Goal: Transaction & Acquisition: Book appointment/travel/reservation

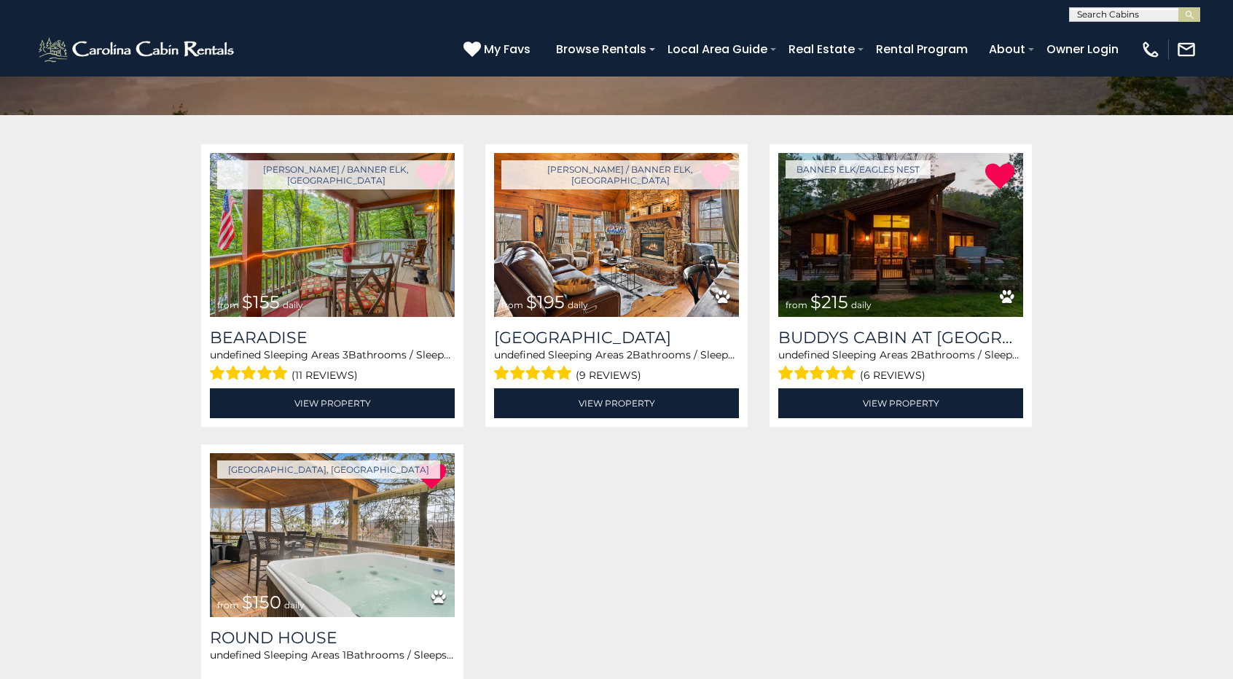
scroll to position [219, 0]
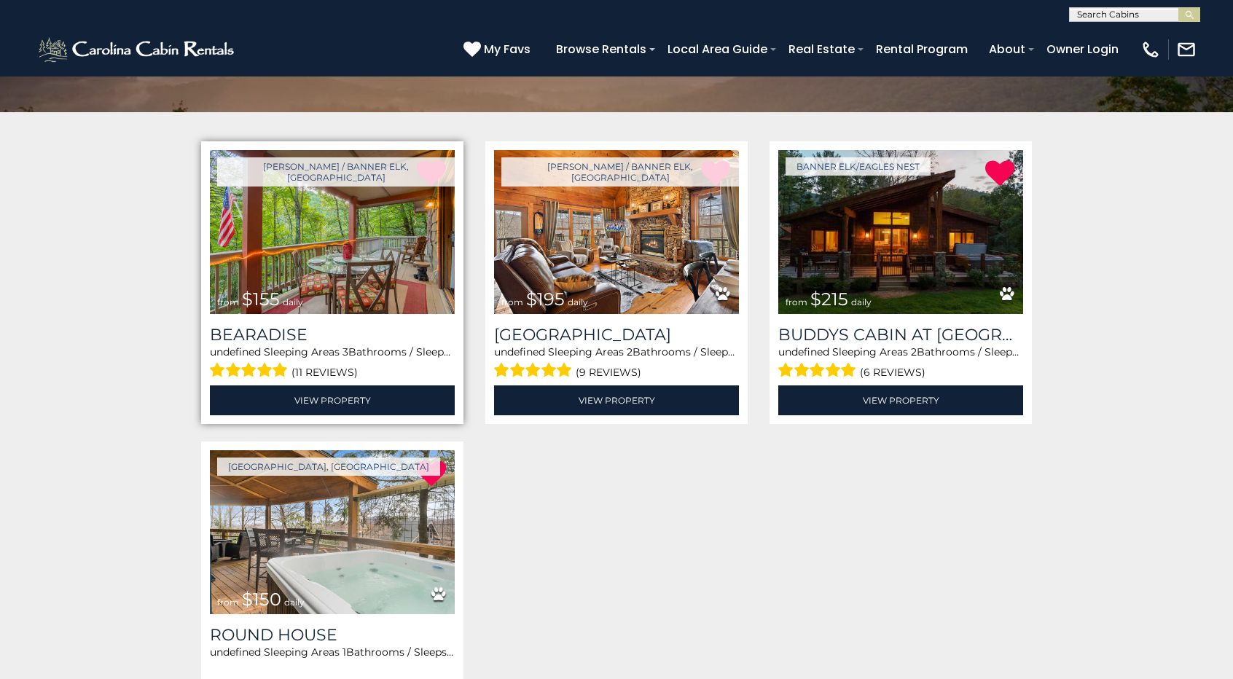
click at [383, 285] on img at bounding box center [332, 232] width 245 height 164
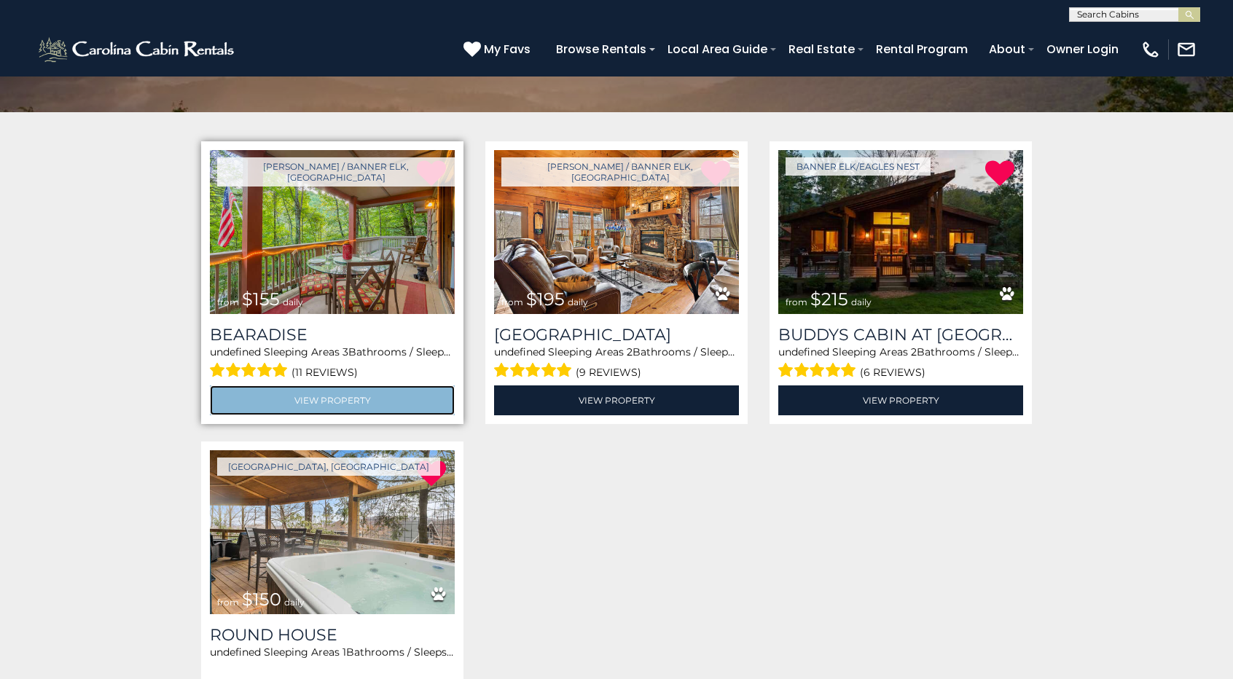
click at [393, 391] on link "View Property" at bounding box center [332, 400] width 245 height 30
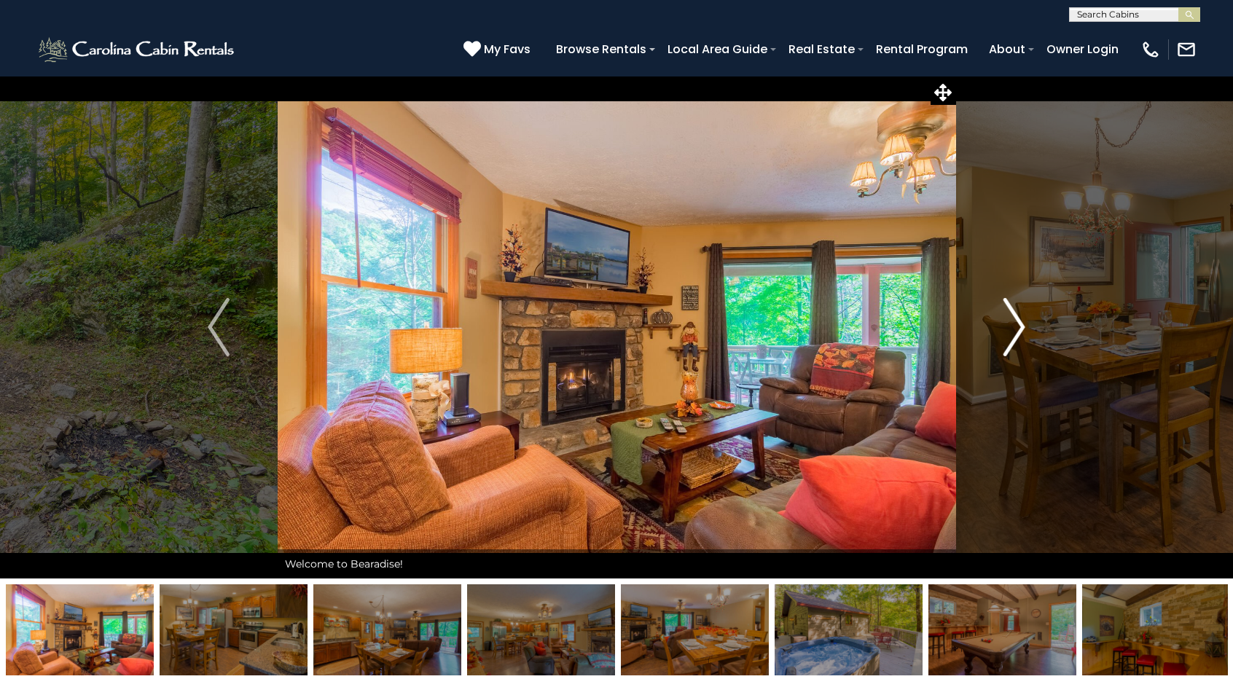
drag, startPoint x: 1030, startPoint y: 310, endPoint x: 1020, endPoint y: 322, distance: 15.5
click at [1025, 318] on button "Next" at bounding box center [1014, 327] width 118 height 503
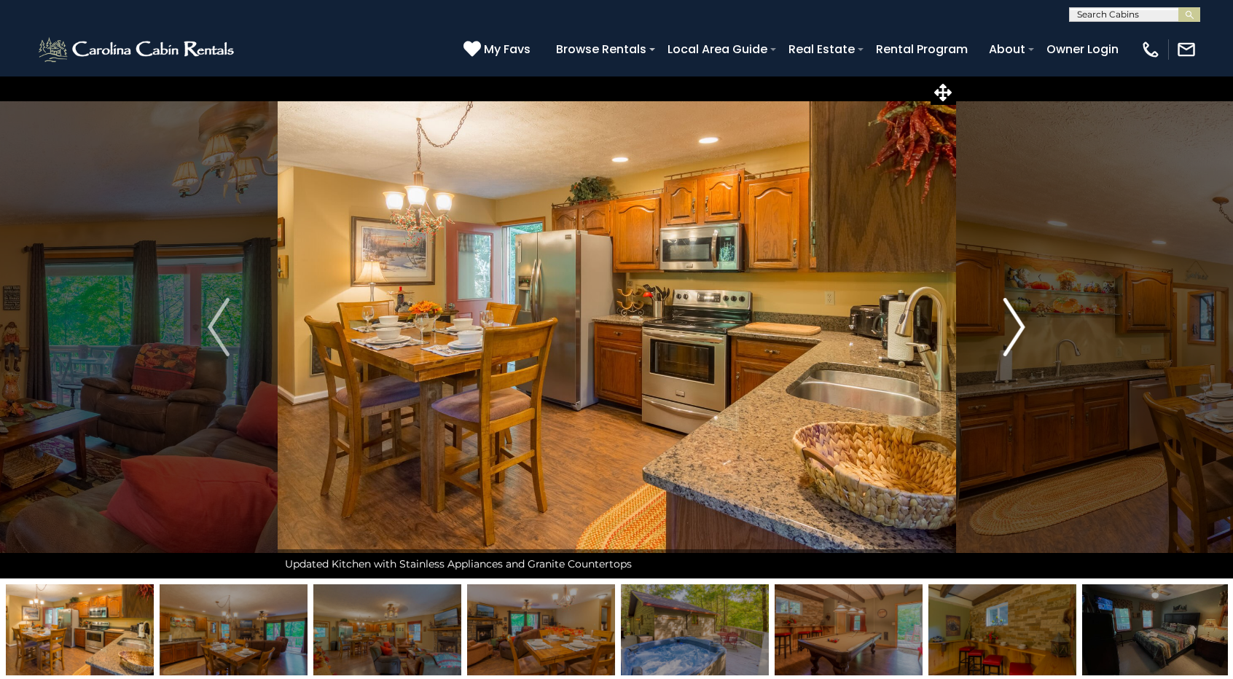
click at [1019, 324] on img "Next" at bounding box center [1014, 327] width 22 height 58
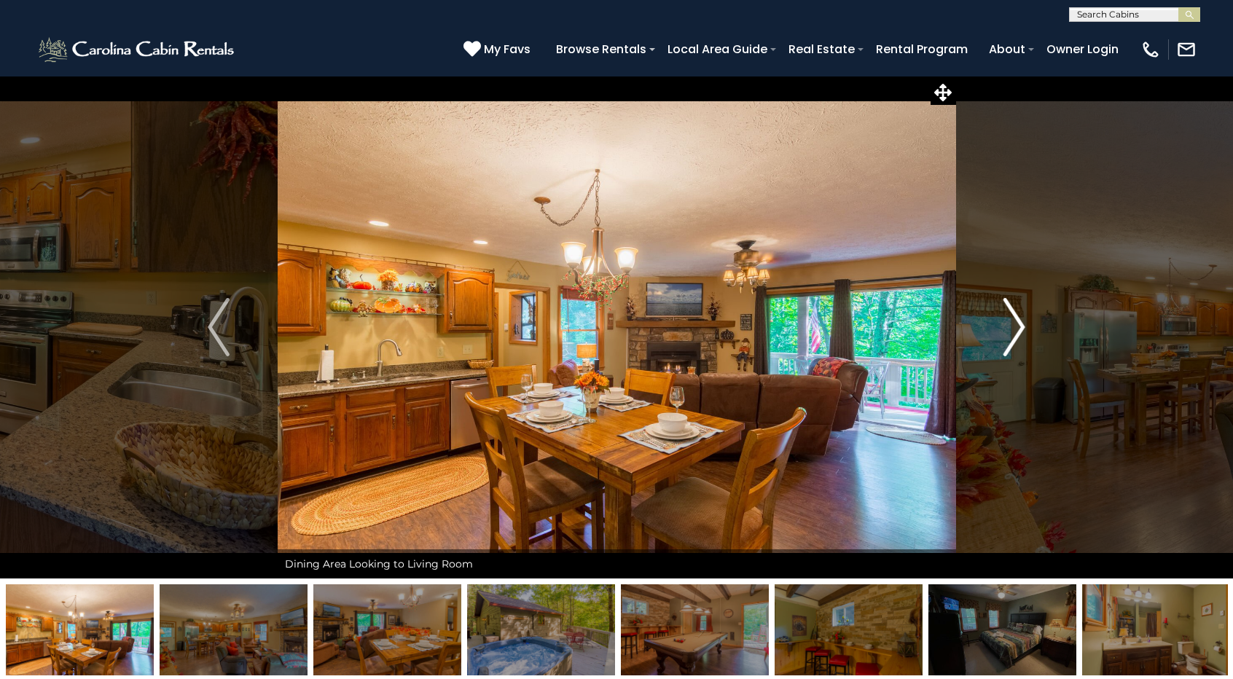
click at [1019, 324] on img "Next" at bounding box center [1014, 327] width 22 height 58
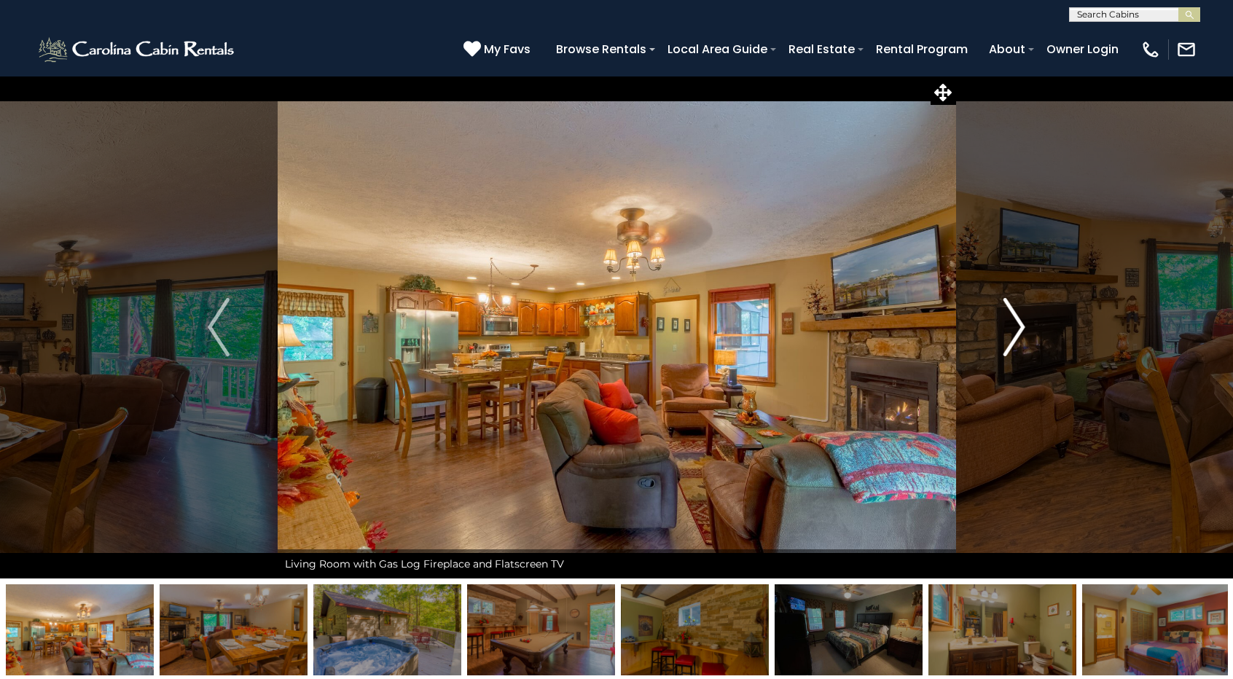
click at [1019, 324] on img "Next" at bounding box center [1014, 327] width 22 height 58
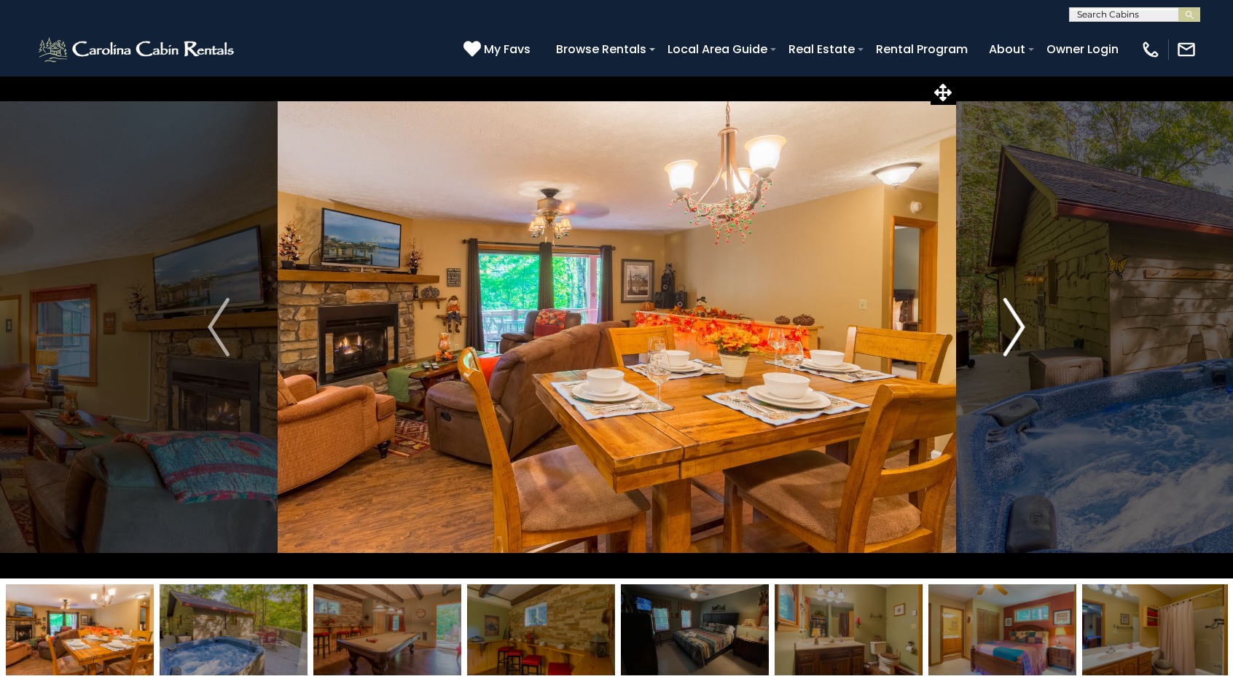
click at [1019, 324] on img "Next" at bounding box center [1014, 327] width 22 height 58
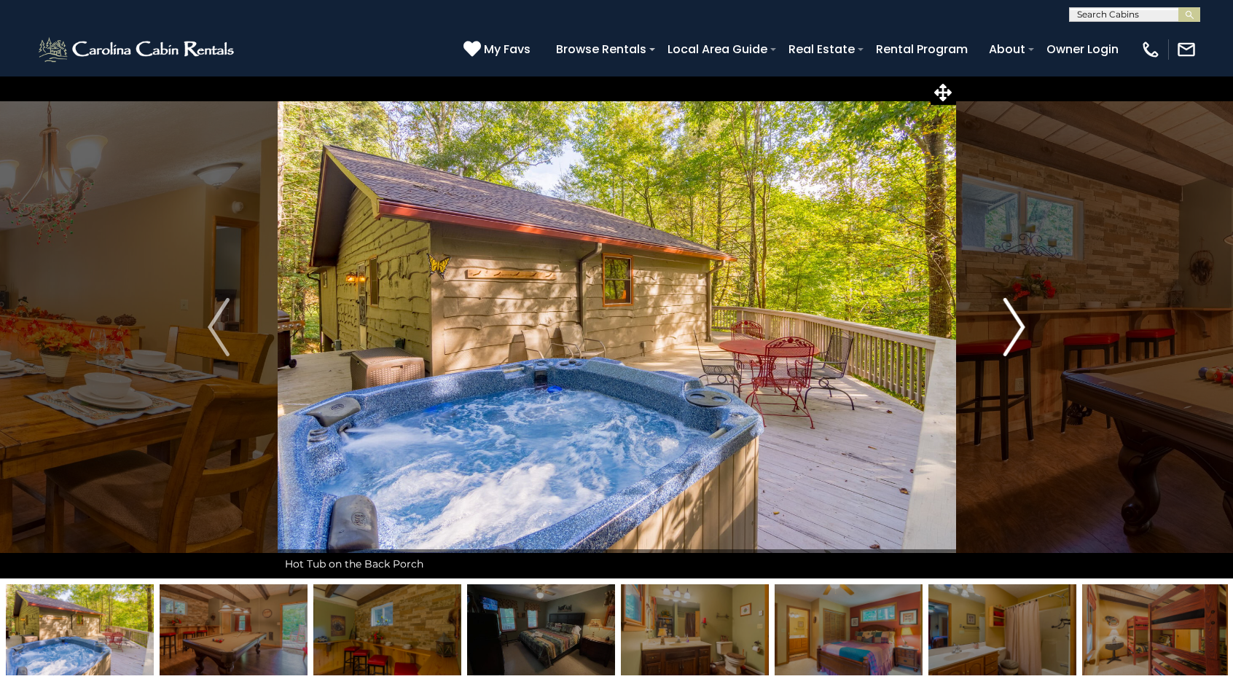
click at [1019, 324] on img "Next" at bounding box center [1014, 327] width 22 height 58
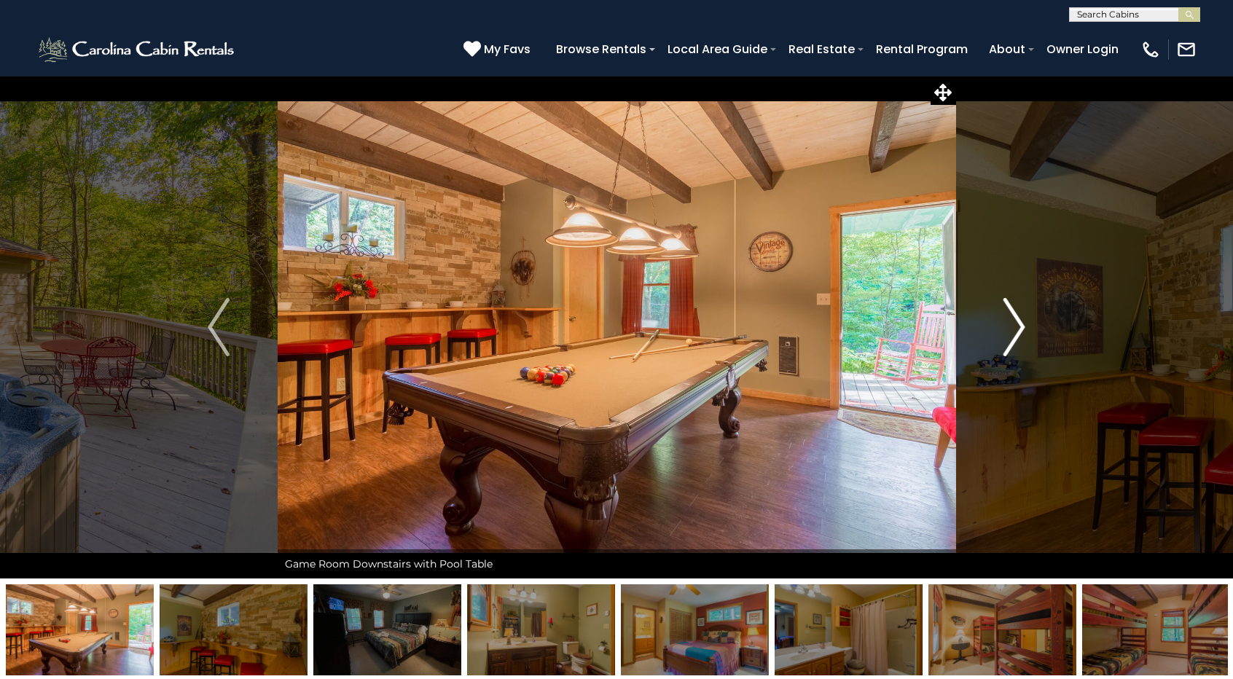
click at [1019, 324] on img "Next" at bounding box center [1014, 327] width 22 height 58
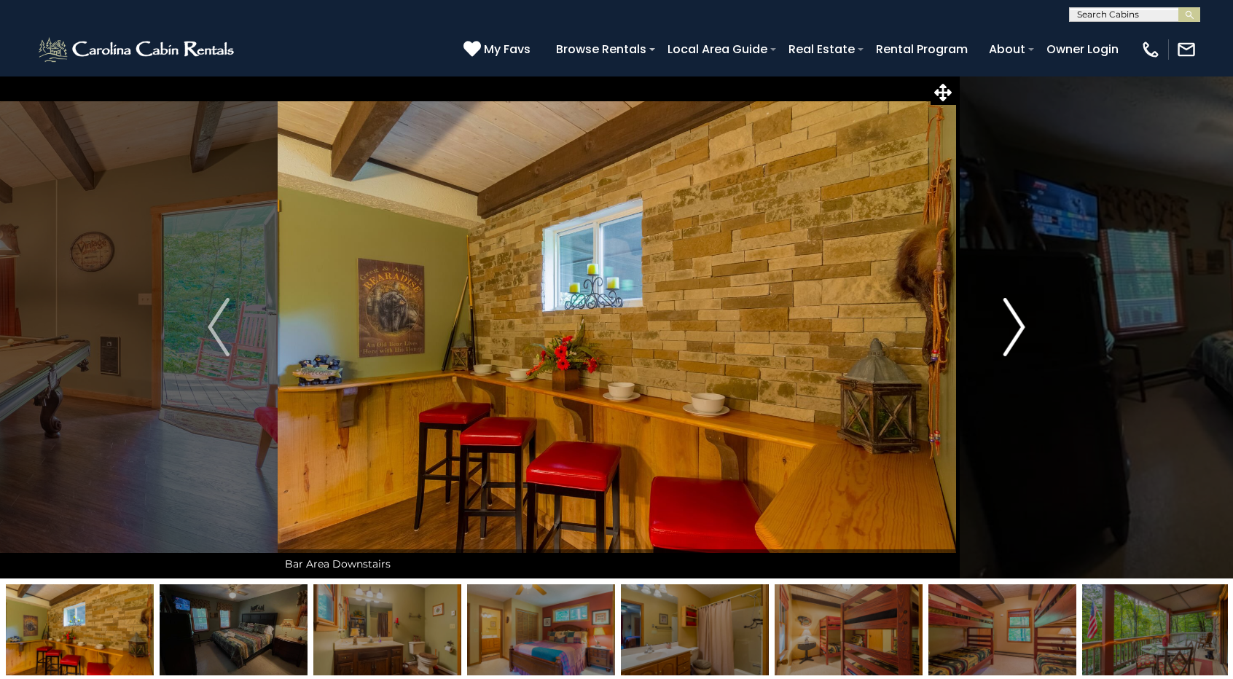
click at [1019, 324] on img "Next" at bounding box center [1014, 327] width 22 height 58
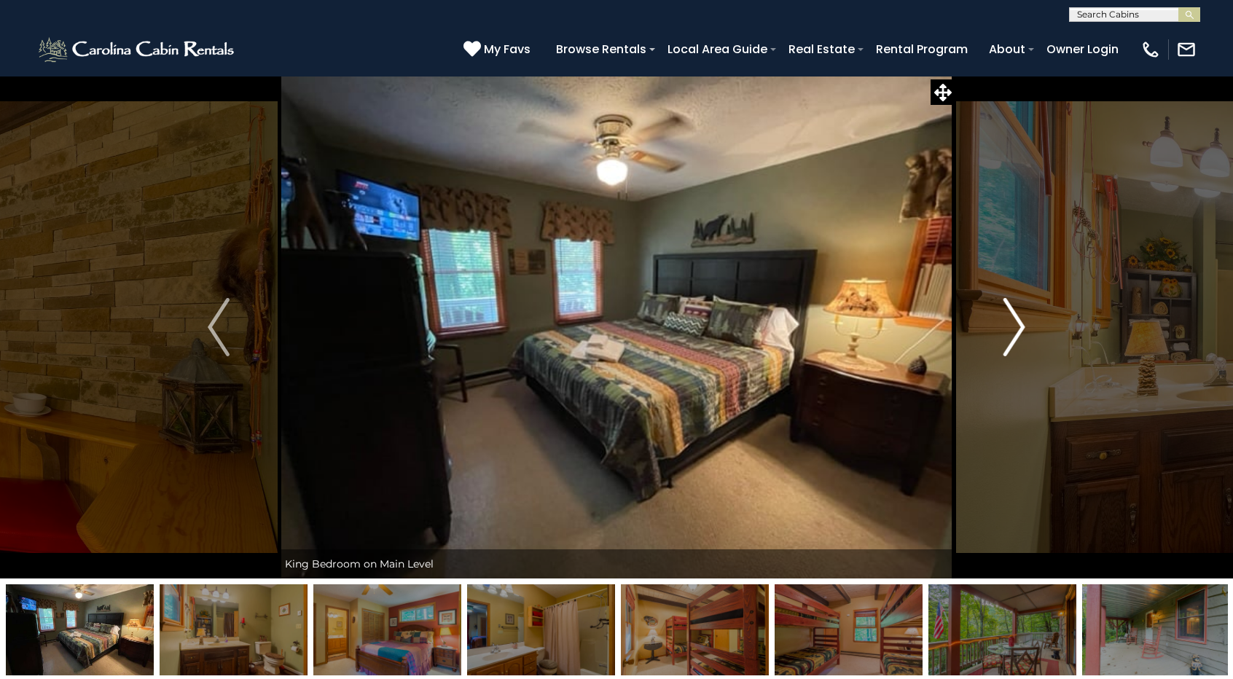
click at [1019, 324] on img "Next" at bounding box center [1014, 327] width 22 height 58
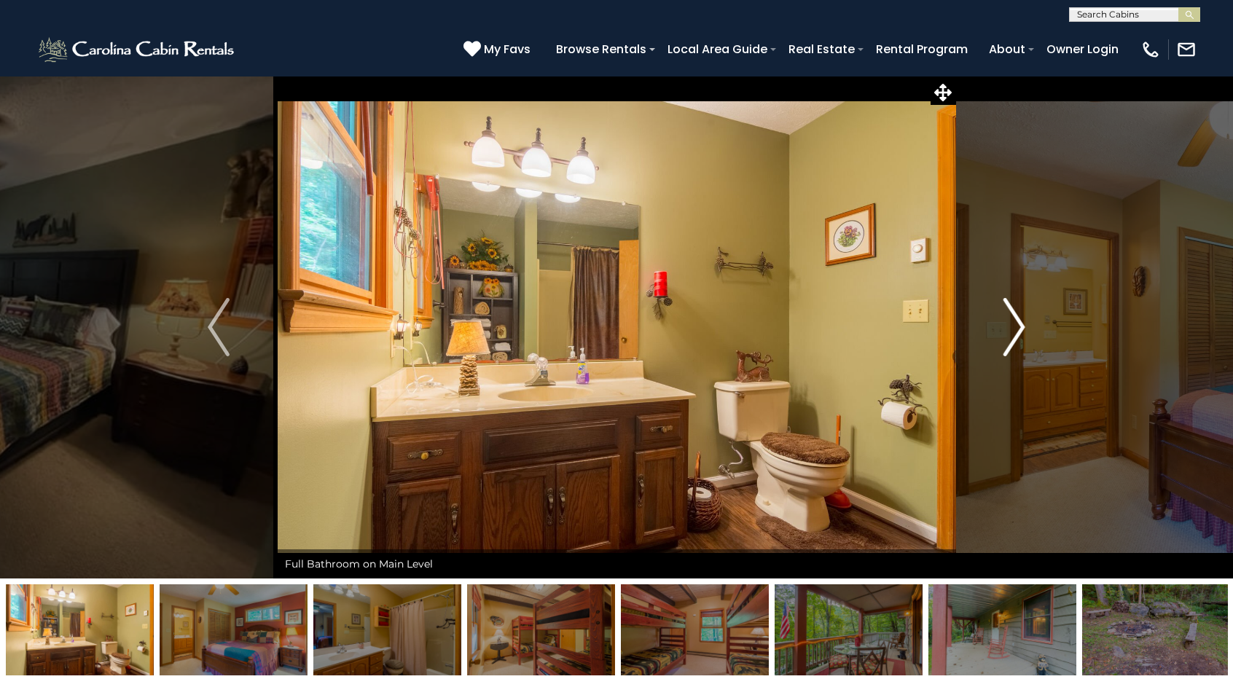
click at [1019, 324] on img "Next" at bounding box center [1014, 327] width 22 height 58
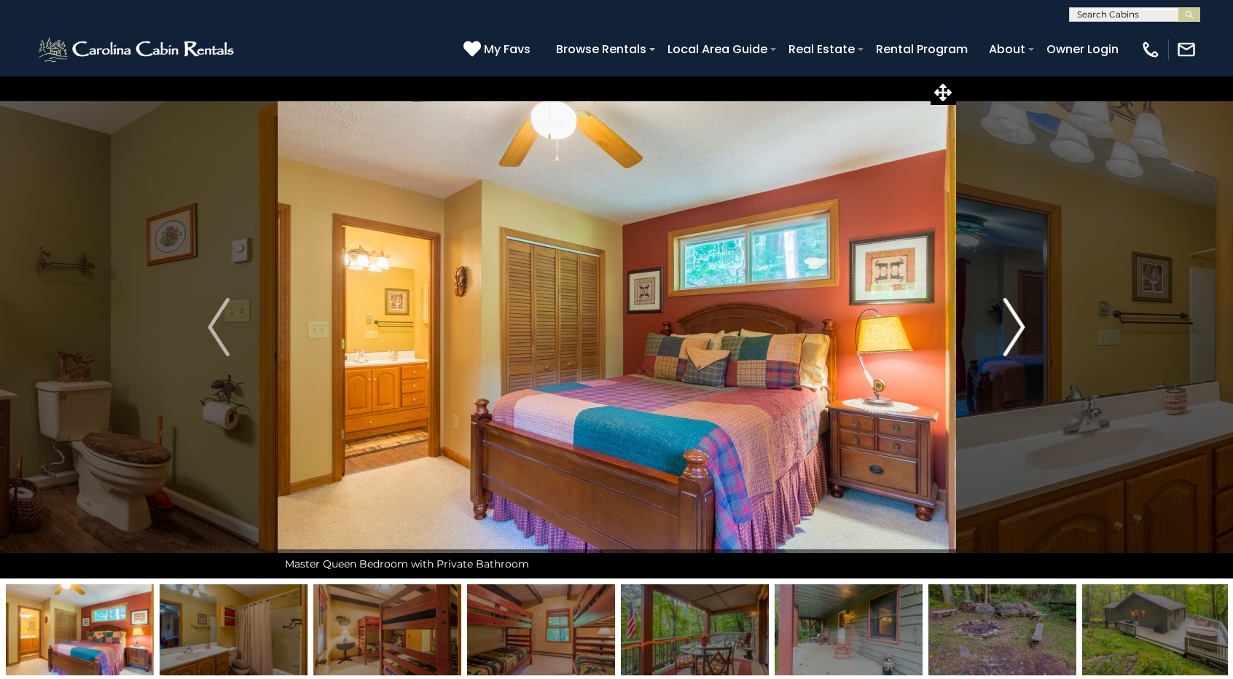
click at [1019, 324] on img "Next" at bounding box center [1014, 327] width 22 height 58
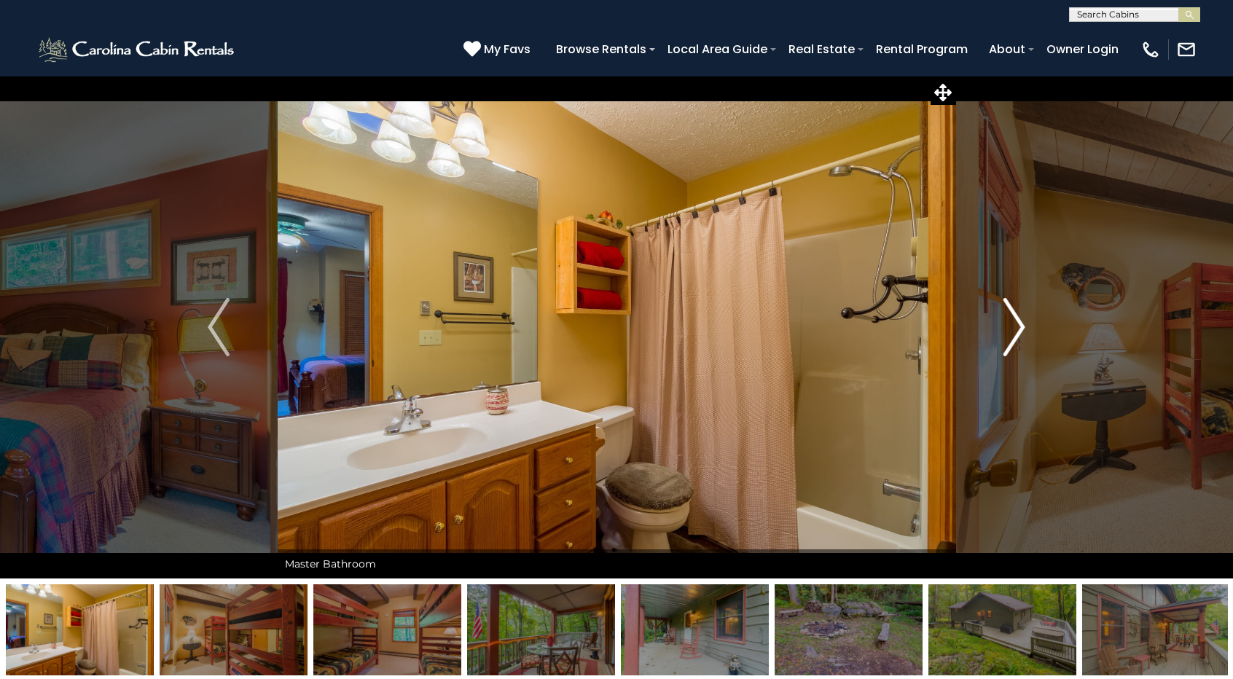
click at [1019, 324] on img "Next" at bounding box center [1014, 327] width 22 height 58
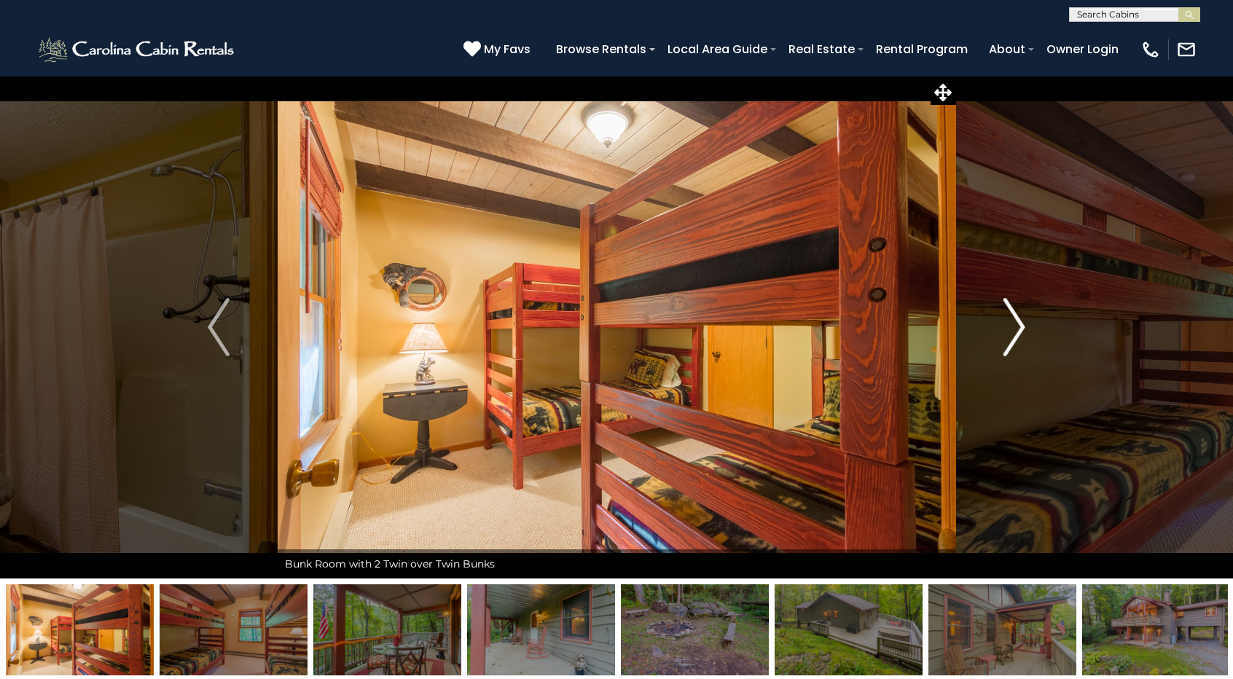
click at [1023, 326] on img "Next" at bounding box center [1014, 327] width 22 height 58
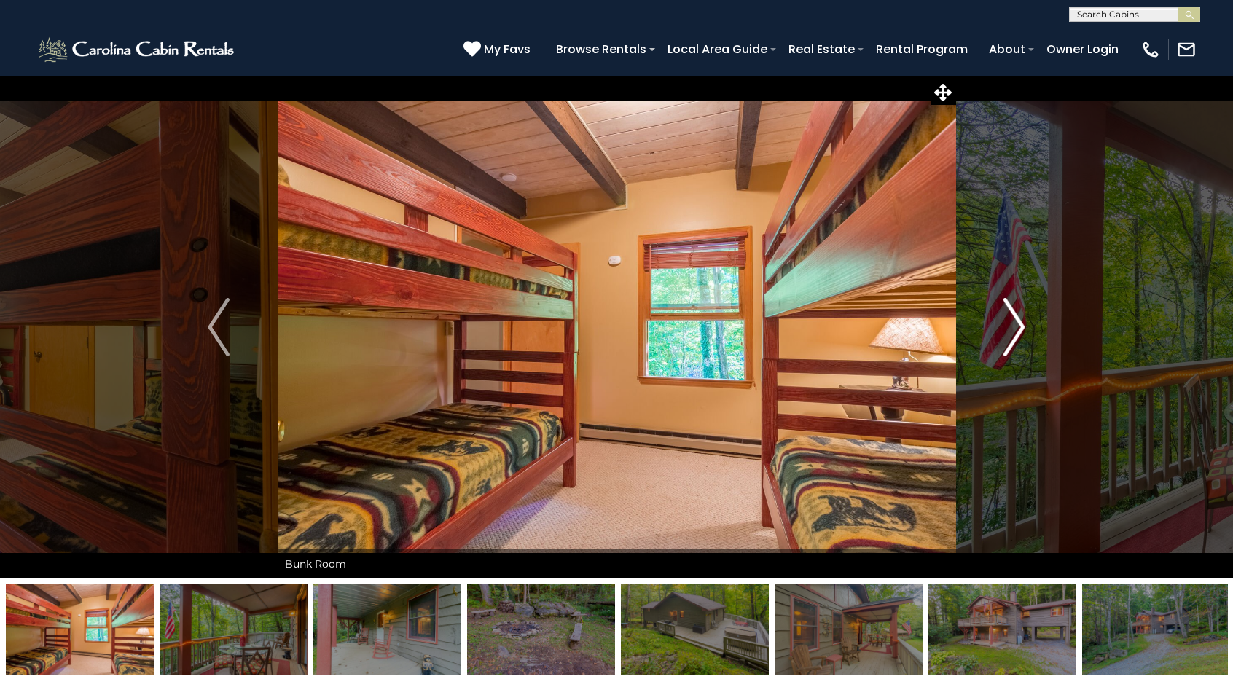
click at [1023, 326] on img "Next" at bounding box center [1014, 327] width 22 height 58
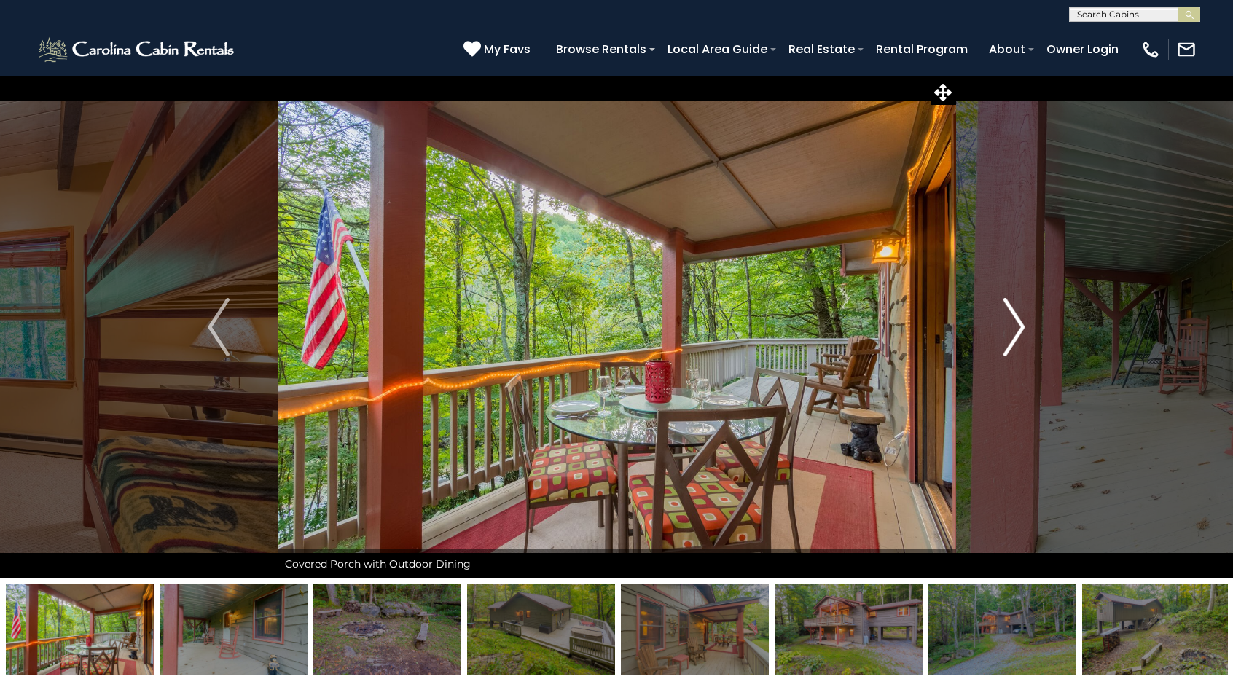
click at [1023, 326] on img "Next" at bounding box center [1014, 327] width 22 height 58
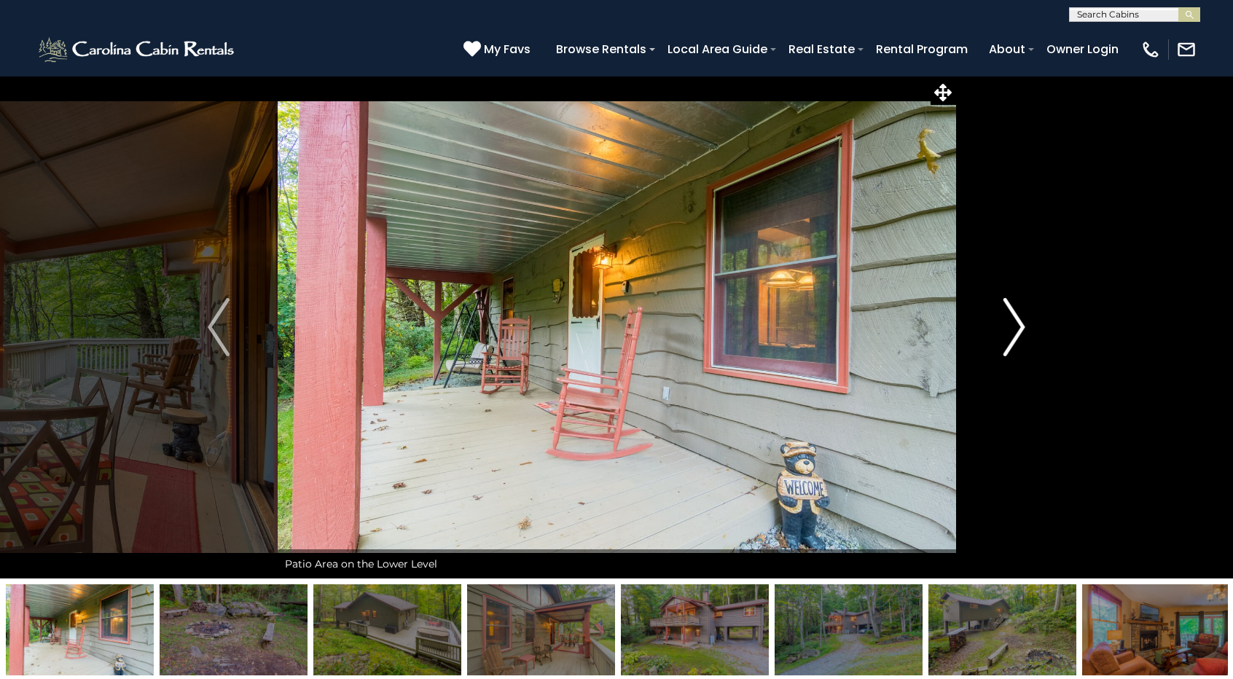
click at [1023, 326] on img "Next" at bounding box center [1014, 327] width 22 height 58
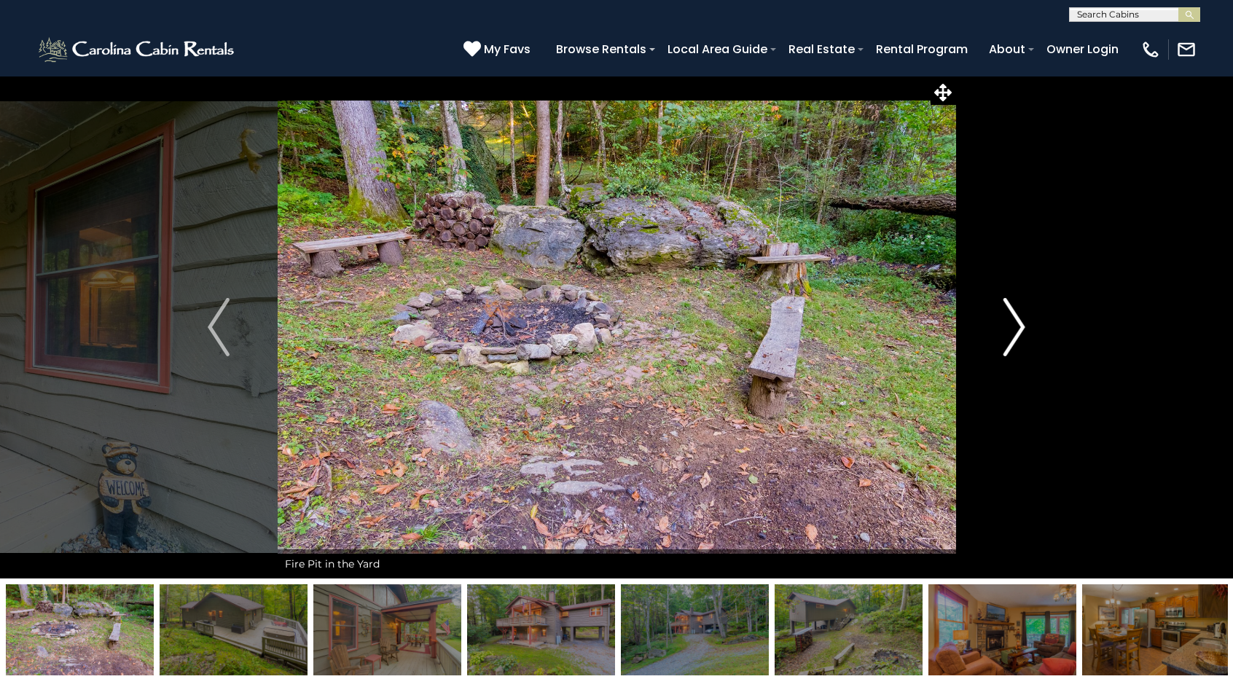
click at [1023, 326] on img "Next" at bounding box center [1014, 327] width 22 height 58
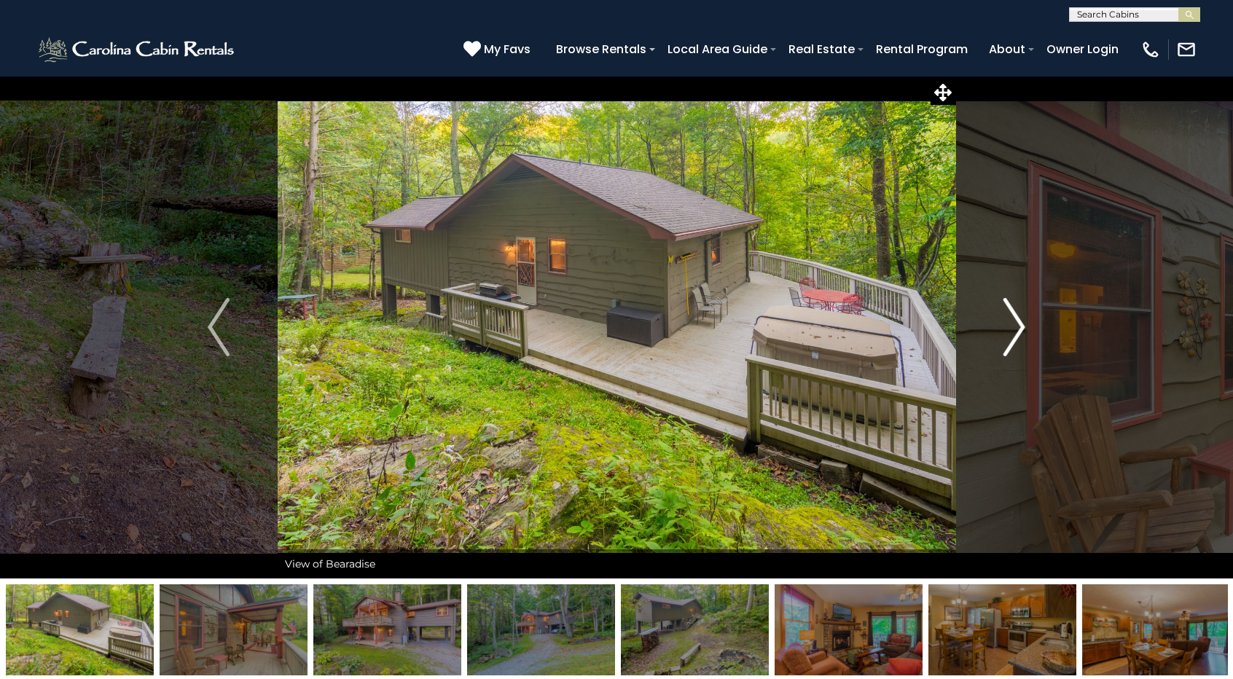
click at [1023, 326] on img "Next" at bounding box center [1014, 327] width 22 height 58
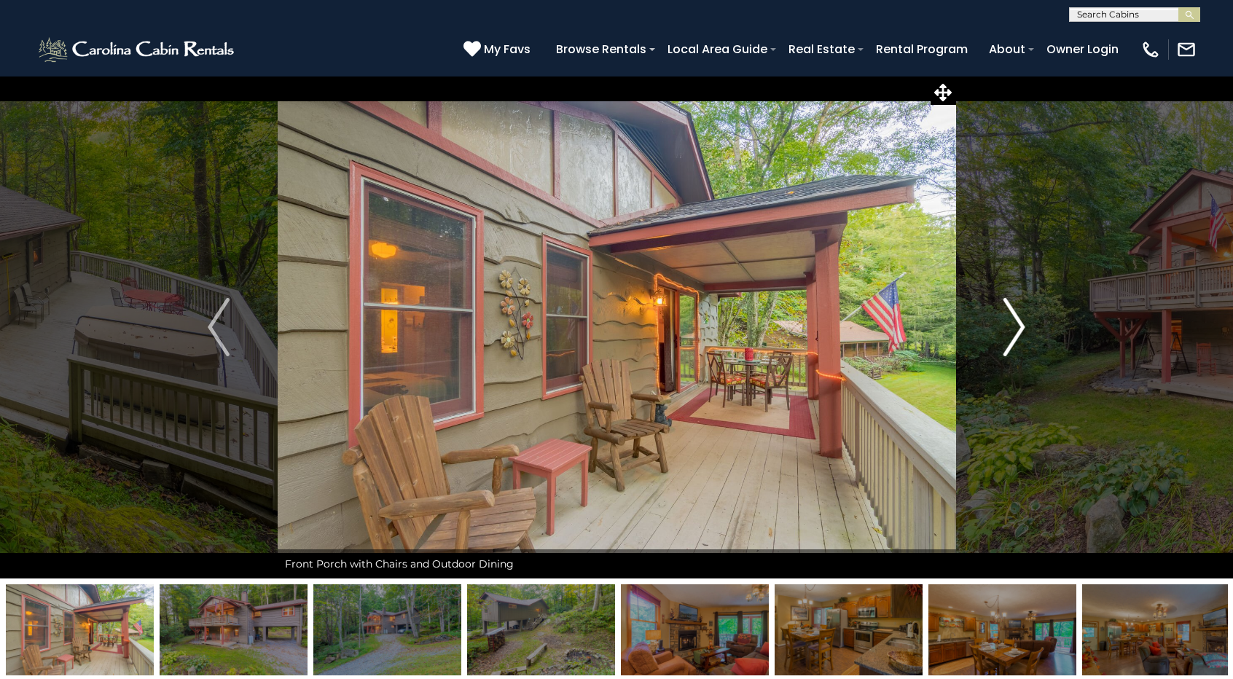
click at [1023, 326] on img "Next" at bounding box center [1014, 327] width 22 height 58
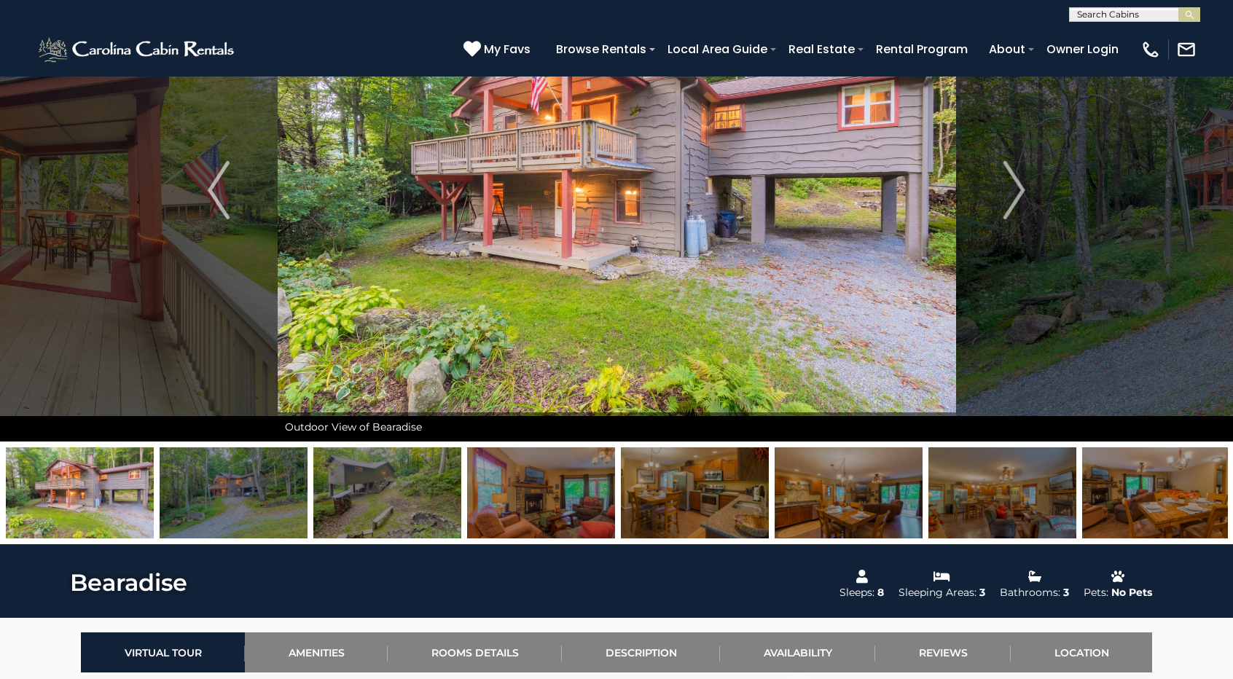
scroll to position [364, 0]
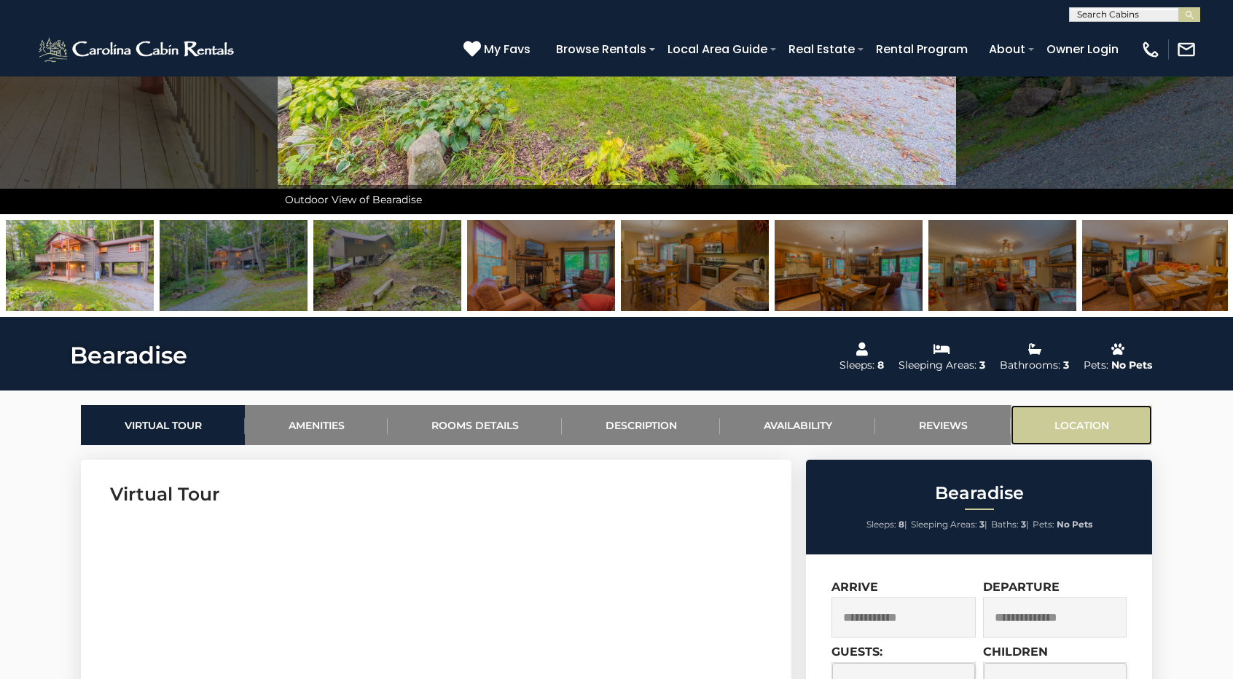
click at [1054, 418] on link "Location" at bounding box center [1081, 425] width 141 height 40
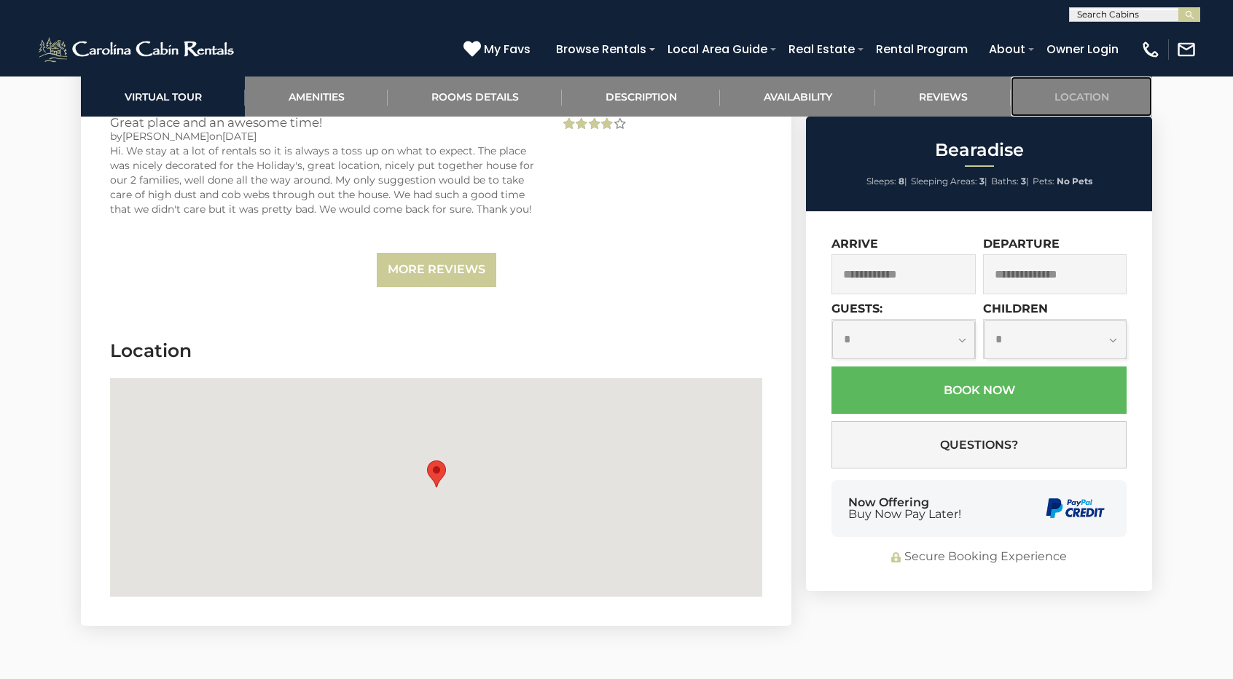
scroll to position [3759, 0]
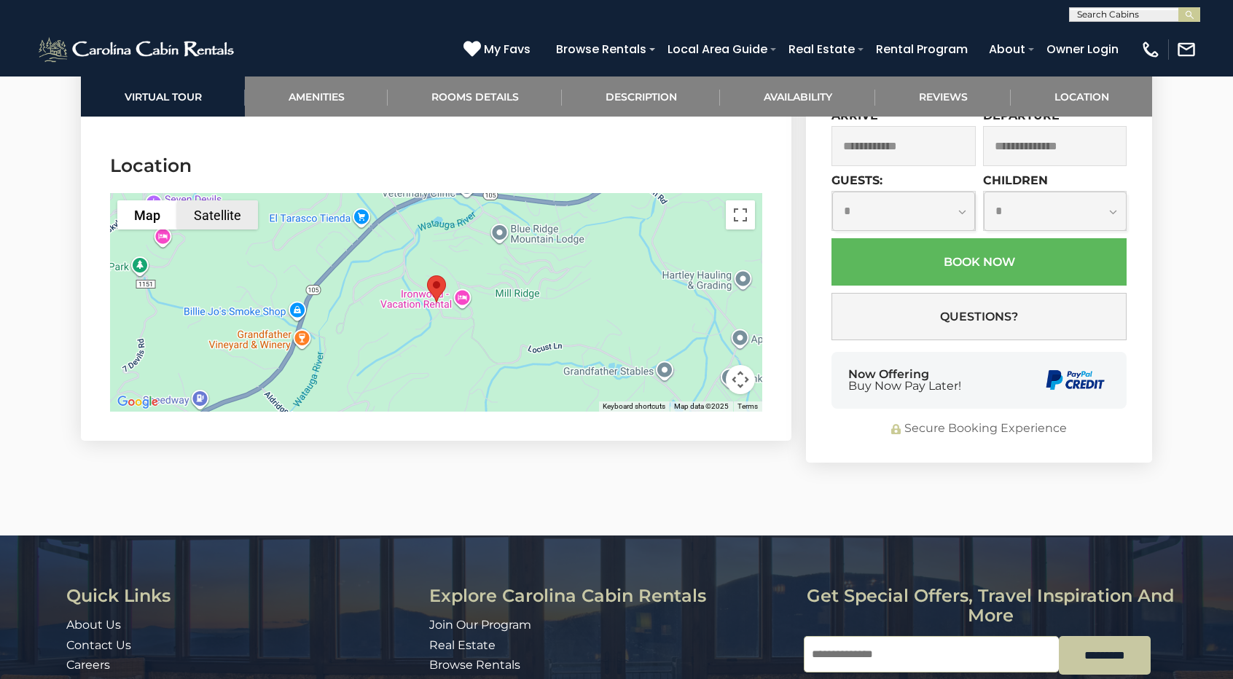
click at [215, 200] on button "Satellite" at bounding box center [217, 214] width 81 height 29
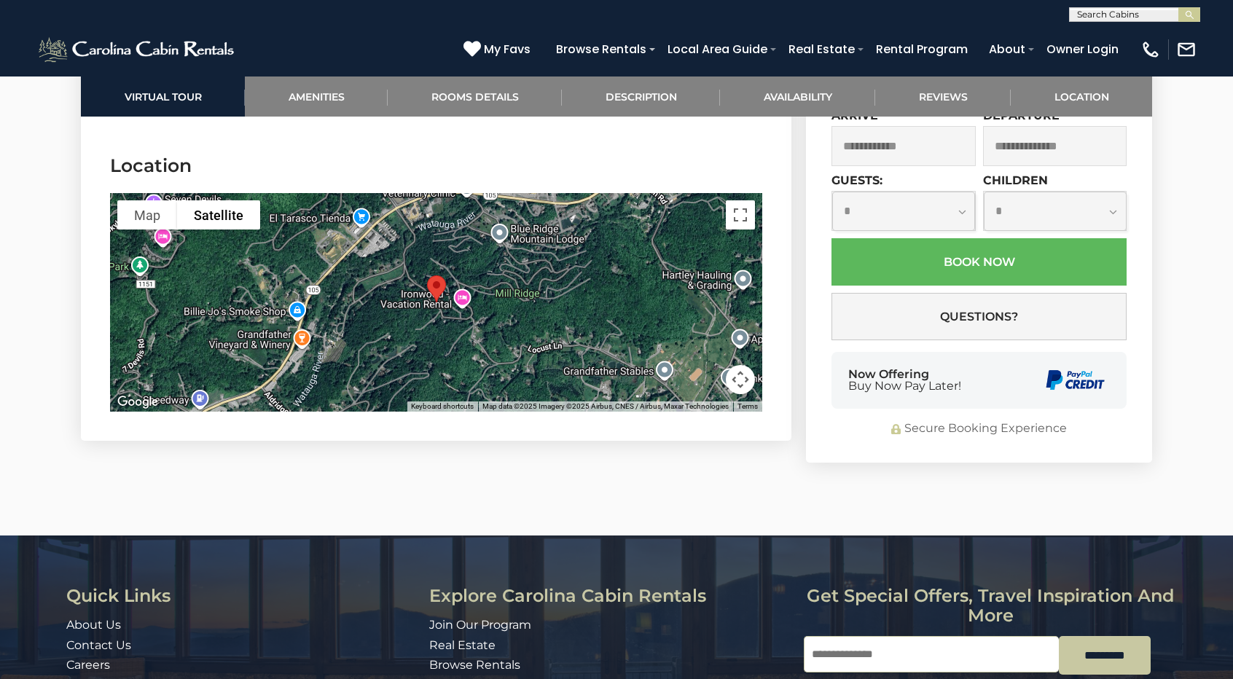
click at [751, 365] on button "Map camera controls" at bounding box center [740, 379] width 29 height 29
click at [707, 365] on button "Zoom out" at bounding box center [703, 379] width 29 height 29
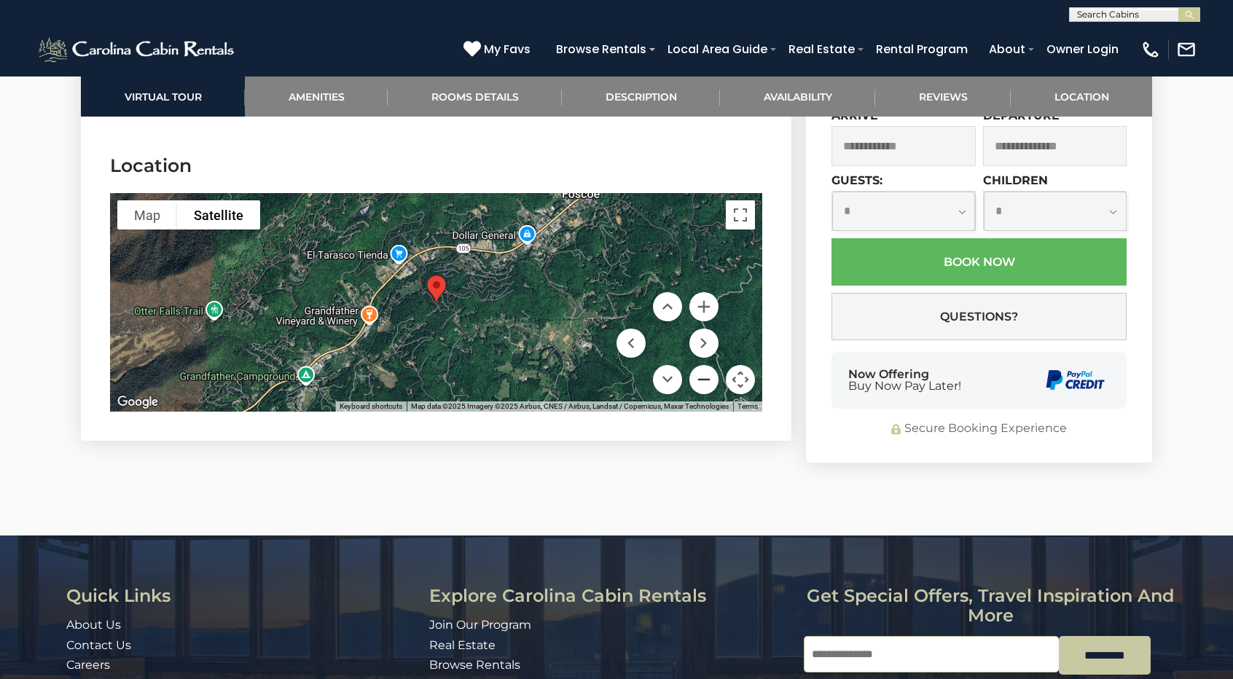
click at [707, 365] on button "Zoom out" at bounding box center [703, 379] width 29 height 29
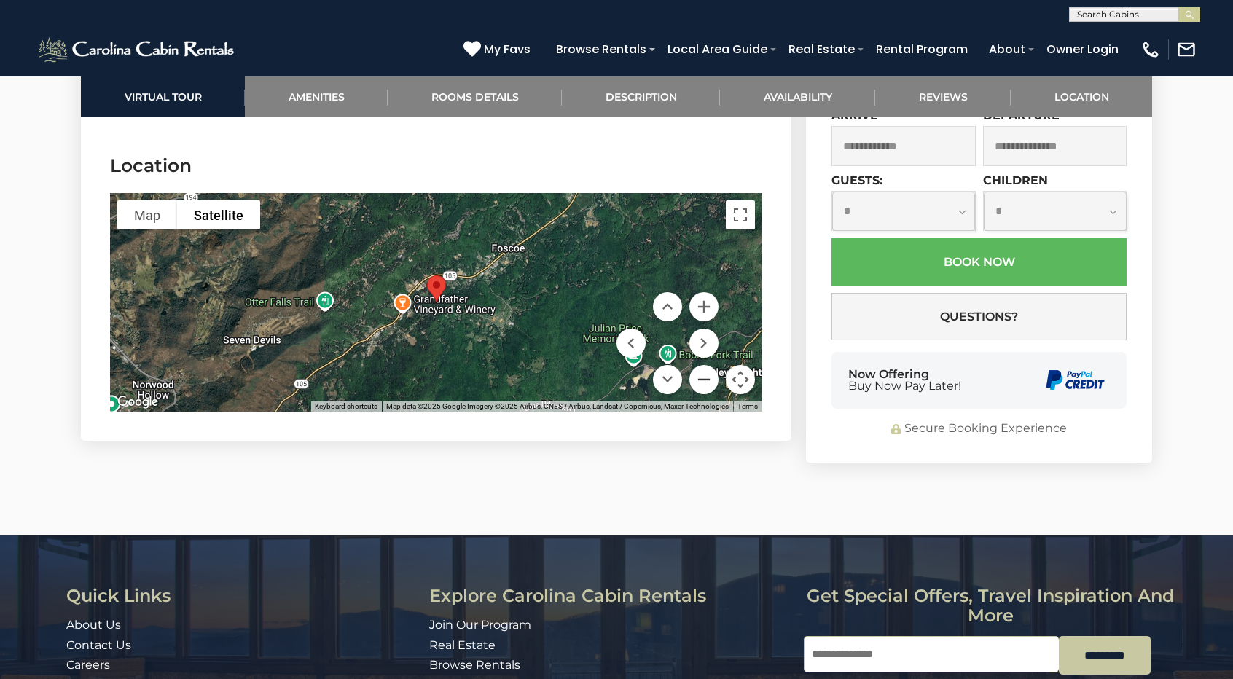
click at [707, 365] on button "Zoom out" at bounding box center [703, 379] width 29 height 29
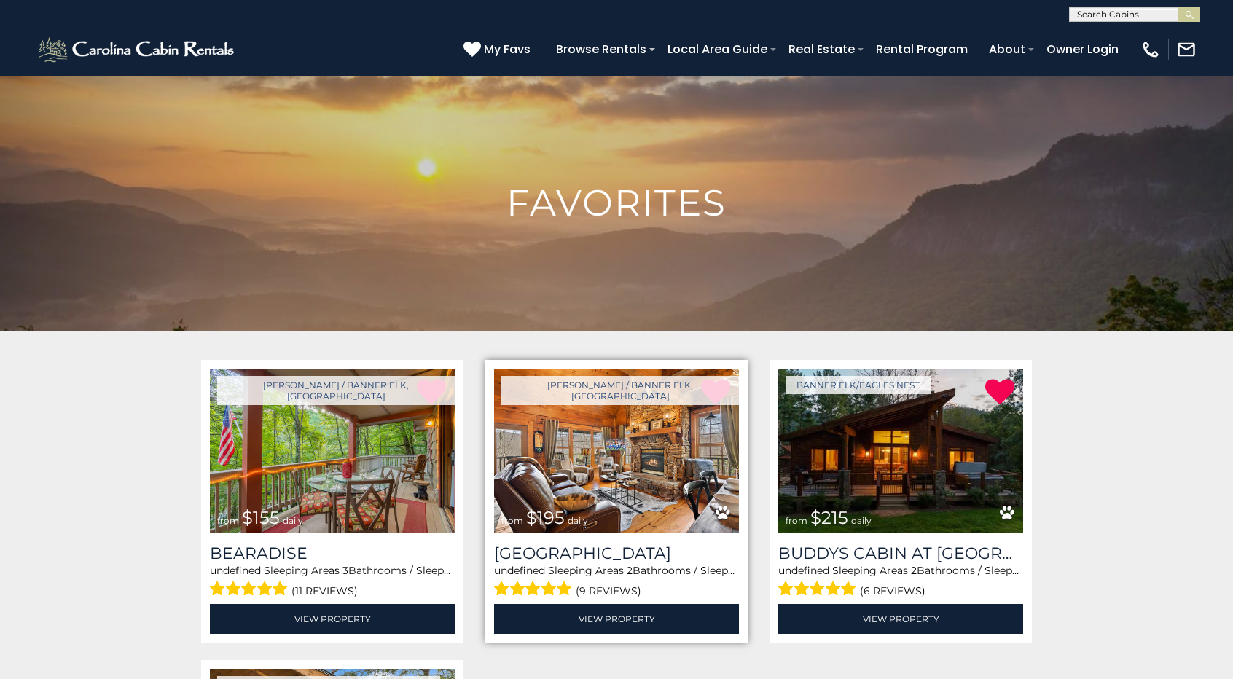
scroll to position [219, 0]
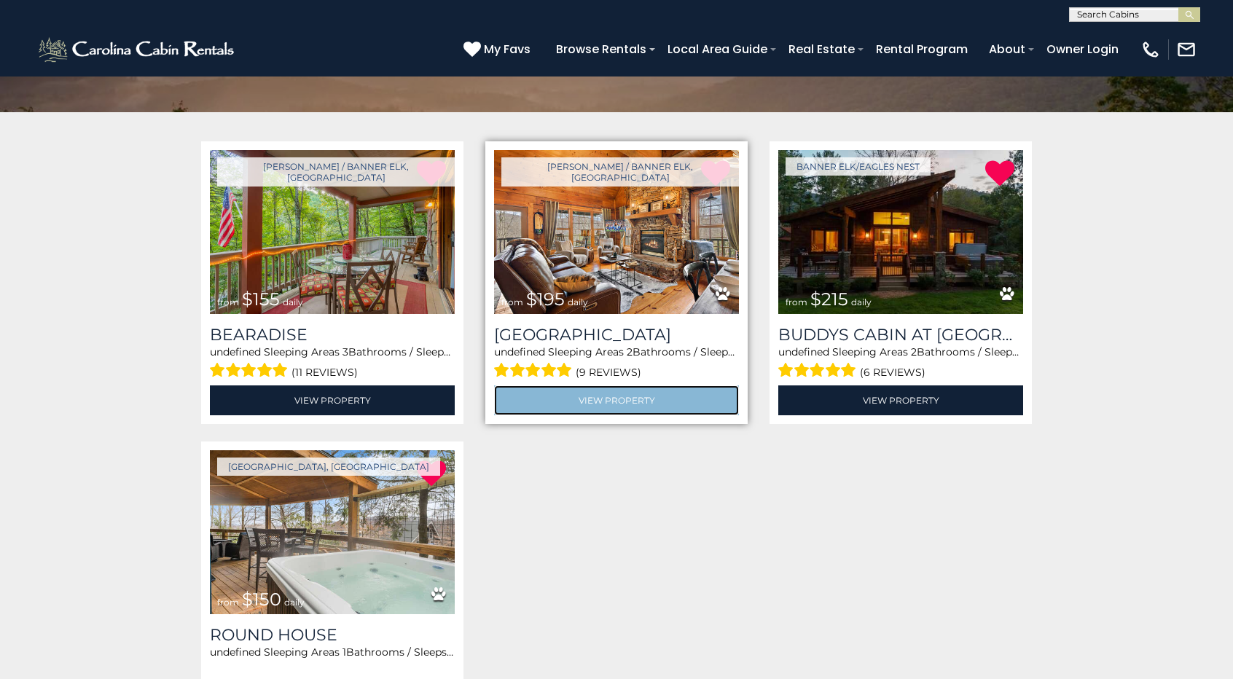
click at [662, 396] on link "View Property" at bounding box center [616, 400] width 245 height 30
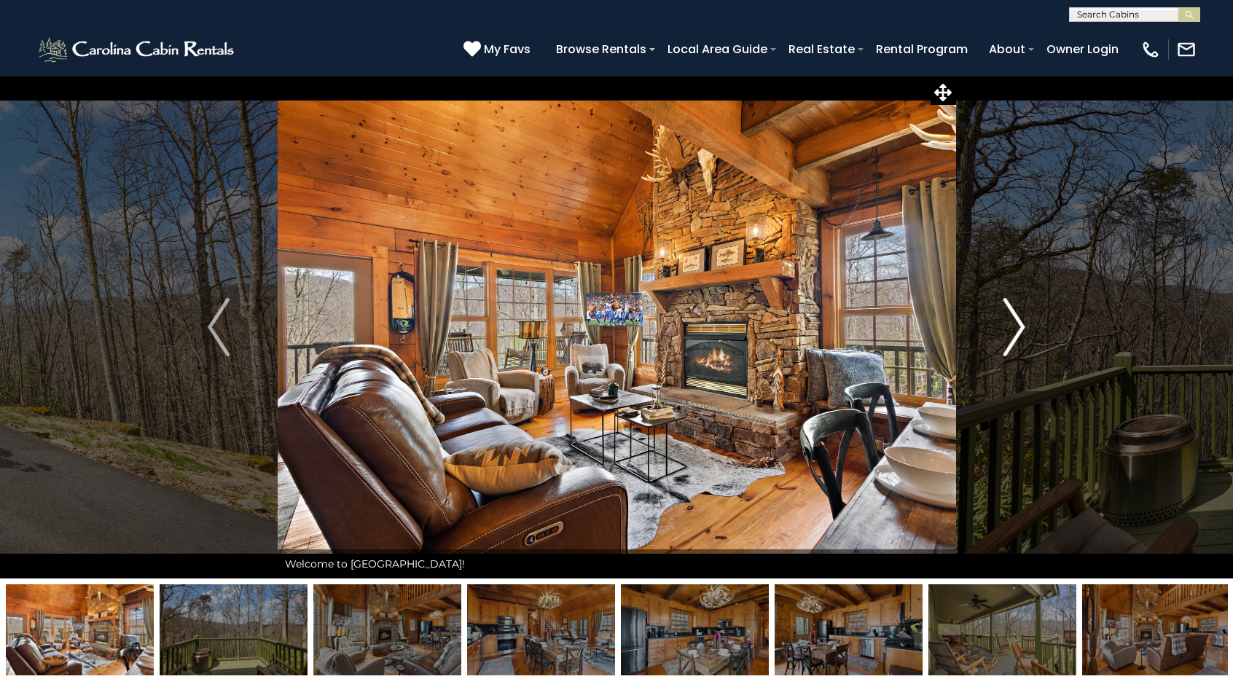
click at [1016, 322] on img "Next" at bounding box center [1014, 327] width 22 height 58
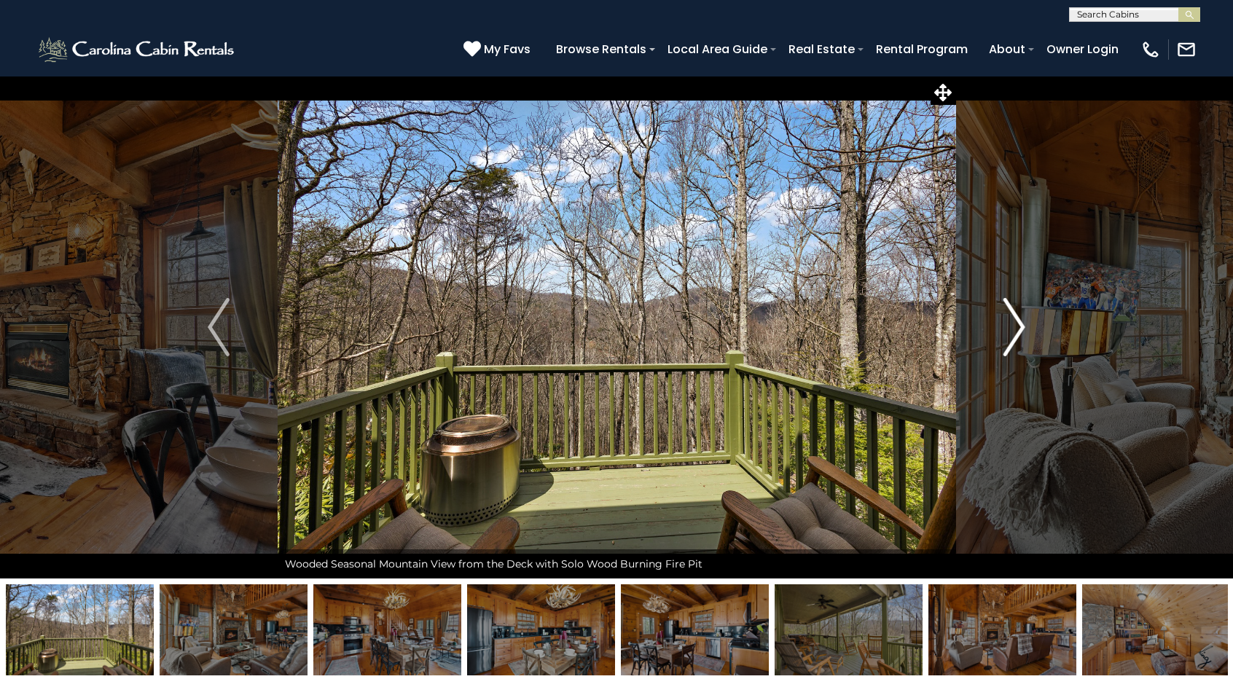
click at [1016, 322] on img "Next" at bounding box center [1014, 327] width 22 height 58
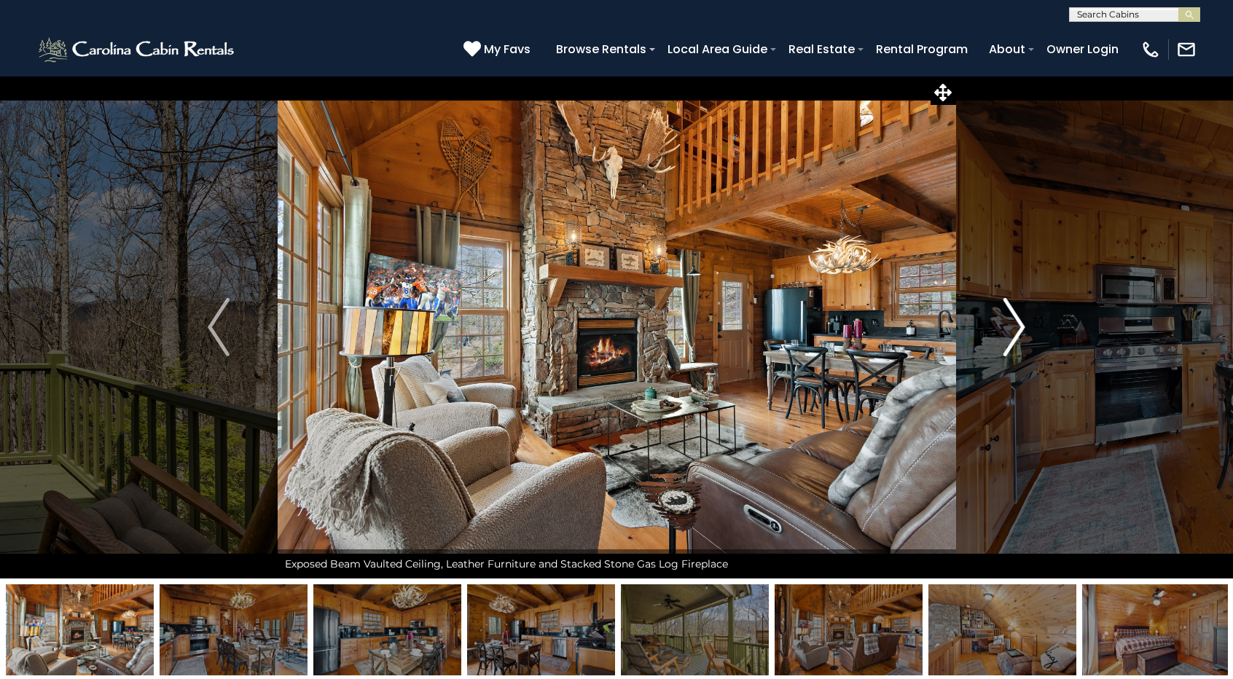
click at [1016, 322] on img "Next" at bounding box center [1014, 327] width 22 height 58
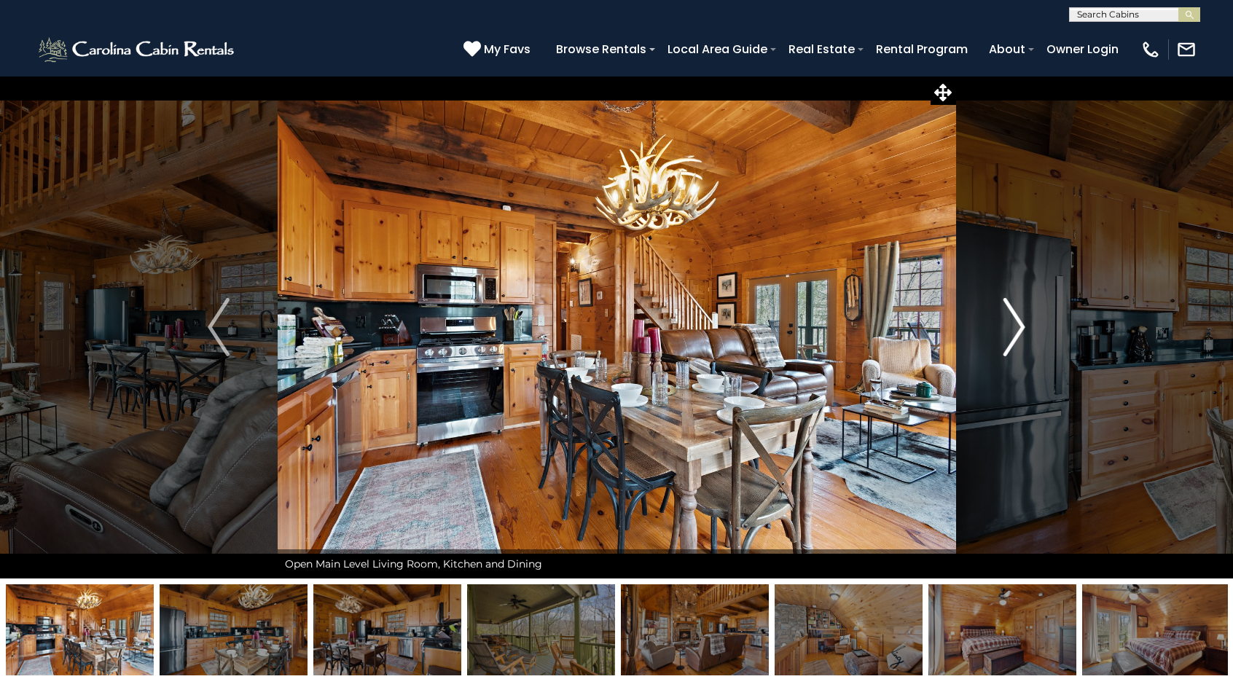
click at [1016, 322] on img "Next" at bounding box center [1014, 327] width 22 height 58
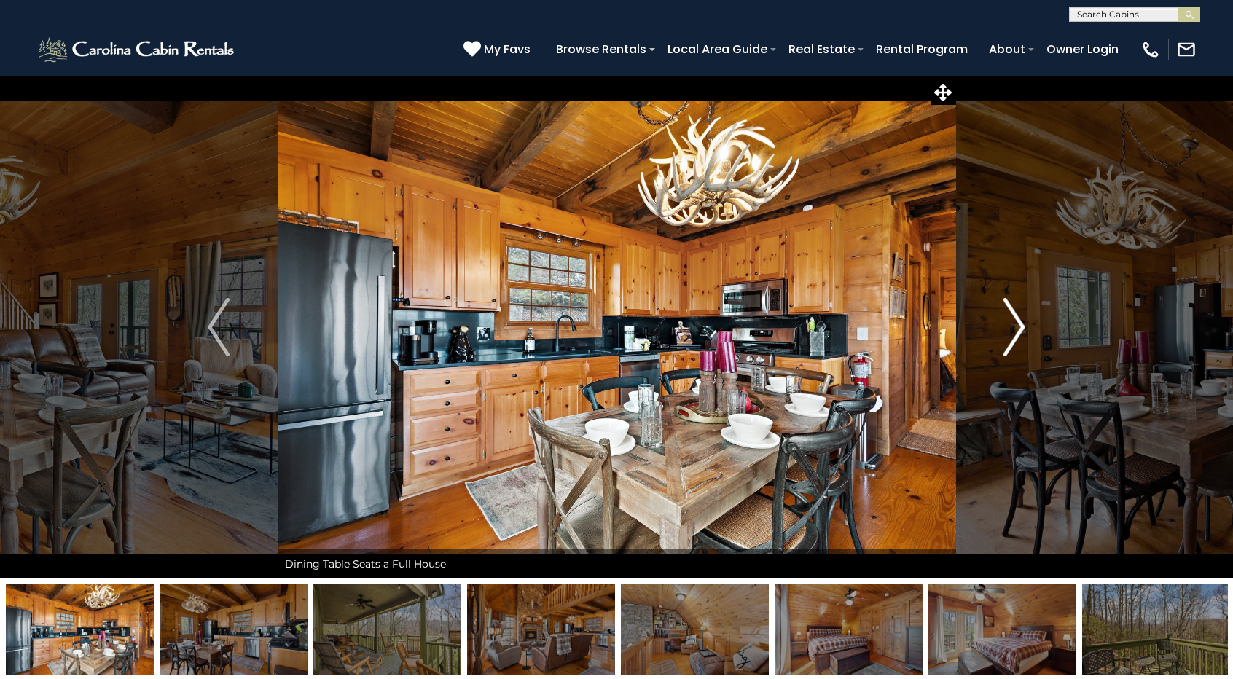
click at [1016, 322] on img "Next" at bounding box center [1014, 327] width 22 height 58
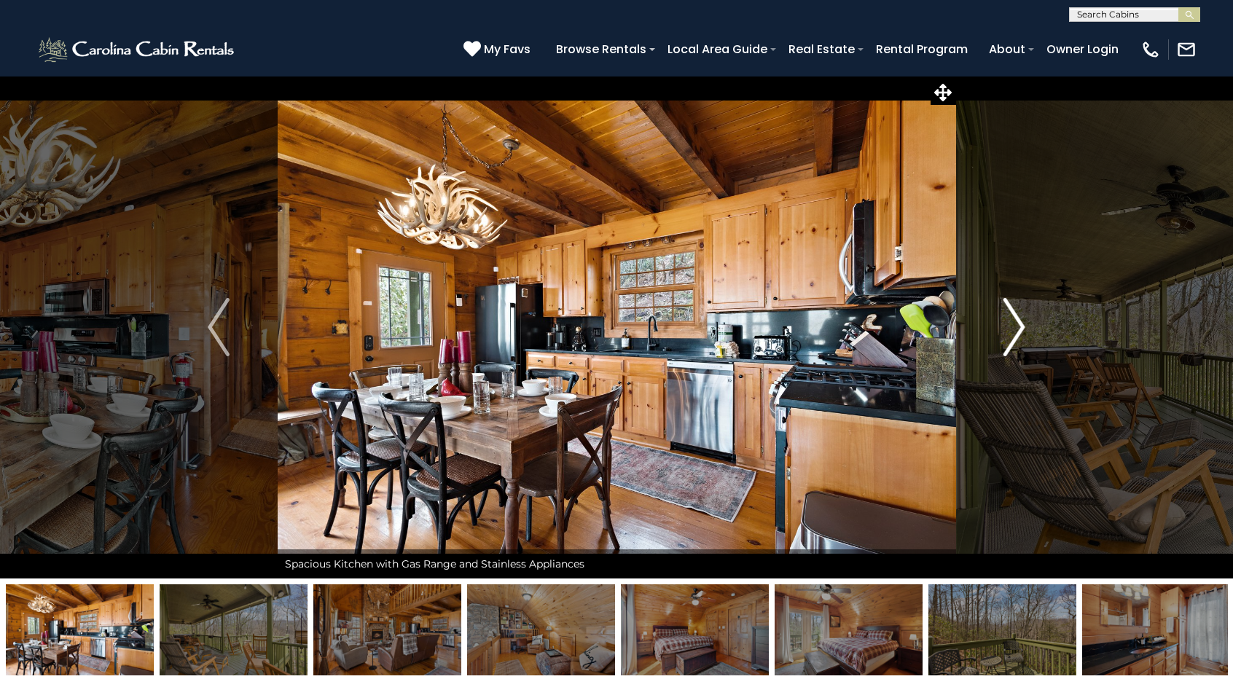
click at [1016, 322] on img "Next" at bounding box center [1014, 327] width 22 height 58
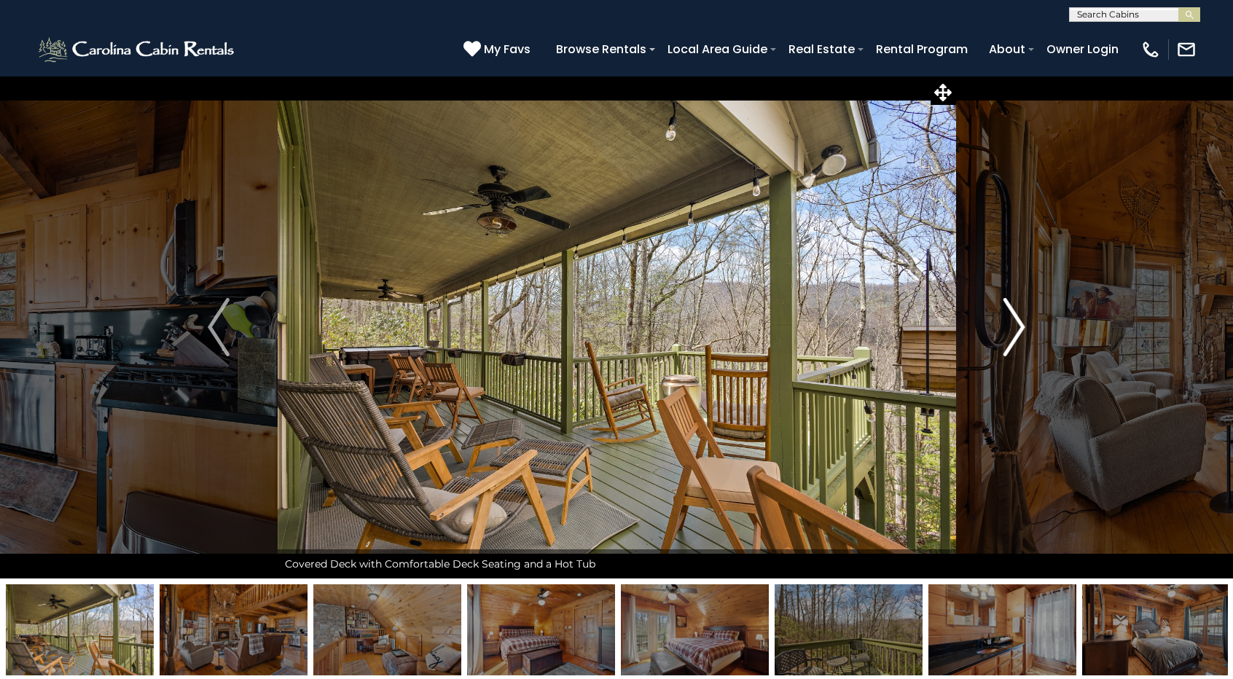
click at [1016, 322] on img "Next" at bounding box center [1014, 327] width 22 height 58
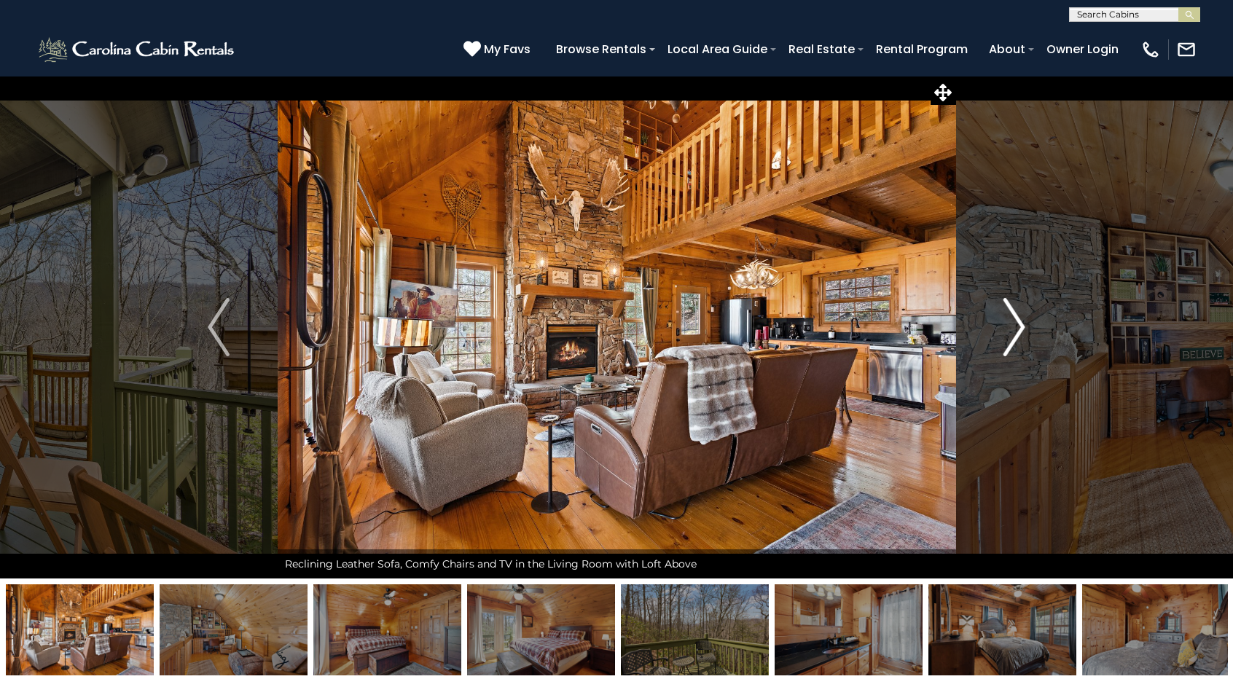
click at [1016, 322] on img "Next" at bounding box center [1014, 327] width 22 height 58
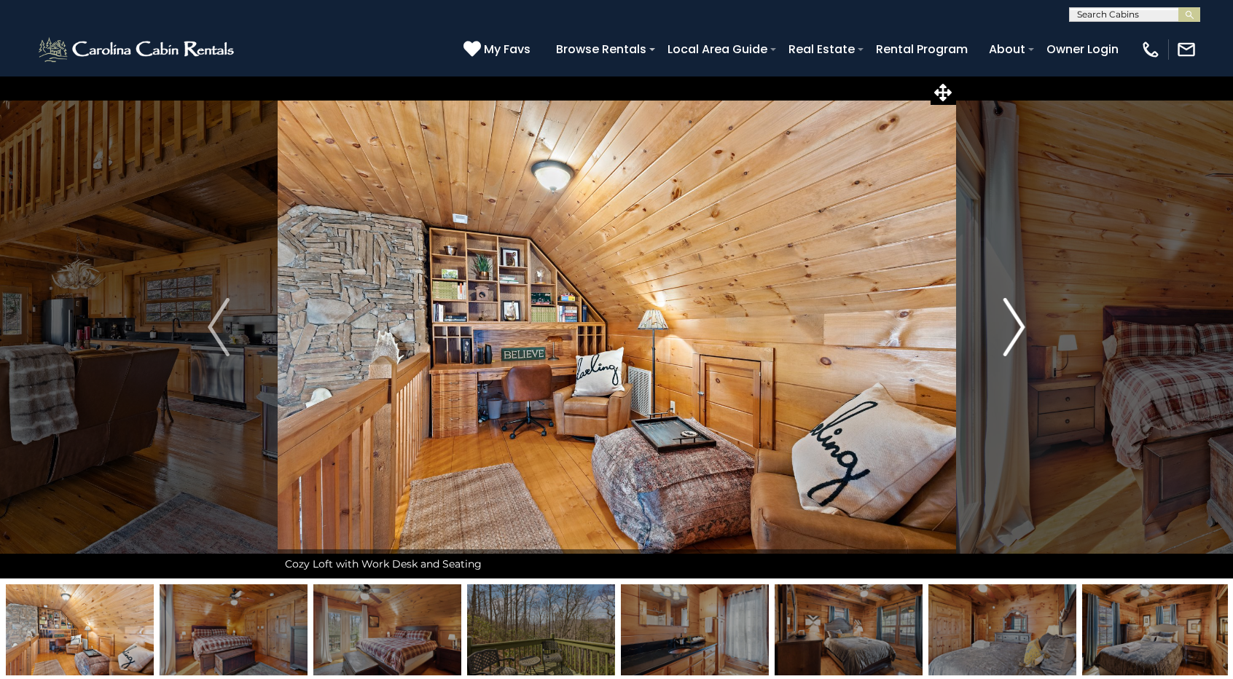
click at [1016, 322] on img "Next" at bounding box center [1014, 327] width 22 height 58
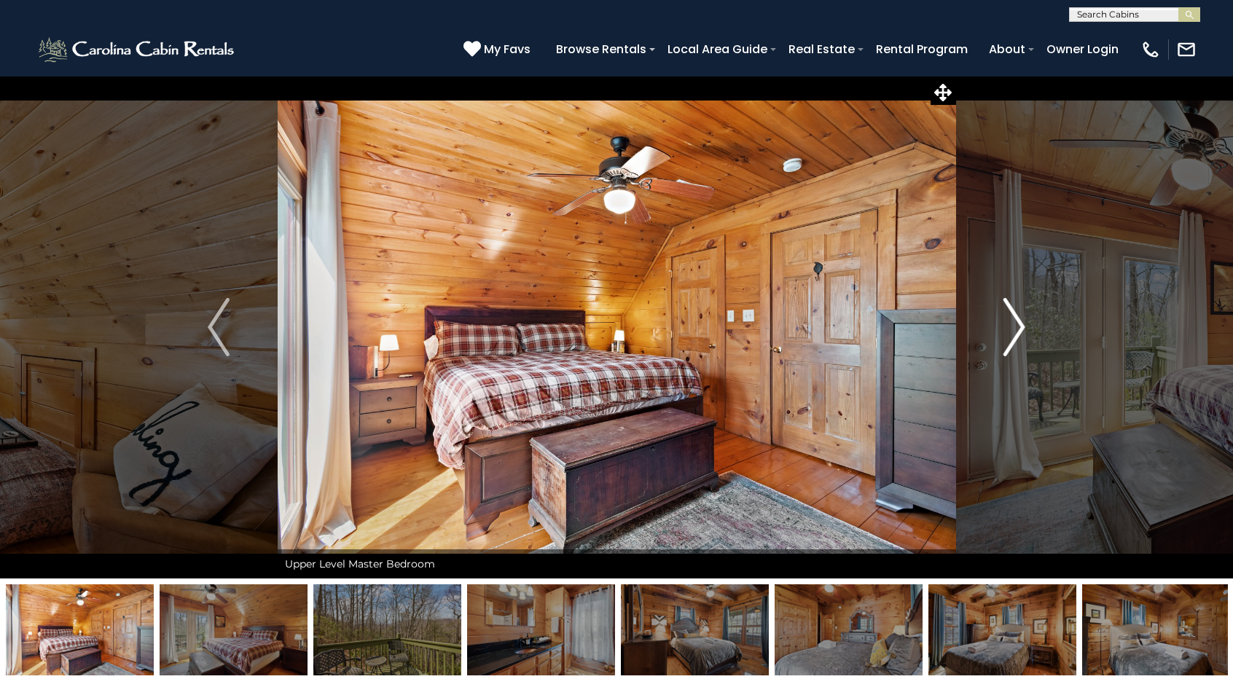
click at [1016, 322] on img "Next" at bounding box center [1014, 327] width 22 height 58
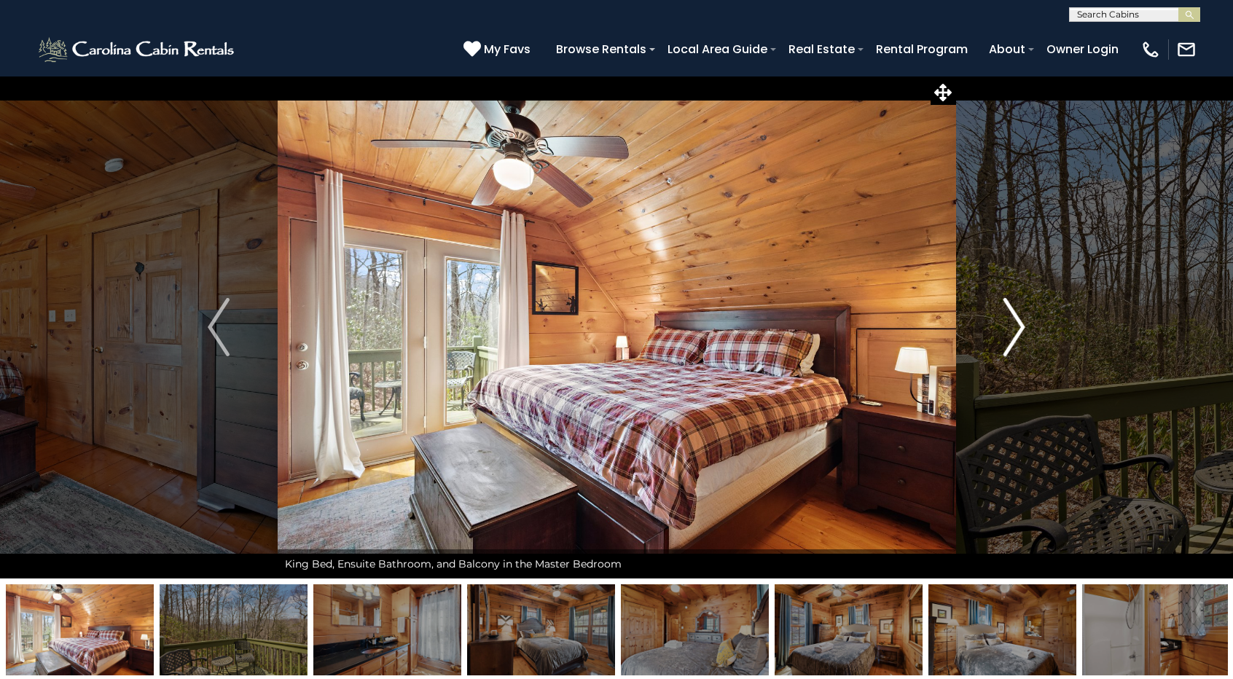
click at [1016, 322] on img "Next" at bounding box center [1014, 327] width 22 height 58
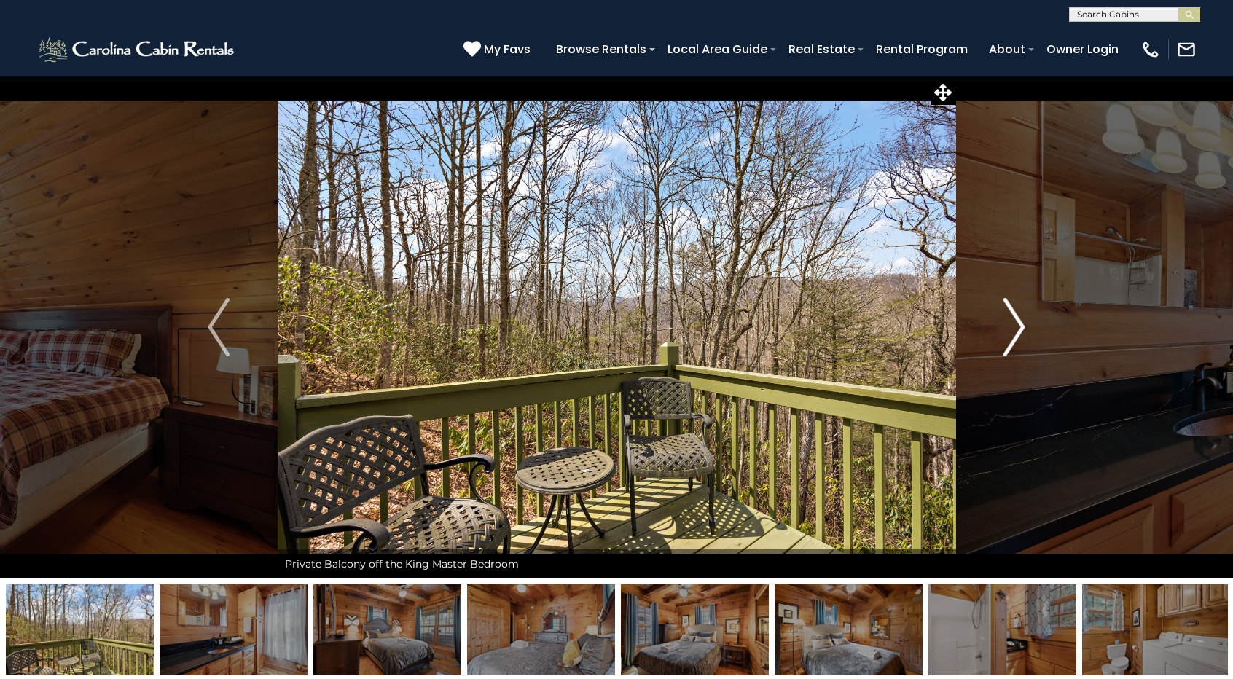
click at [1016, 322] on img "Next" at bounding box center [1014, 327] width 22 height 58
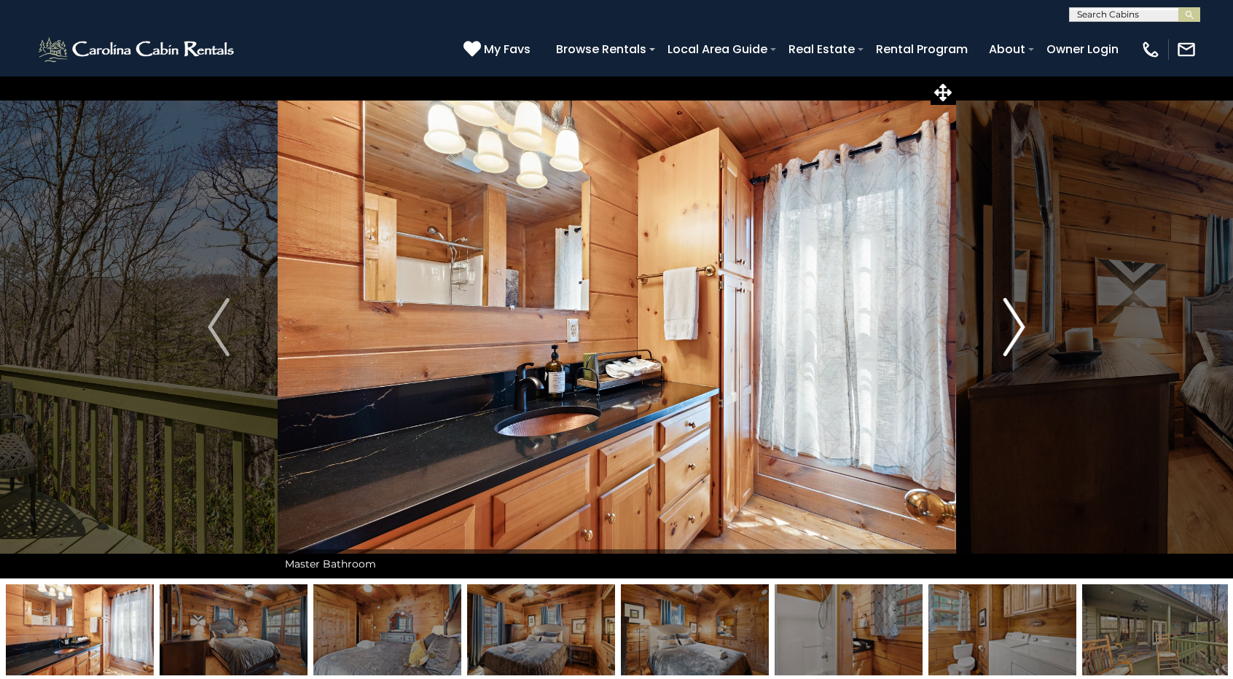
click at [1016, 322] on img "Next" at bounding box center [1014, 327] width 22 height 58
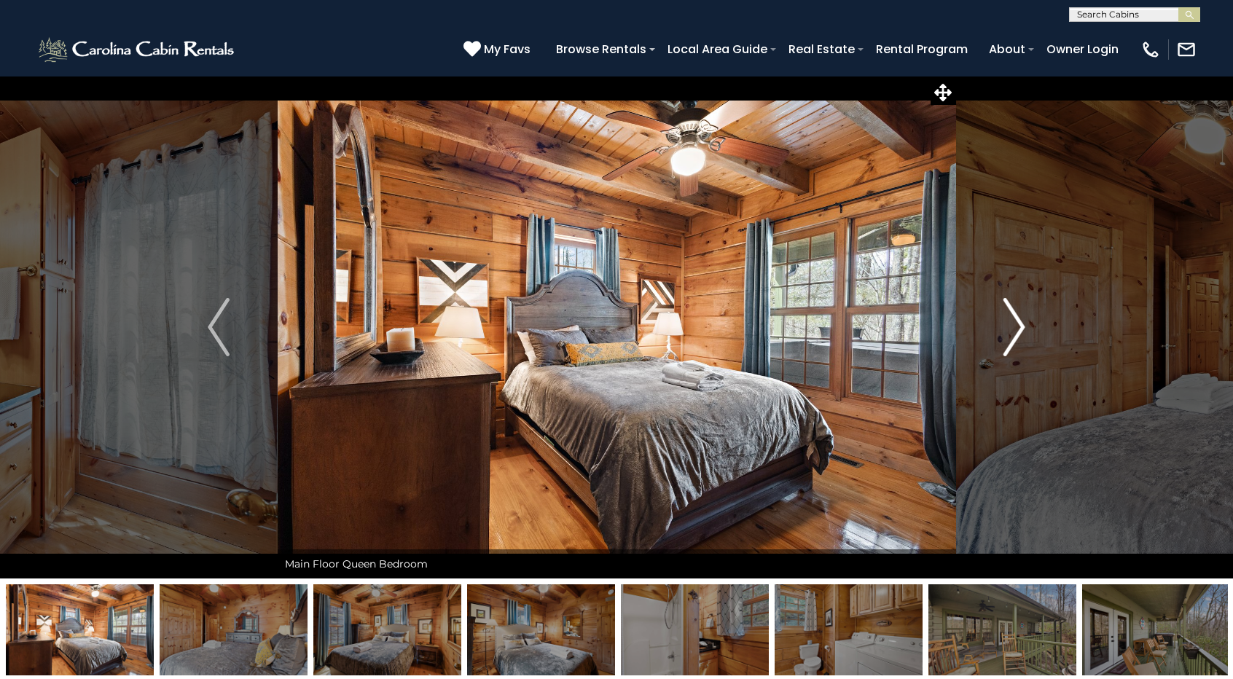
click at [1016, 322] on img "Next" at bounding box center [1014, 327] width 22 height 58
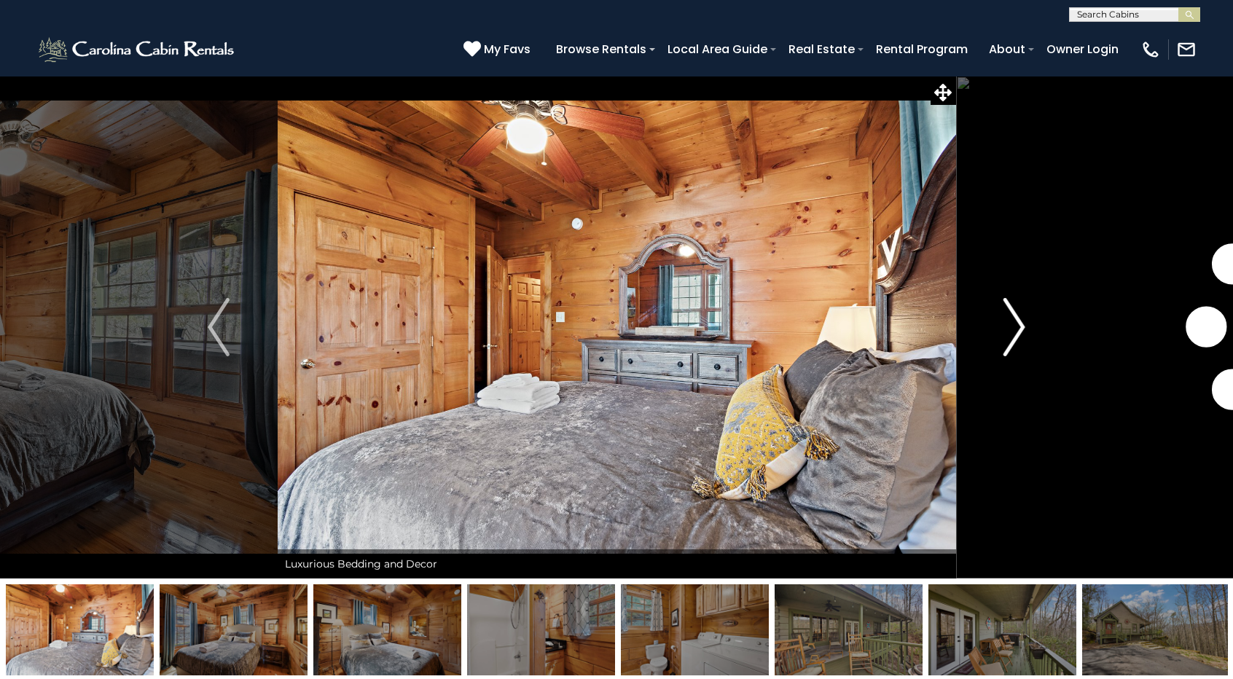
click at [1016, 322] on img "Next" at bounding box center [1014, 327] width 22 height 58
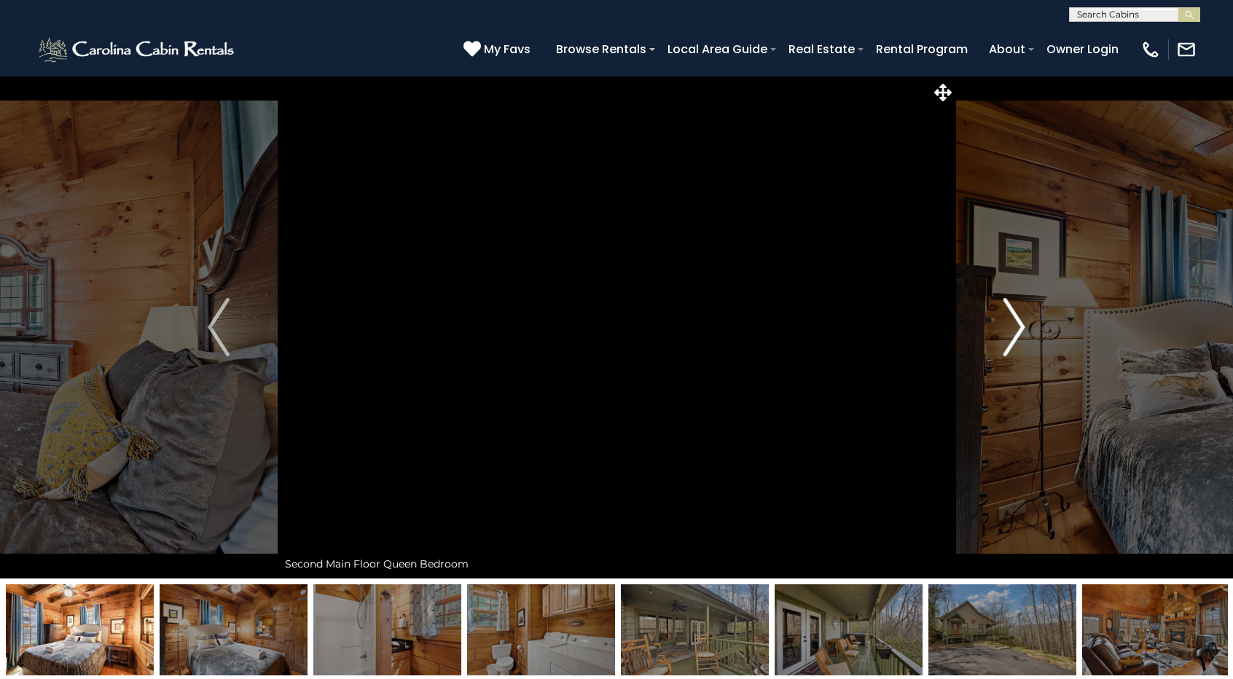
click at [1016, 322] on img "Next" at bounding box center [1014, 327] width 22 height 58
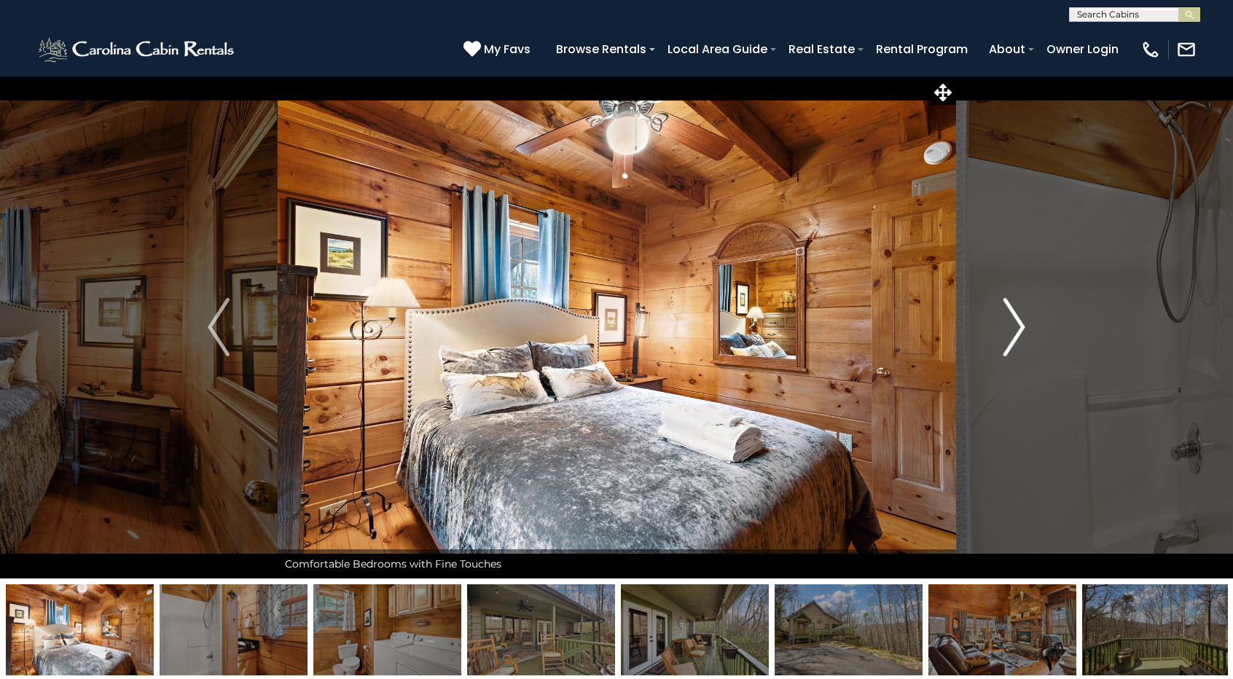
click at [1016, 322] on img "Next" at bounding box center [1014, 327] width 22 height 58
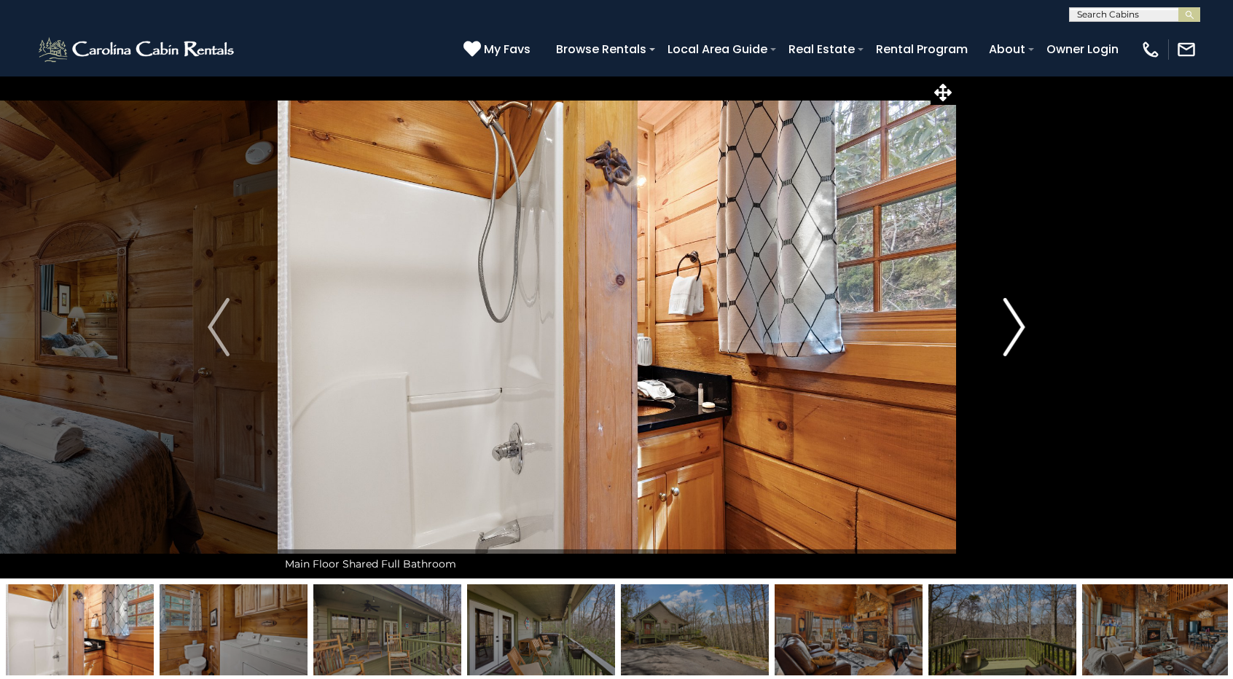
click at [1016, 322] on img "Next" at bounding box center [1014, 327] width 22 height 58
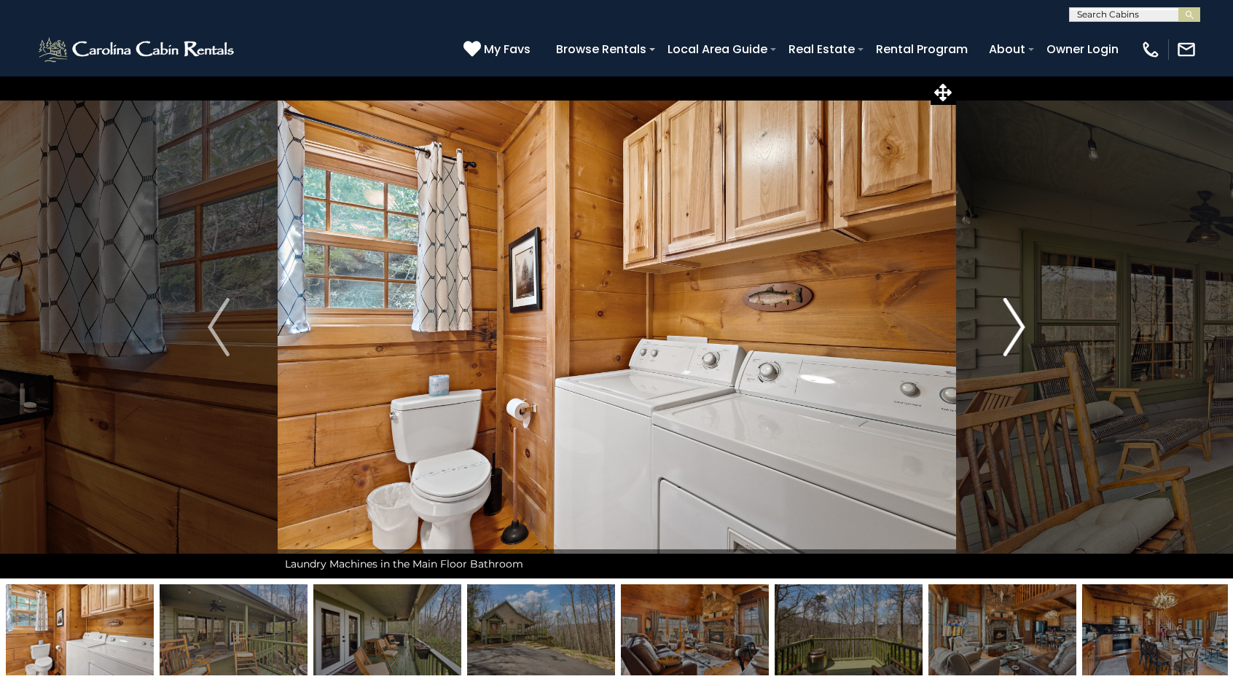
click at [1016, 322] on img "Next" at bounding box center [1014, 327] width 22 height 58
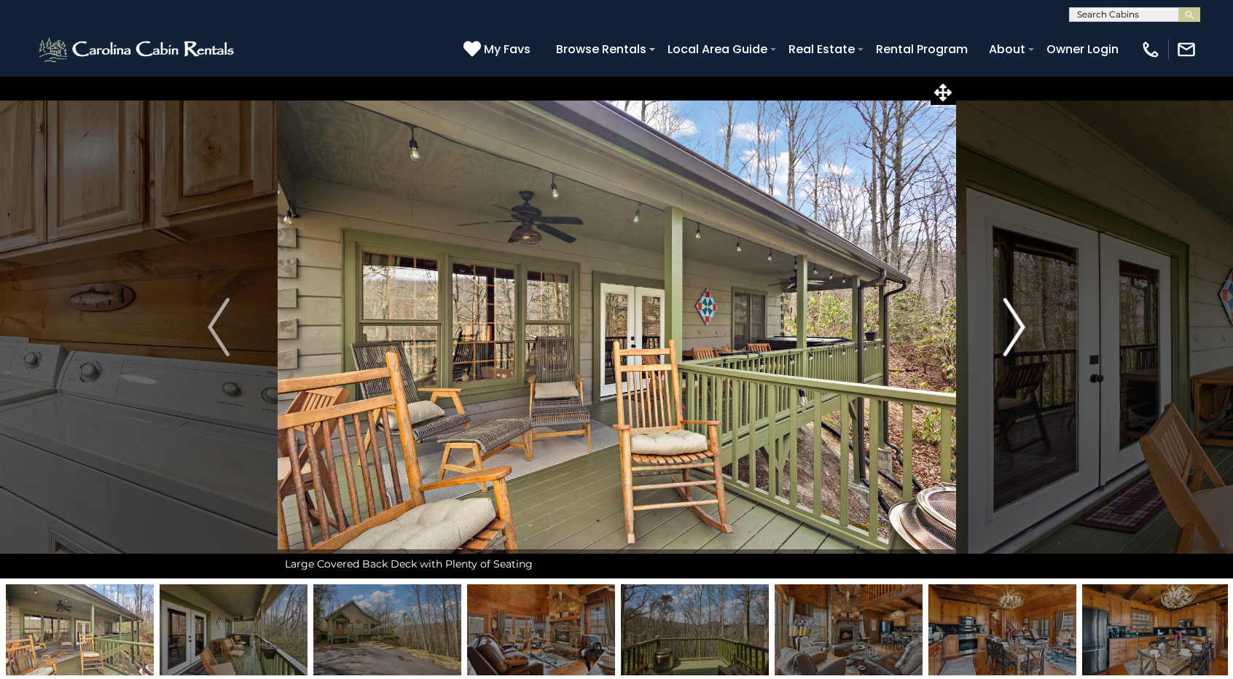
click at [1016, 322] on img "Next" at bounding box center [1014, 327] width 22 height 58
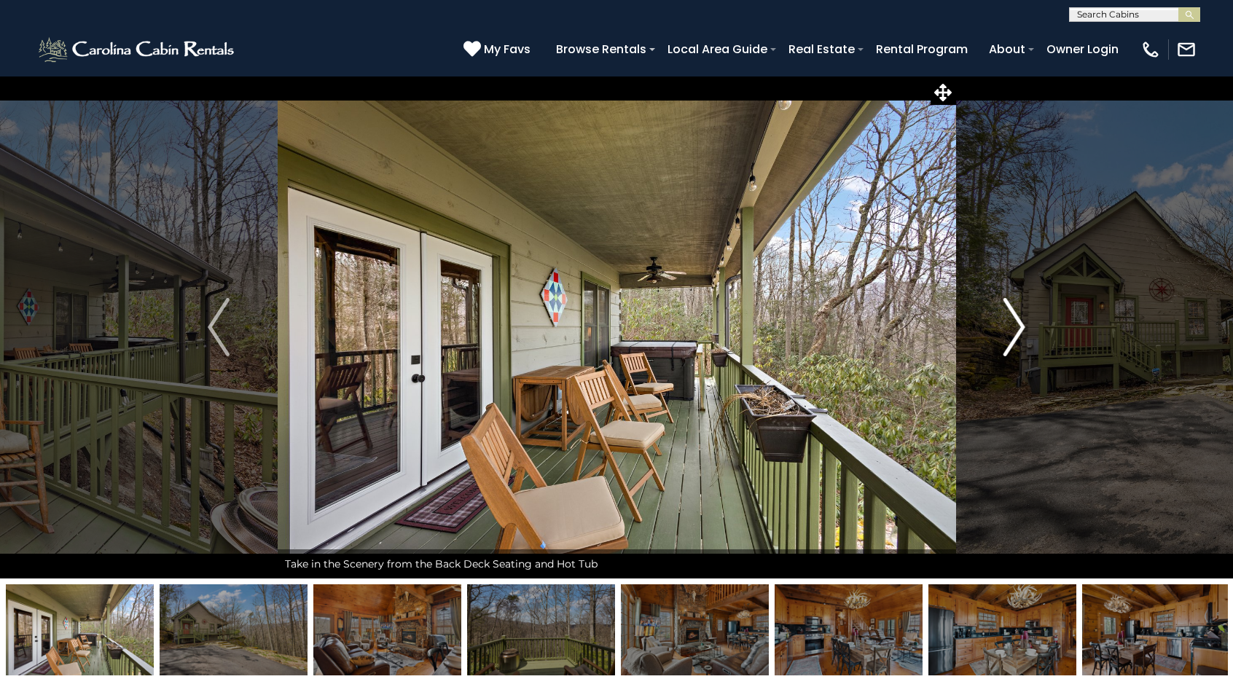
click at [1016, 322] on img "Next" at bounding box center [1014, 327] width 22 height 58
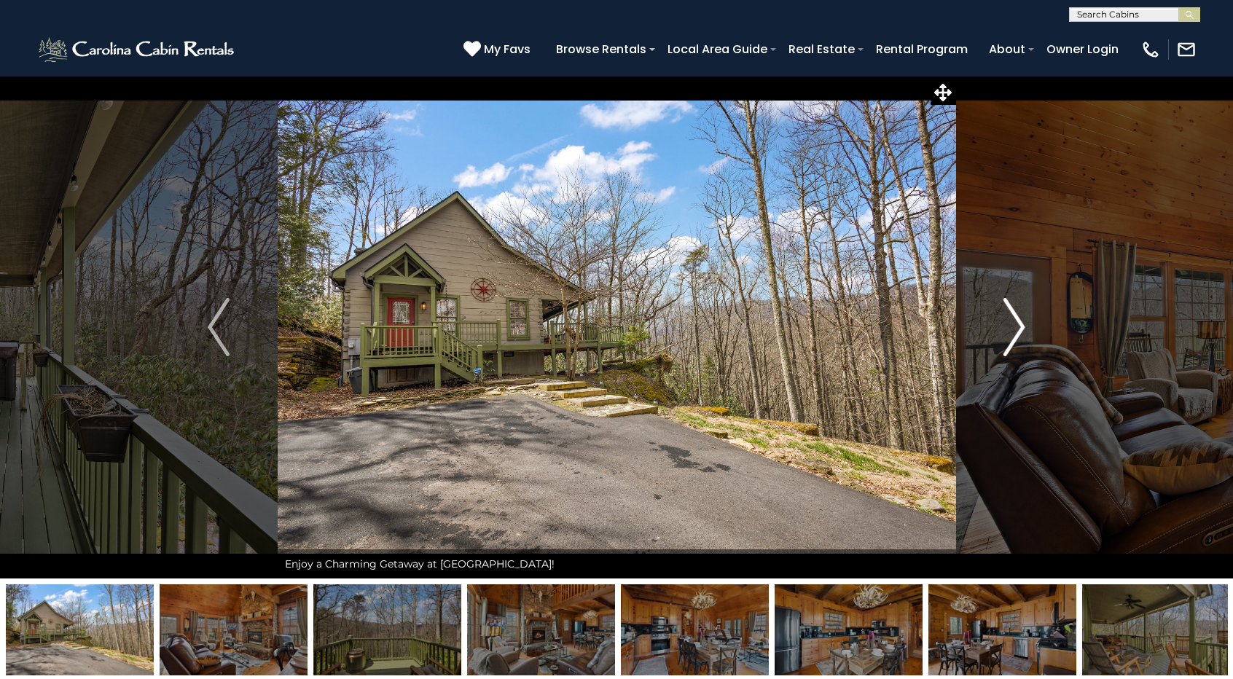
click at [1016, 322] on img "Next" at bounding box center [1014, 327] width 22 height 58
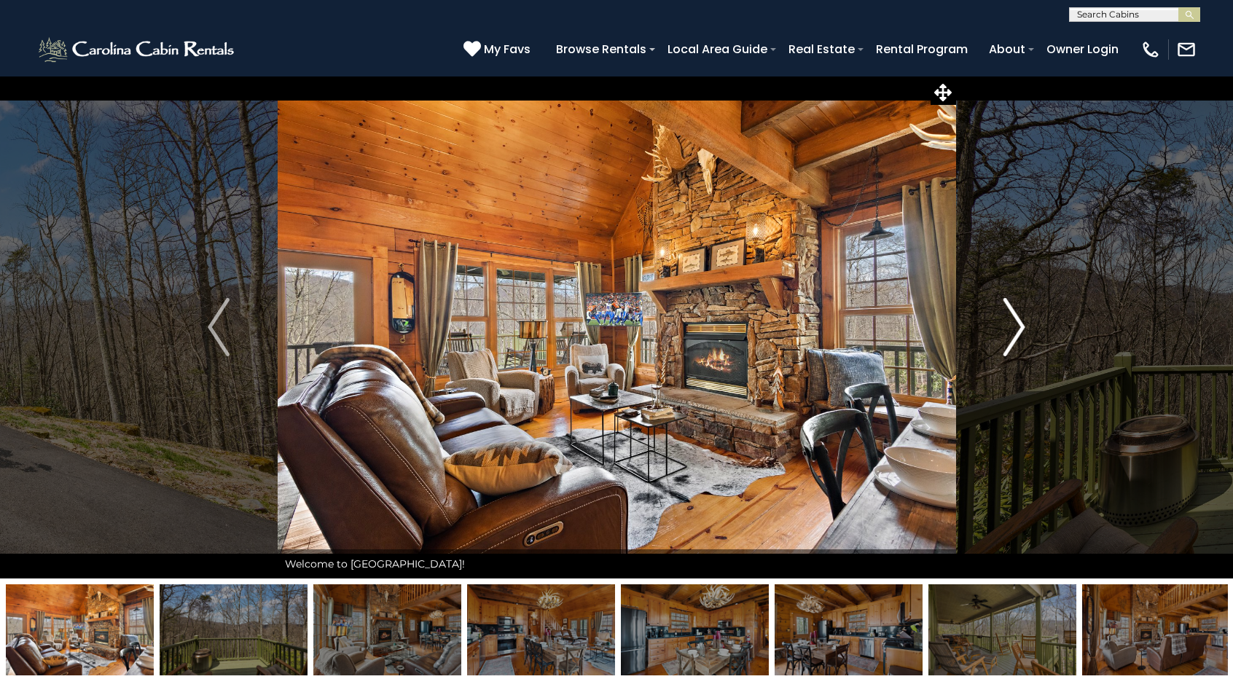
click at [1016, 322] on img "Next" at bounding box center [1014, 327] width 22 height 58
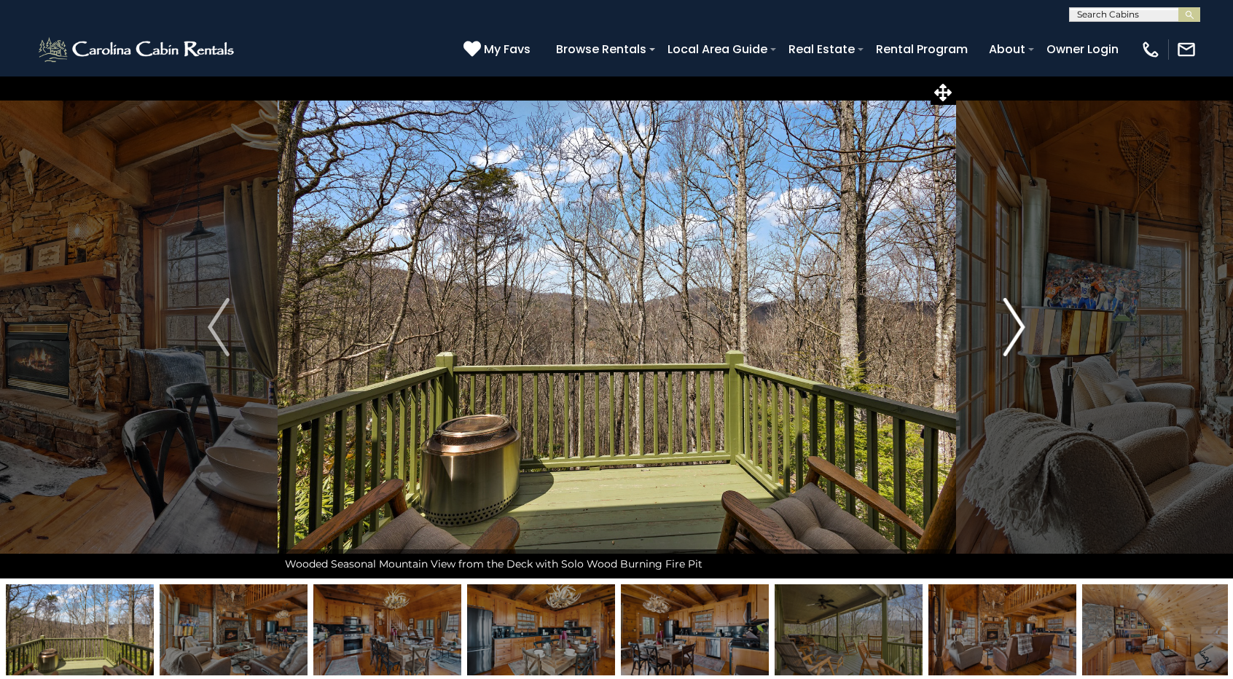
click at [1016, 322] on img "Next" at bounding box center [1014, 327] width 22 height 58
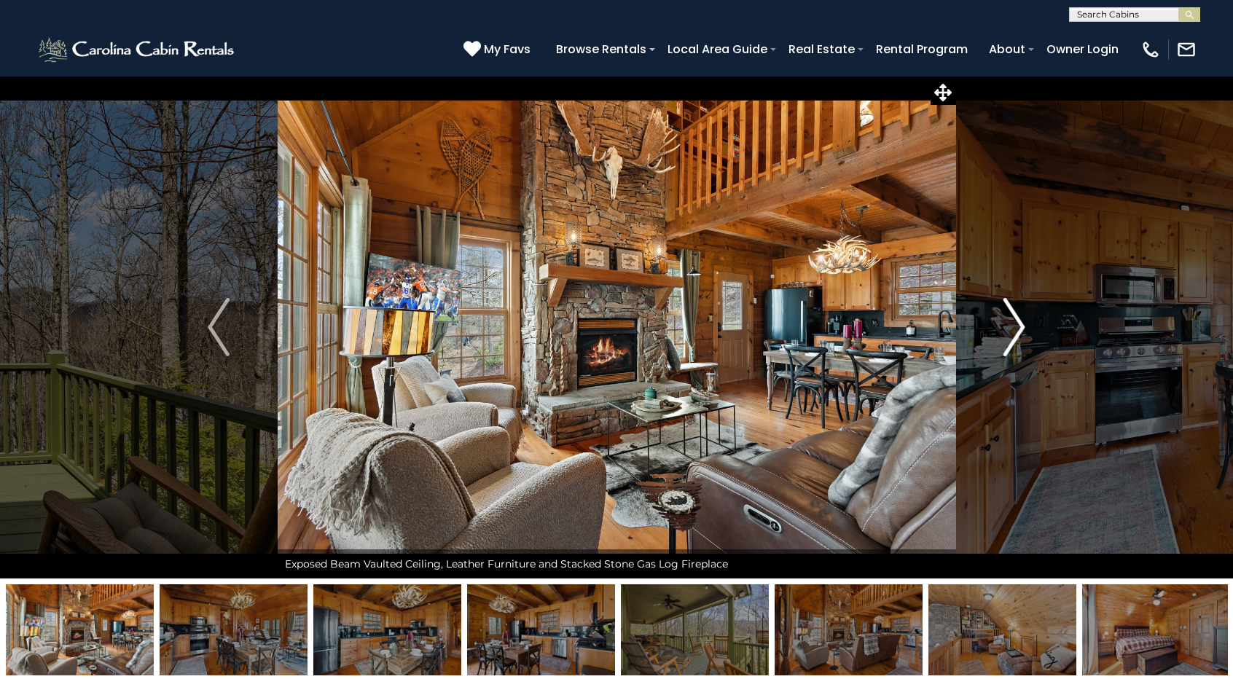
click at [1016, 322] on img "Next" at bounding box center [1014, 327] width 22 height 58
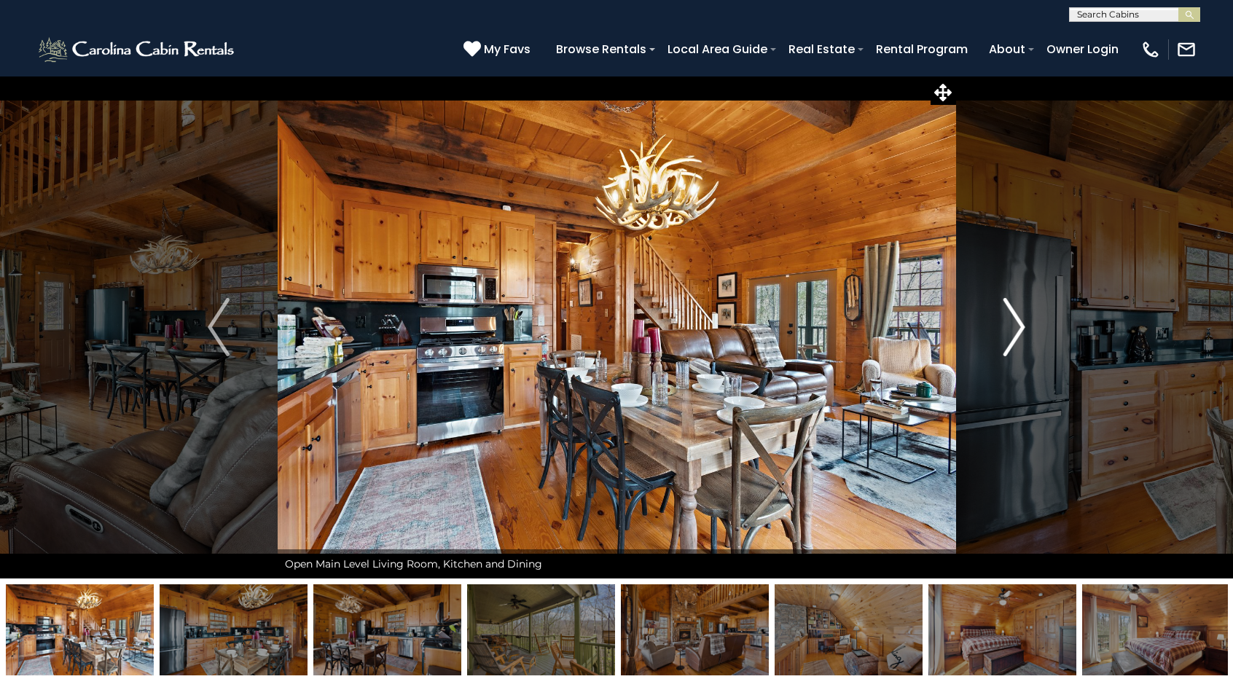
click at [1016, 322] on img "Next" at bounding box center [1014, 327] width 22 height 58
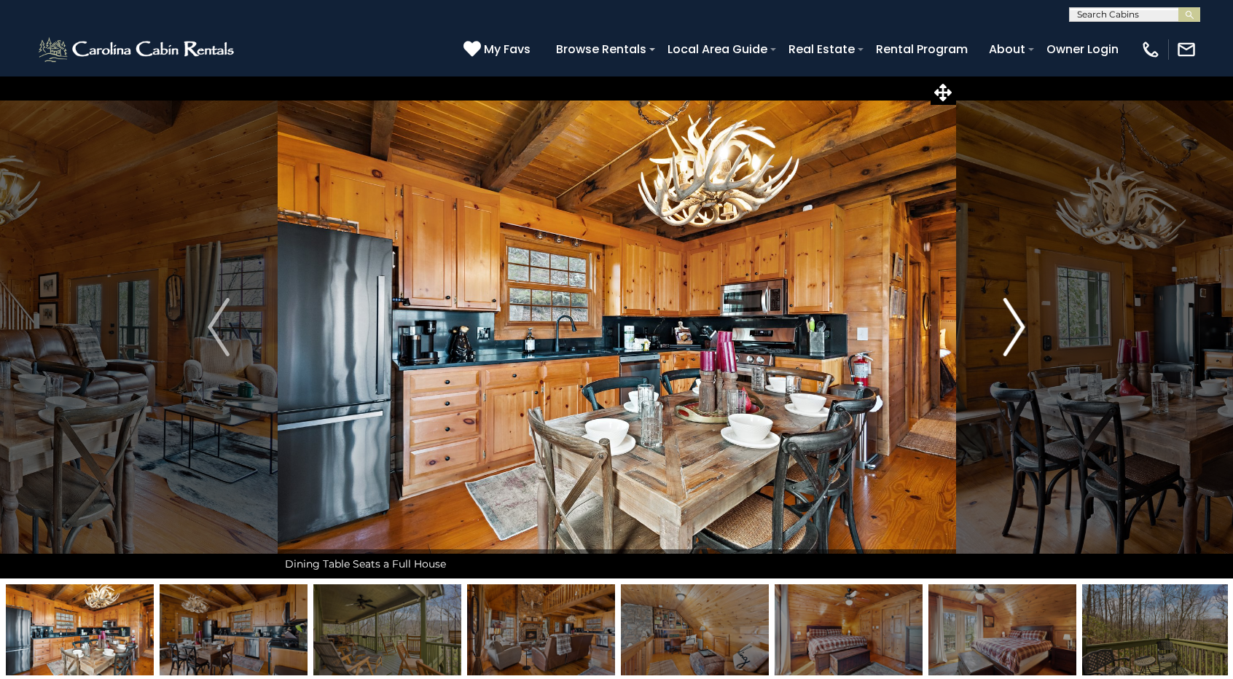
click at [1016, 322] on img "Next" at bounding box center [1014, 327] width 22 height 58
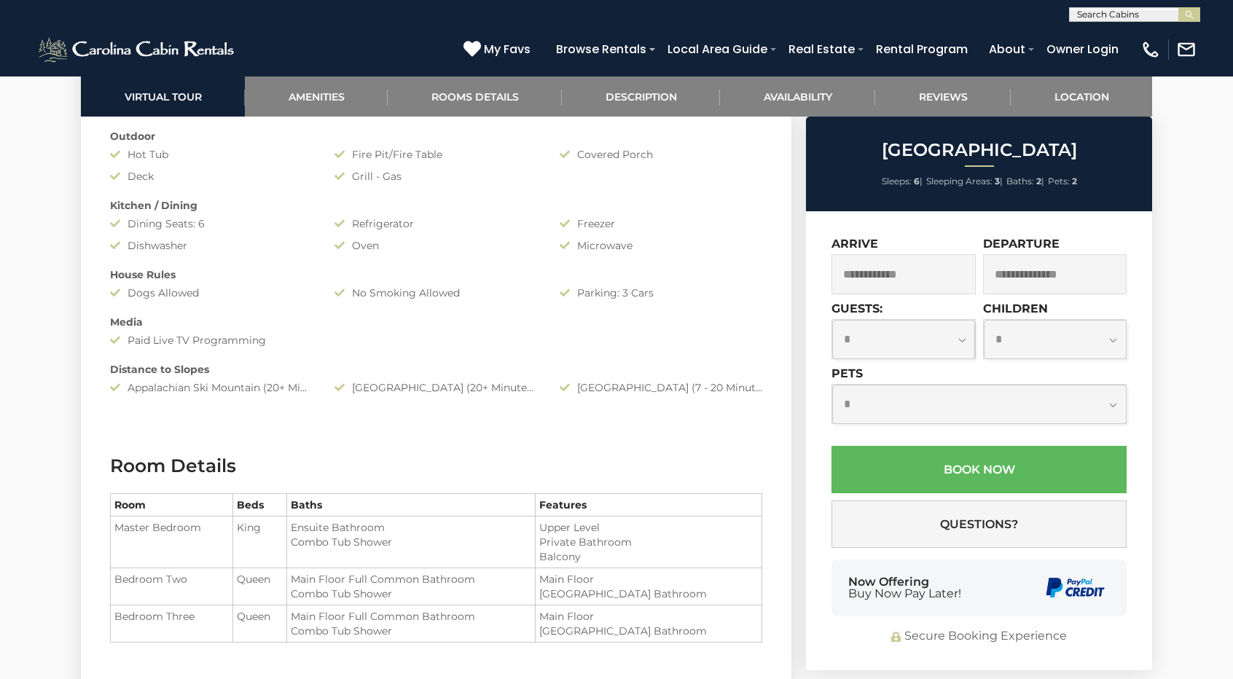
scroll to position [1457, 0]
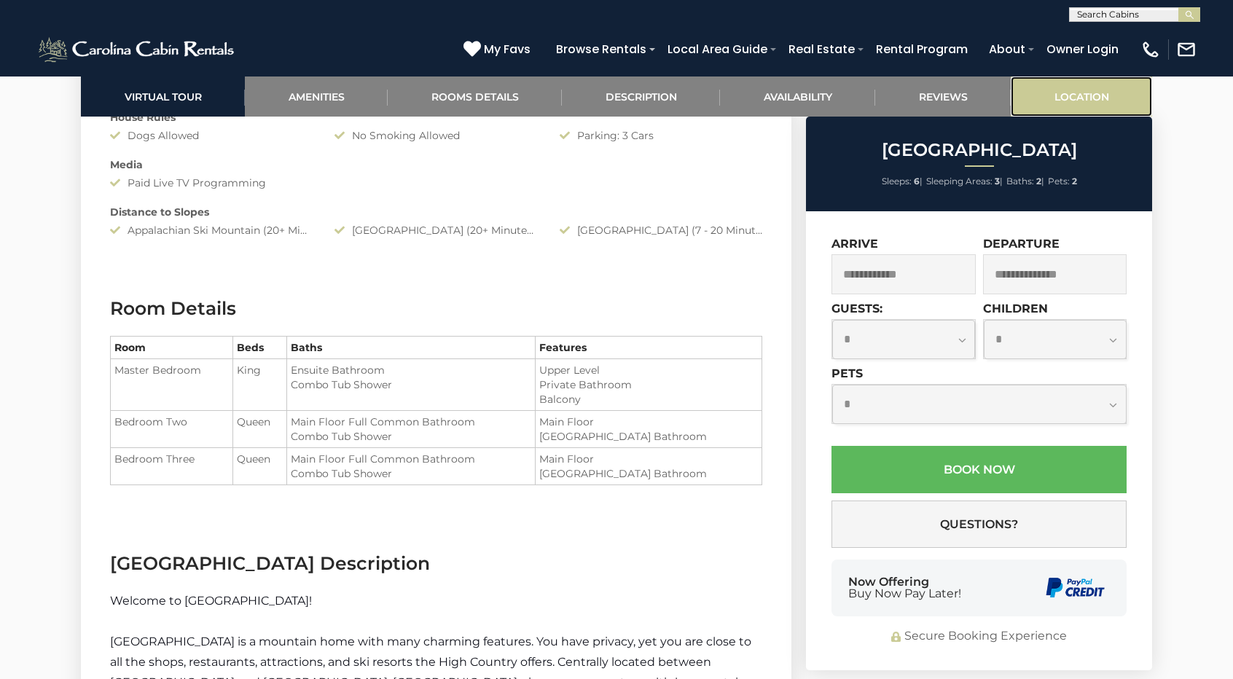
click at [1079, 93] on link "Location" at bounding box center [1081, 97] width 141 height 40
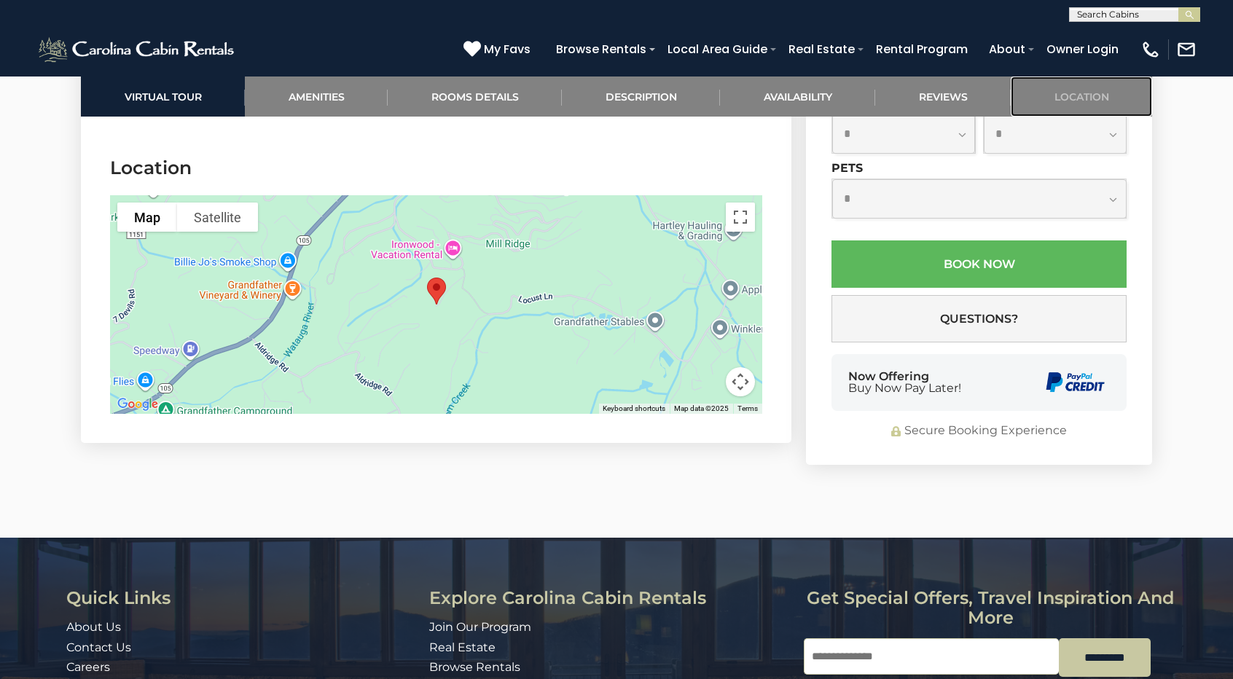
scroll to position [3448, 0]
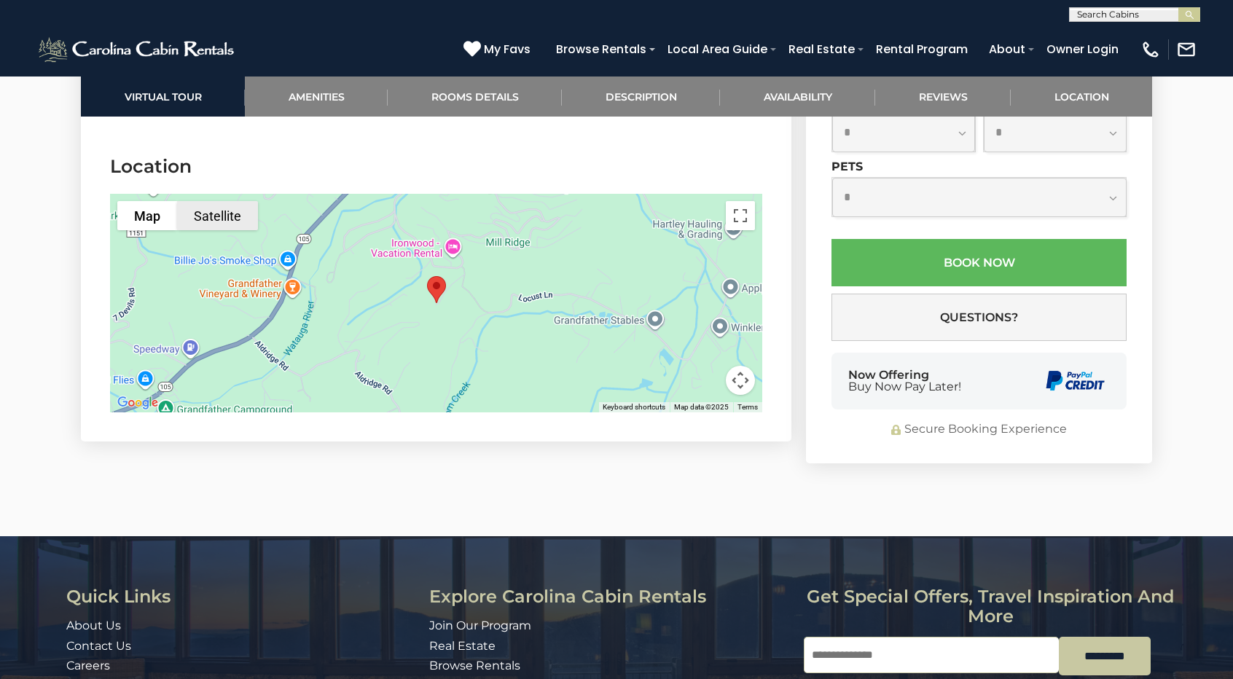
drag, startPoint x: 200, startPoint y: 196, endPoint x: 372, endPoint y: 187, distance: 172.2
click at [203, 201] on button "Satellite" at bounding box center [217, 215] width 81 height 29
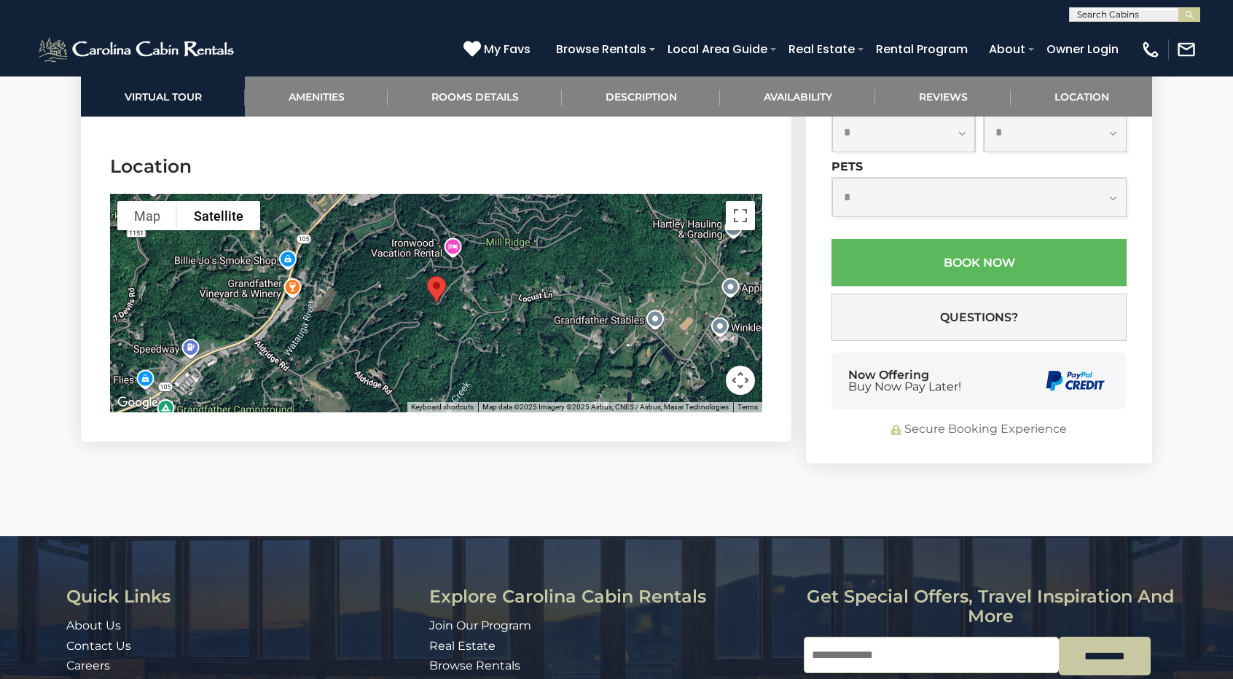
click at [747, 366] on button "Map camera controls" at bounding box center [740, 380] width 29 height 29
click at [710, 366] on button "Zoom out" at bounding box center [703, 380] width 29 height 29
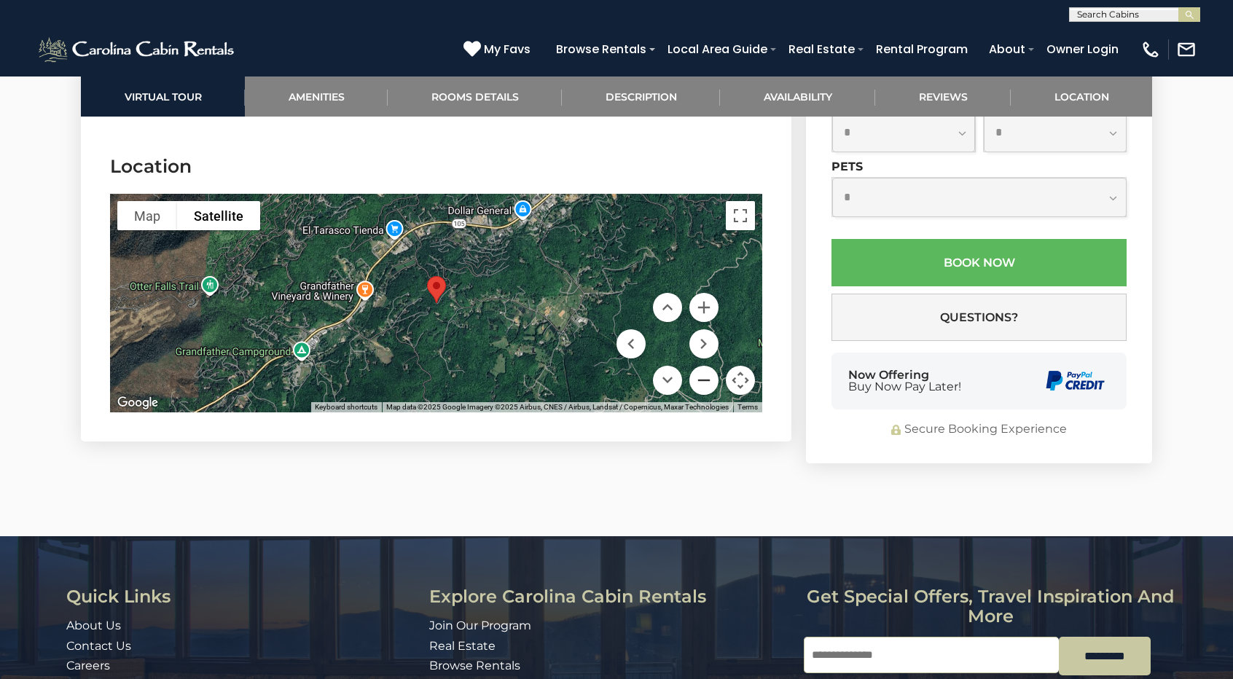
click at [710, 366] on button "Zoom out" at bounding box center [703, 380] width 29 height 29
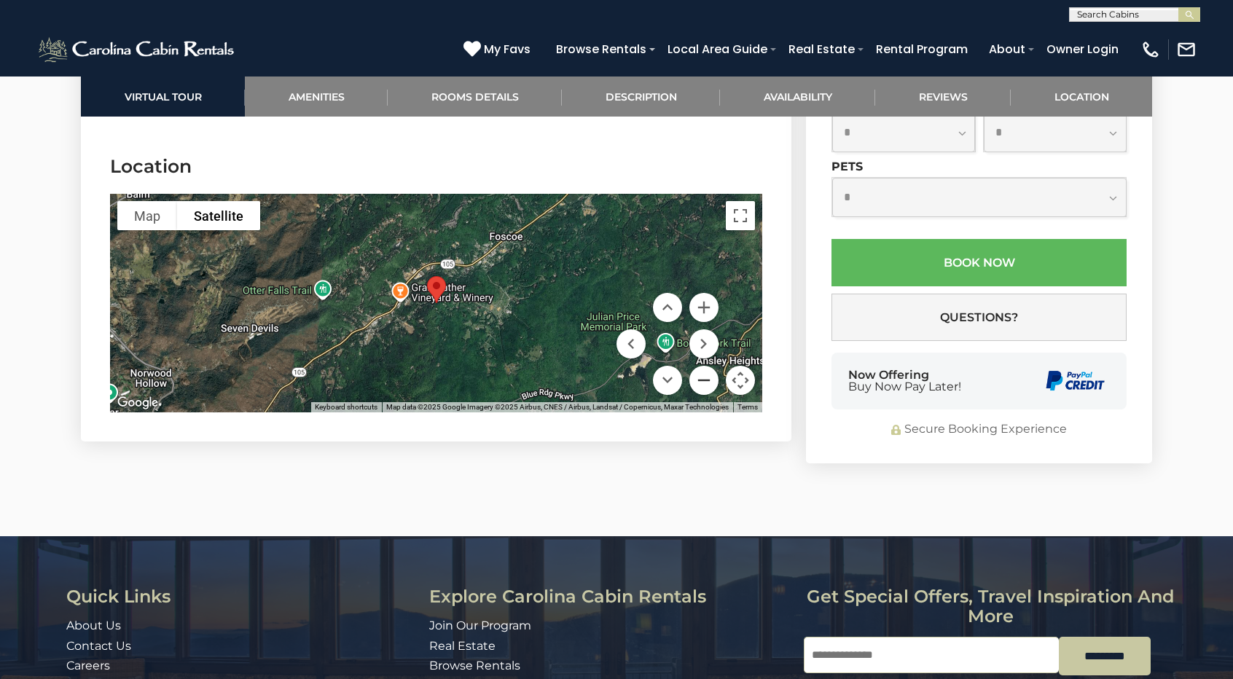
click at [710, 366] on button "Zoom out" at bounding box center [703, 380] width 29 height 29
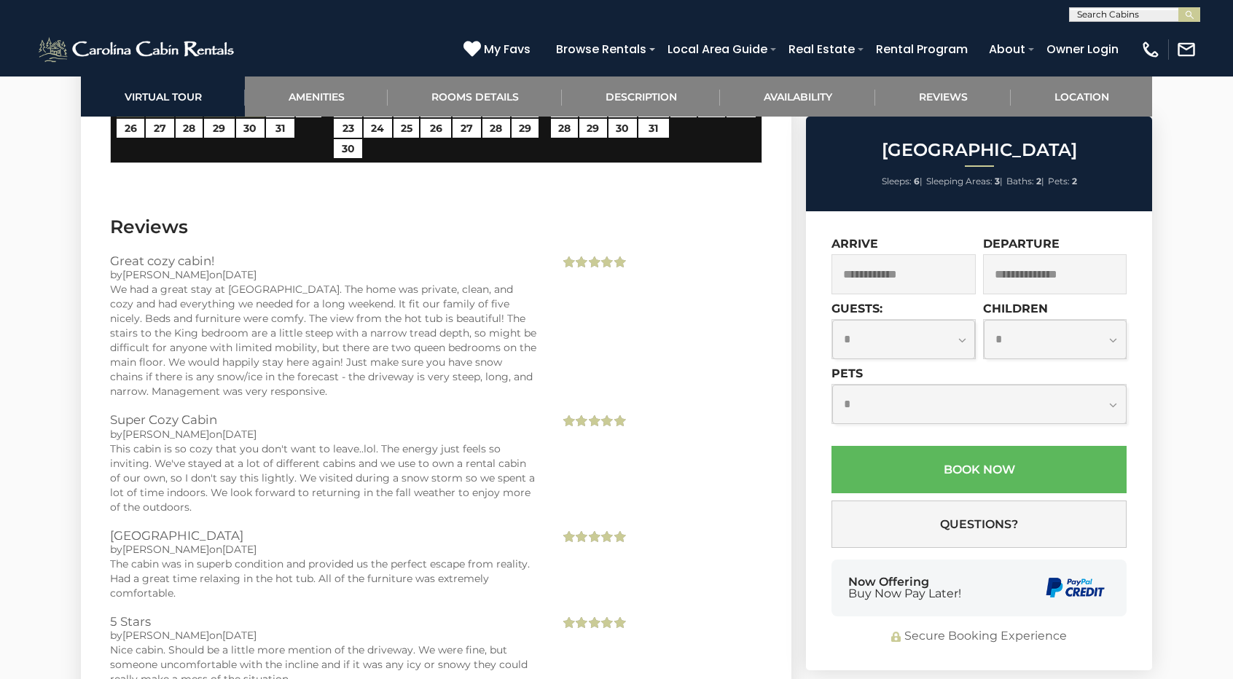
scroll to position [2792, 0]
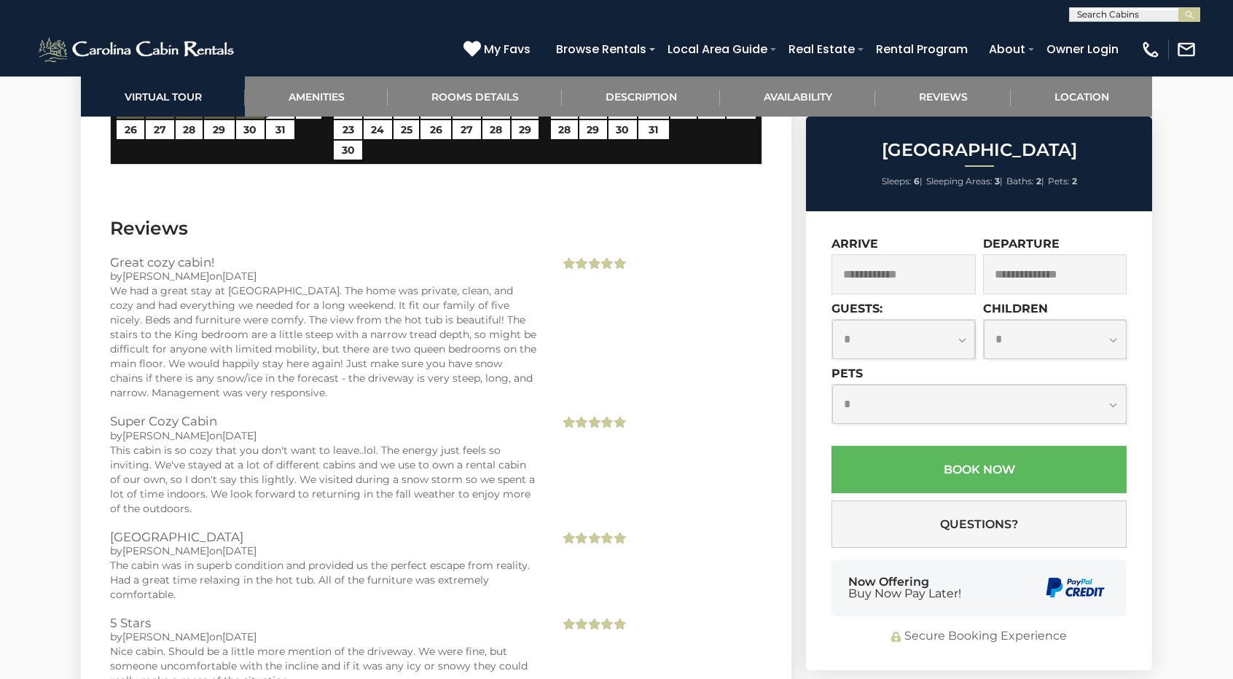
click at [890, 282] on input "text" at bounding box center [903, 274] width 144 height 40
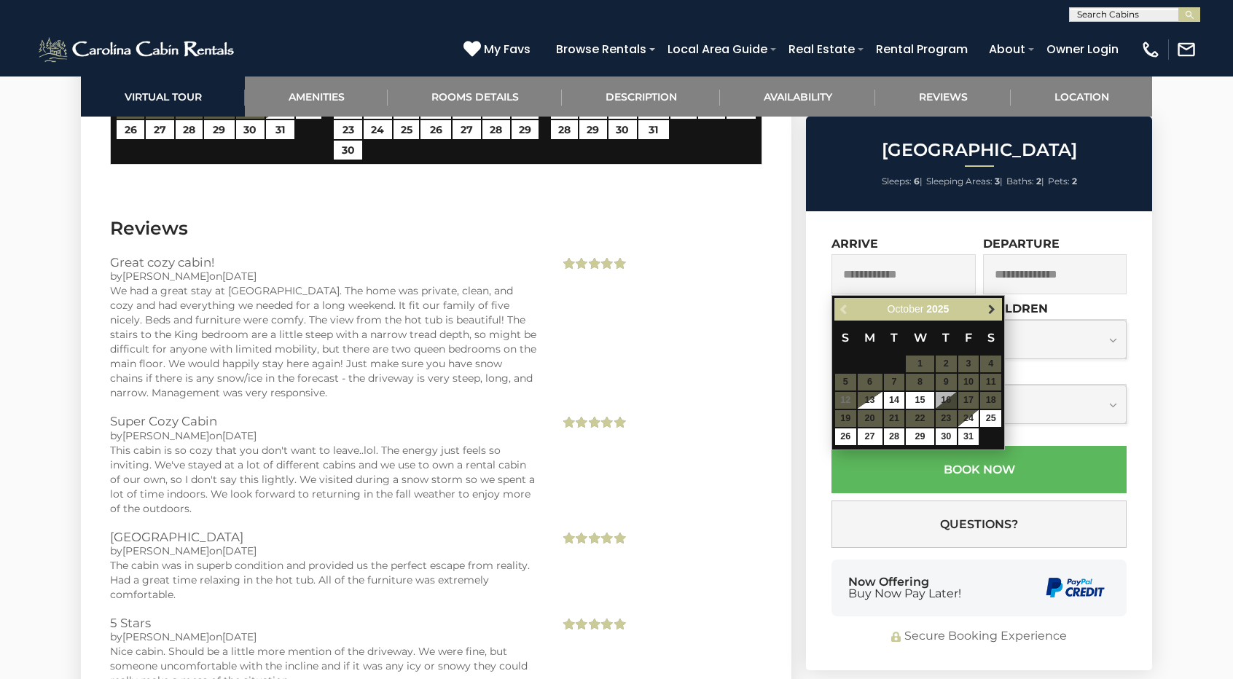
click at [988, 315] on link "Next" at bounding box center [991, 309] width 18 height 18
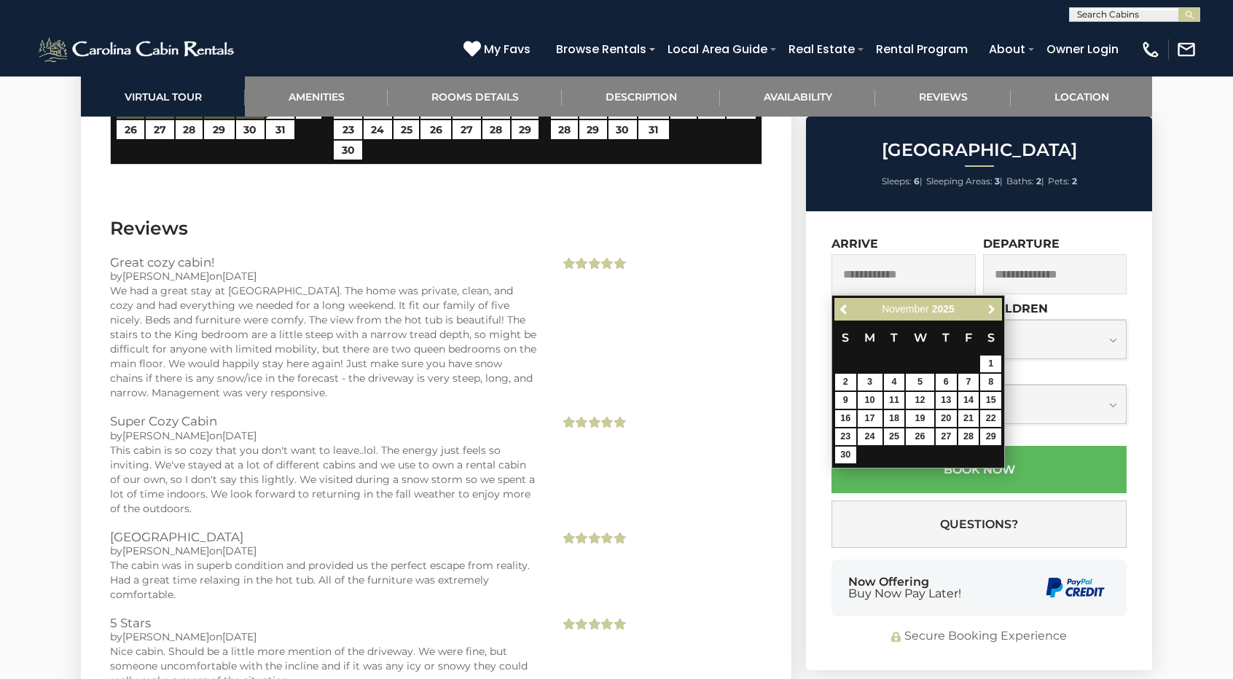
click at [988, 314] on span "Next" at bounding box center [992, 309] width 12 height 12
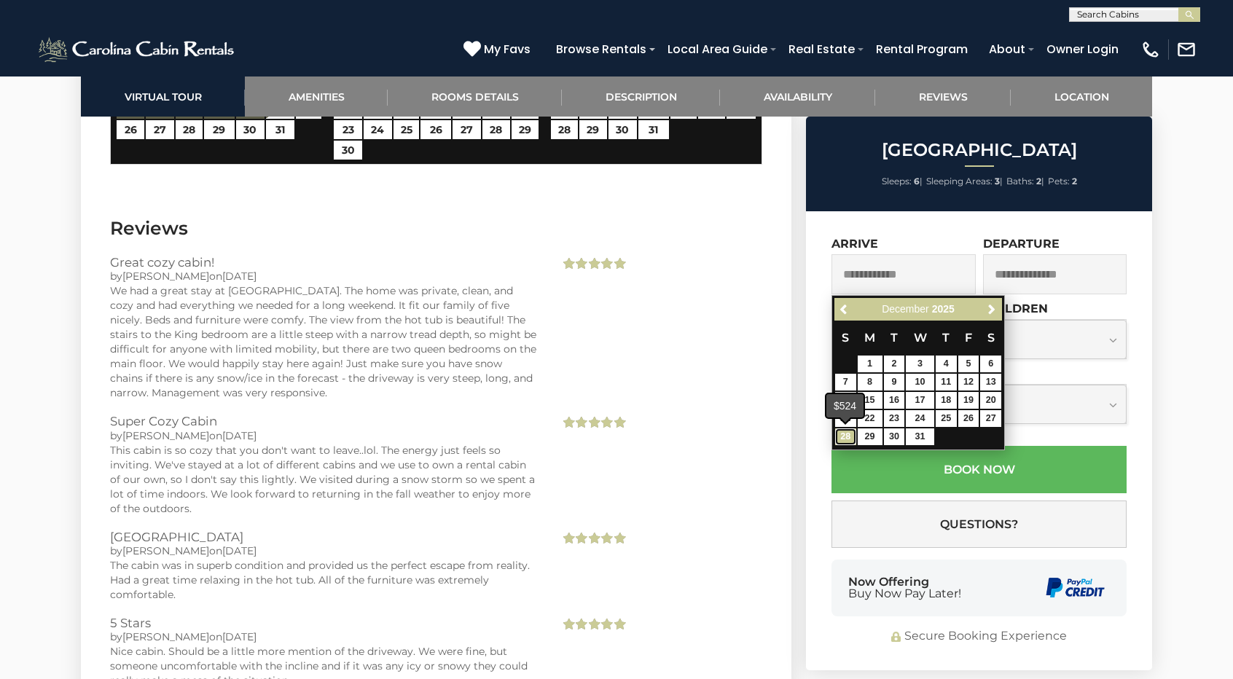
drag, startPoint x: 853, startPoint y: 434, endPoint x: 881, endPoint y: 407, distance: 39.7
click at [853, 434] on link "28" at bounding box center [845, 436] width 21 height 17
type input "**********"
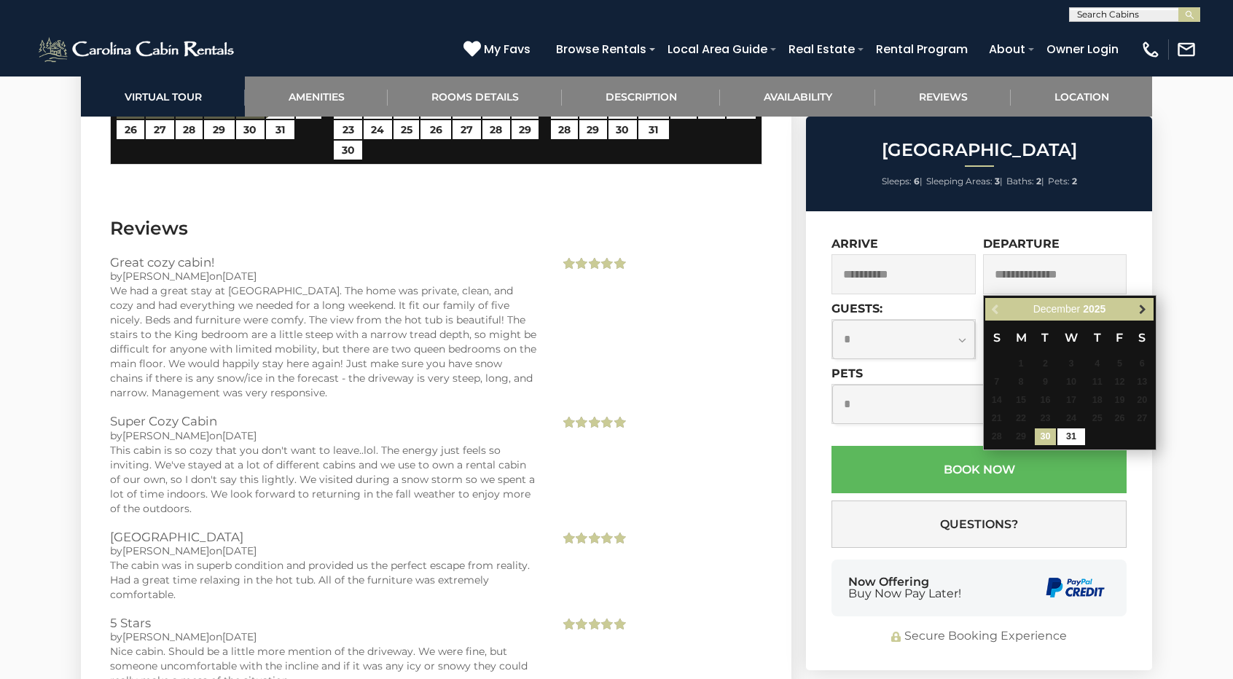
click at [1143, 311] on span "Next" at bounding box center [1143, 309] width 12 height 12
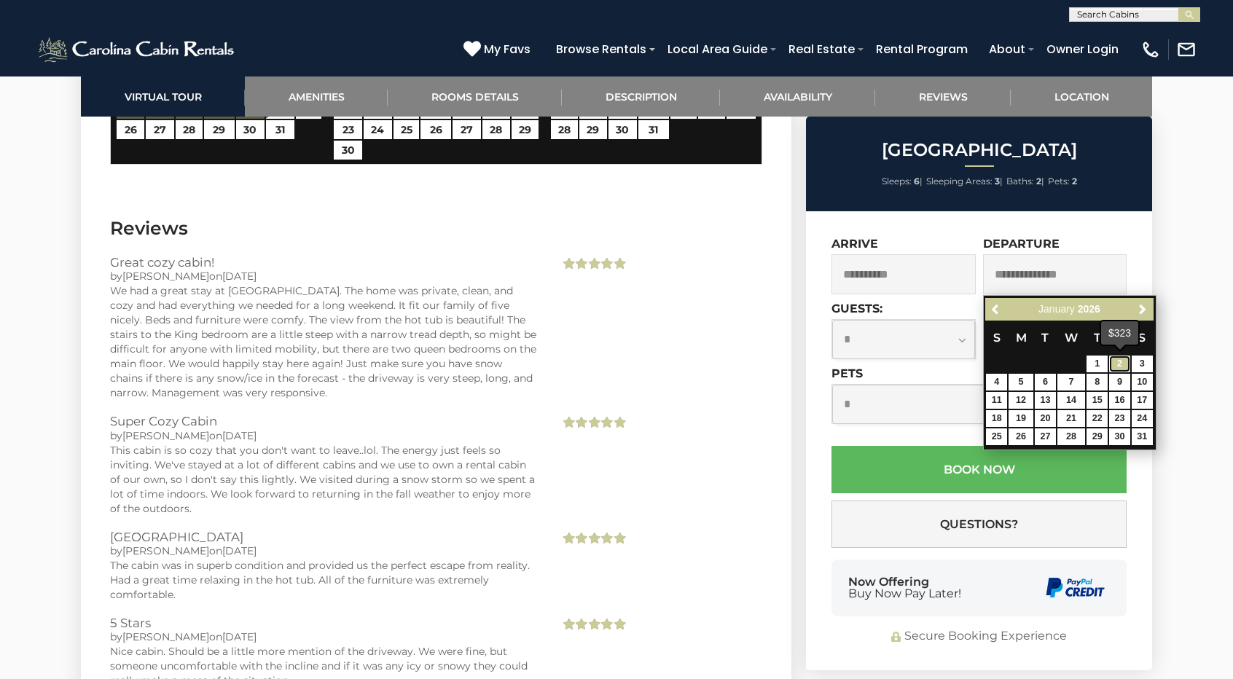
click at [1122, 358] on link "2" at bounding box center [1119, 364] width 21 height 17
type input "**********"
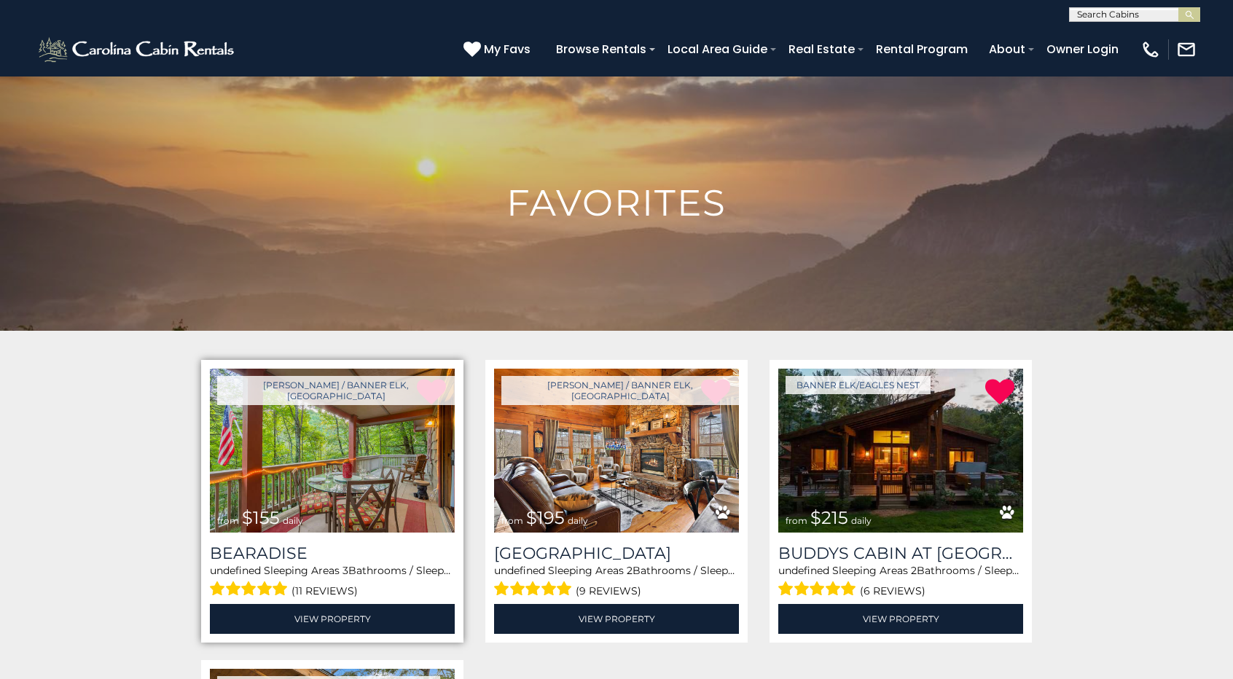
scroll to position [219, 0]
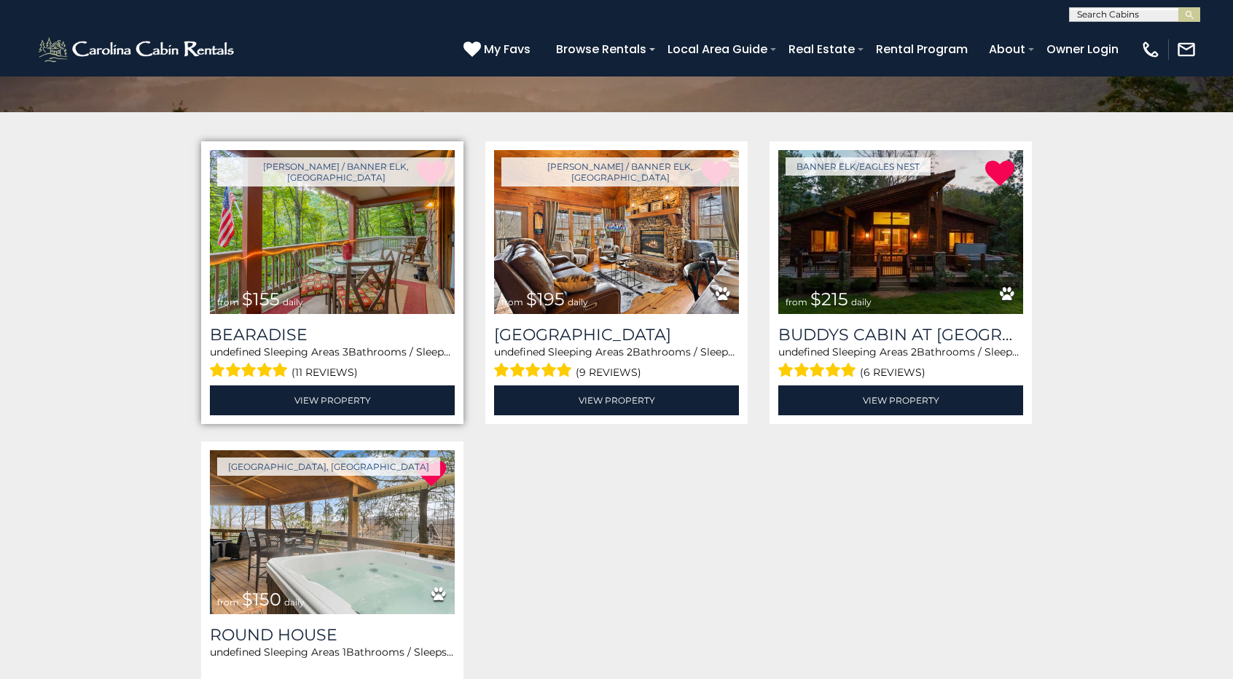
click at [312, 256] on img at bounding box center [332, 232] width 245 height 164
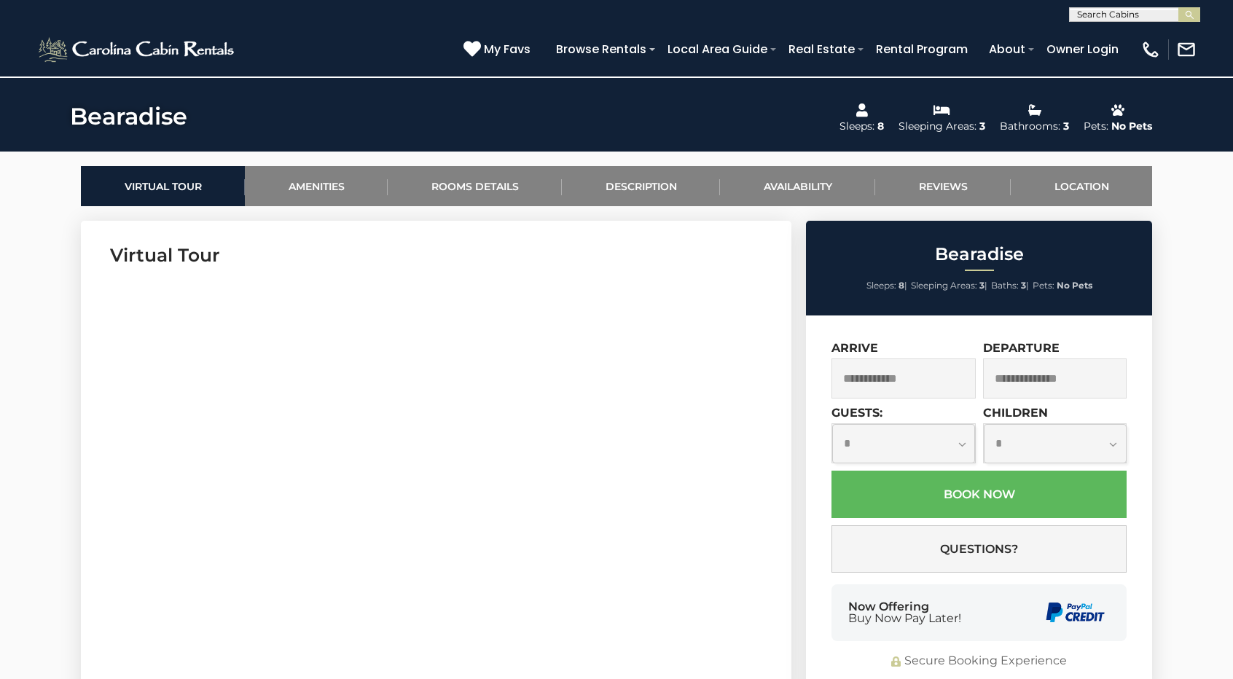
scroll to position [729, 0]
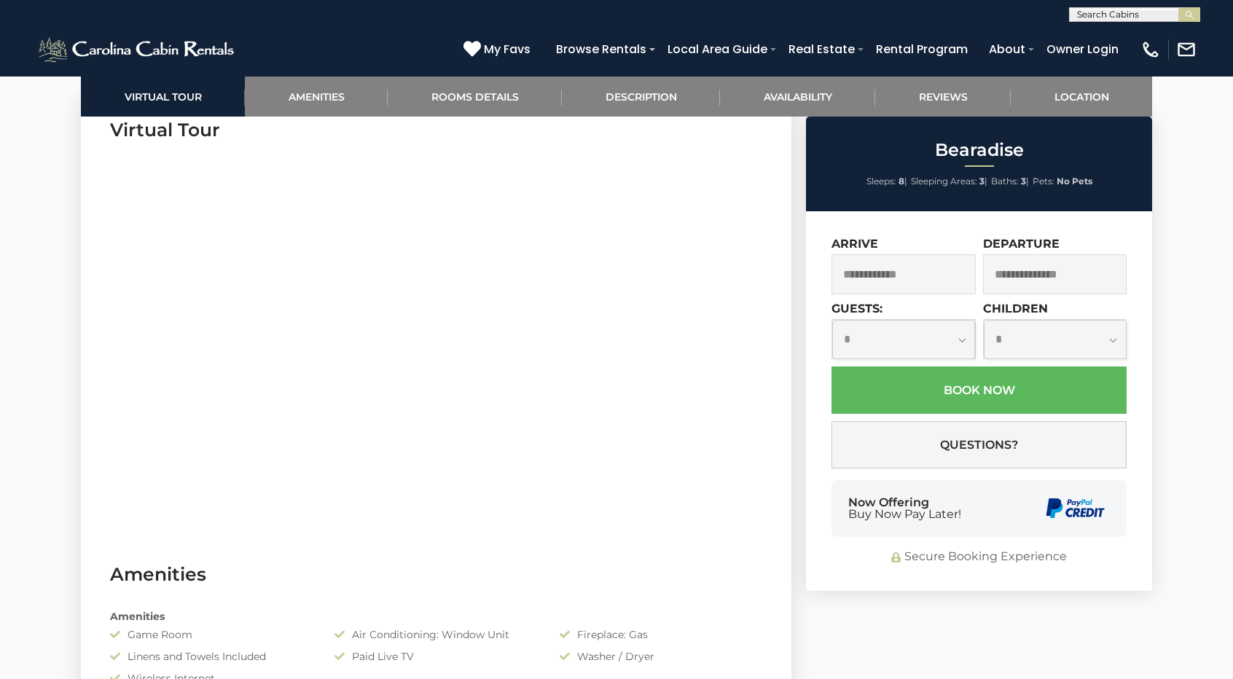
click at [963, 284] on input "text" at bounding box center [903, 274] width 144 height 40
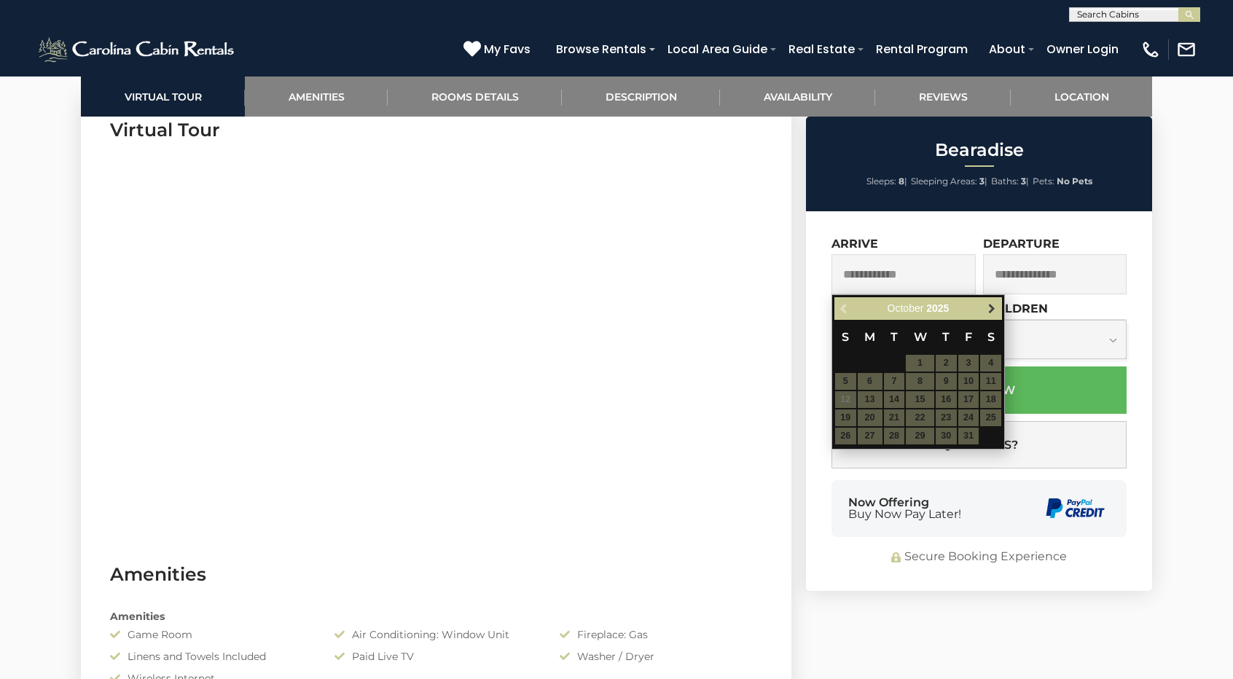
click at [993, 310] on span "Next" at bounding box center [992, 309] width 12 height 12
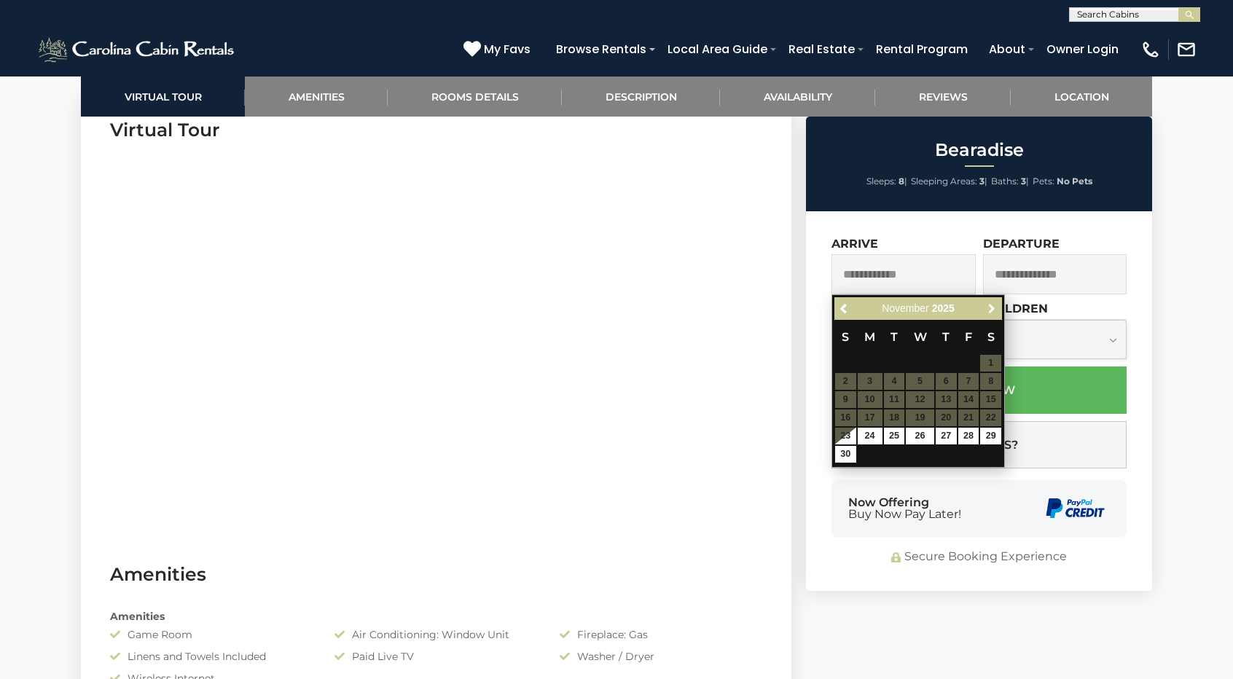
click at [993, 310] on span "Next" at bounding box center [992, 309] width 12 height 12
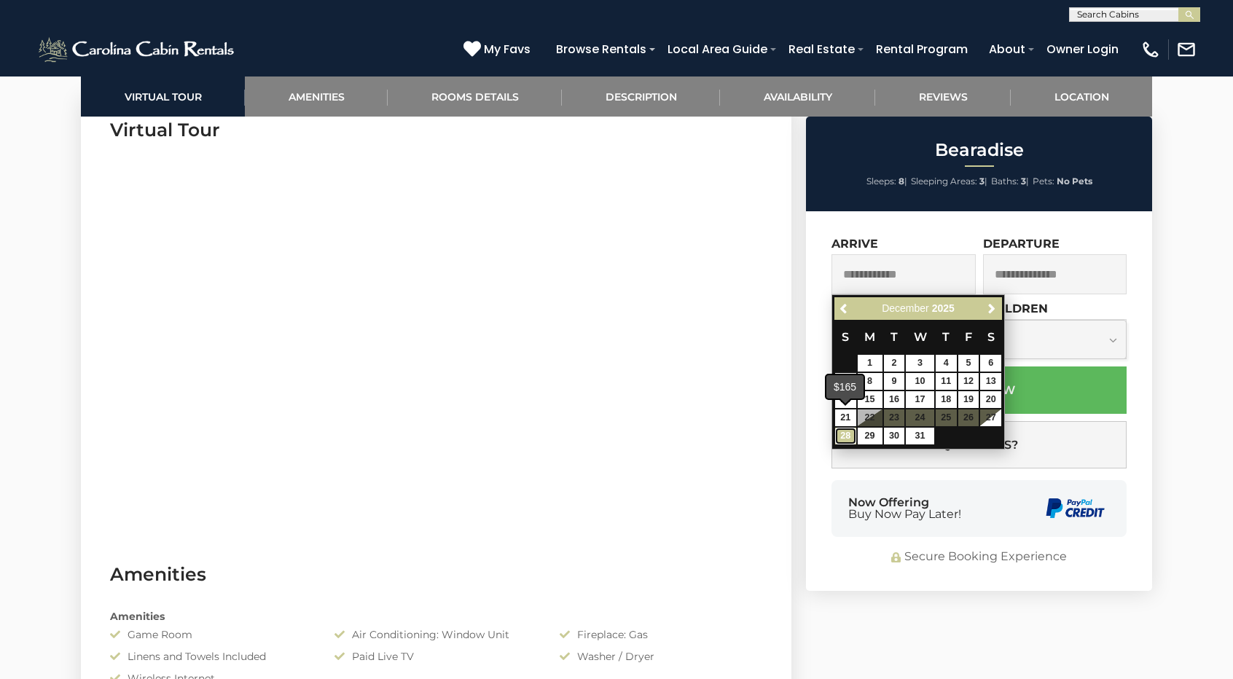
click at [844, 434] on link "28" at bounding box center [845, 436] width 21 height 17
type input "**********"
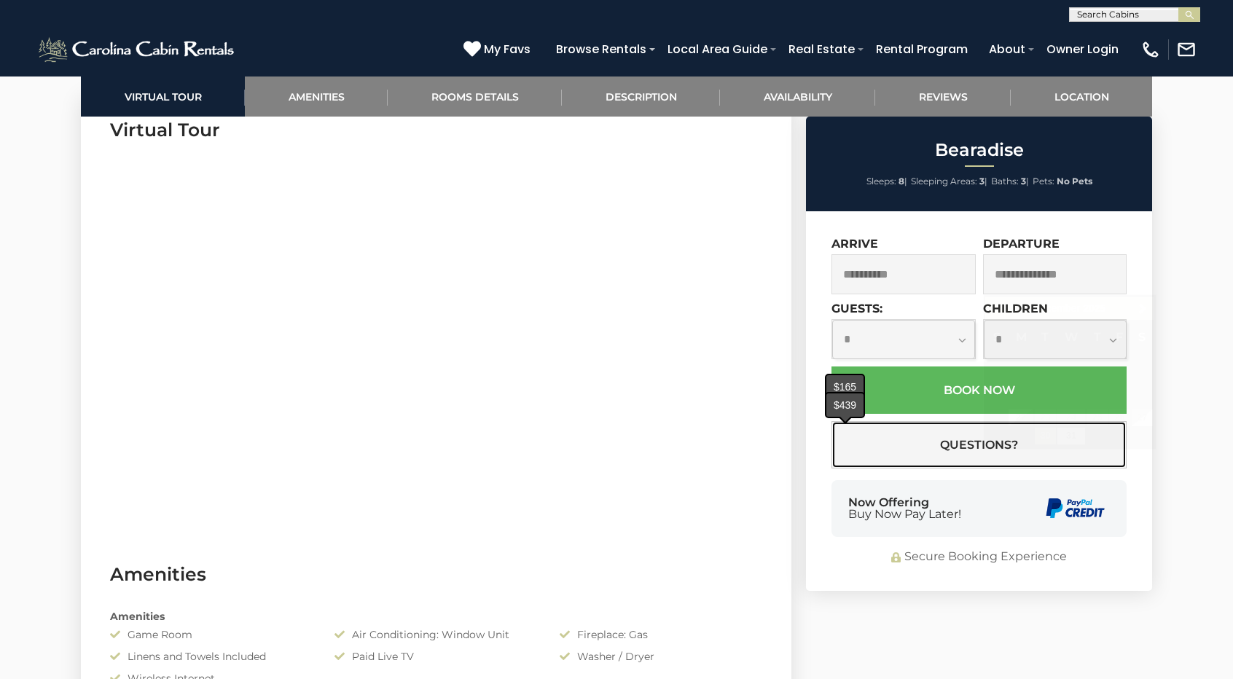
click at [844, 434] on button "Questions?" at bounding box center [978, 444] width 295 height 47
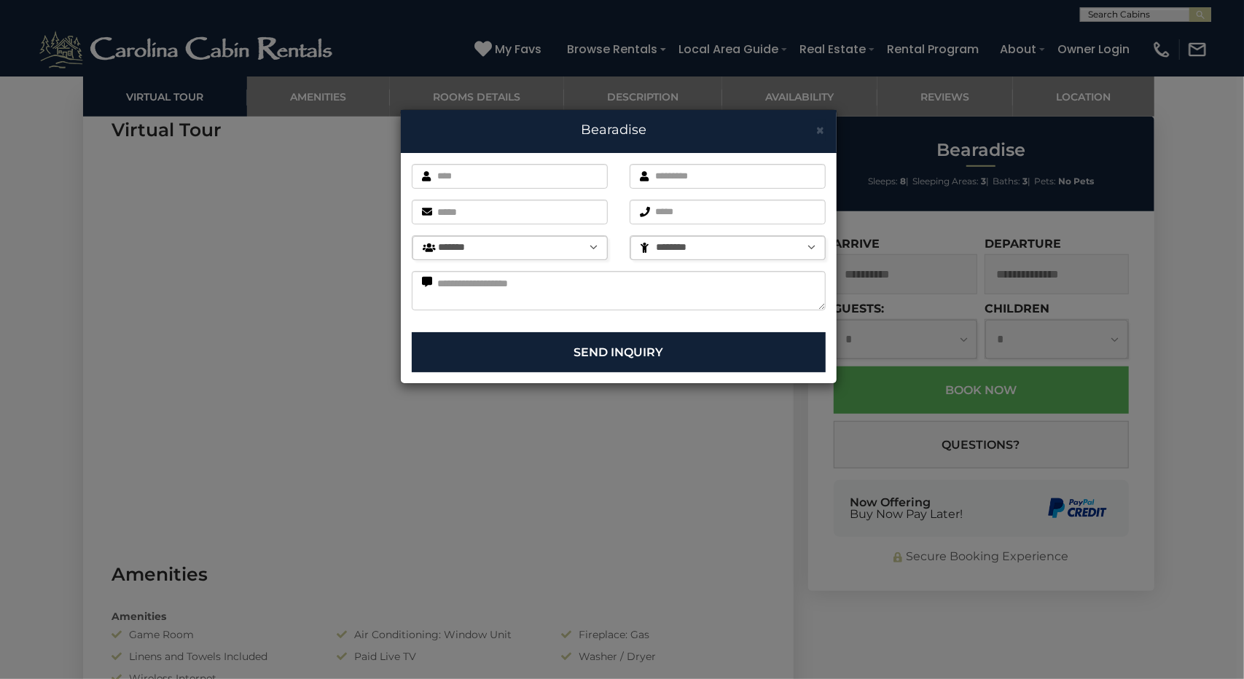
click at [826, 130] on div "× Bearadise" at bounding box center [619, 131] width 436 height 43
click at [818, 129] on span "×" at bounding box center [820, 130] width 9 height 18
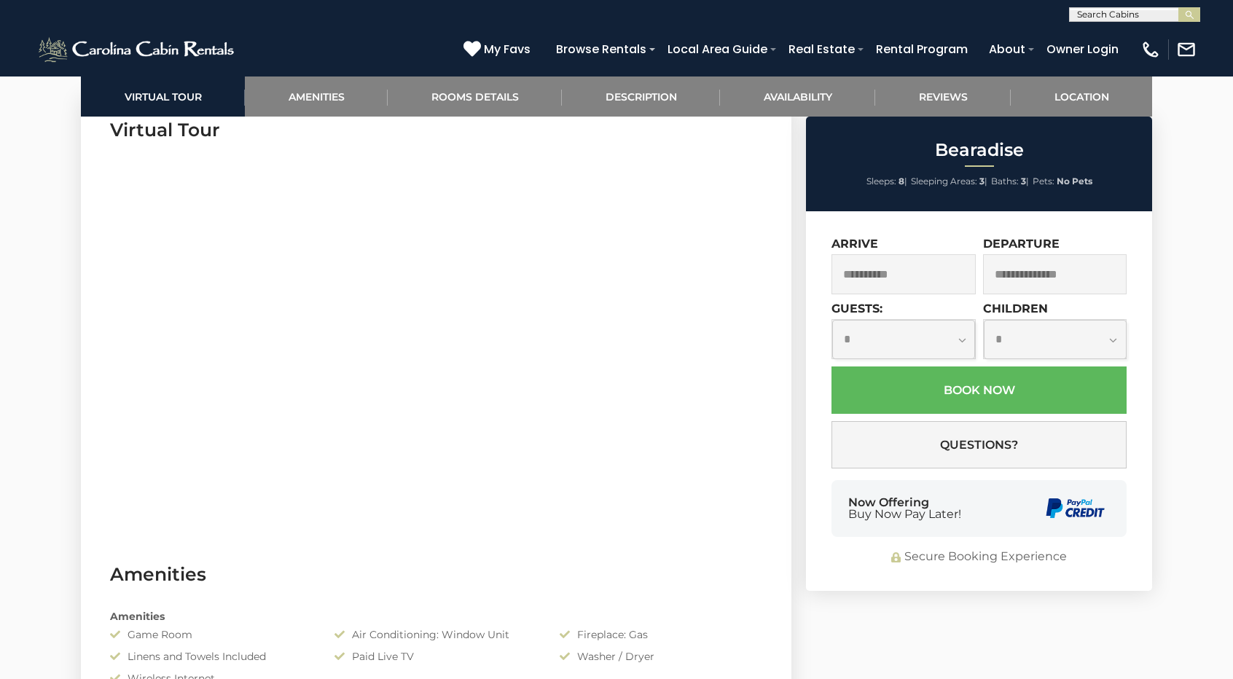
click at [1127, 275] on div "**********" at bounding box center [979, 401] width 346 height 380
click at [1119, 273] on input "text" at bounding box center [1055, 274] width 144 height 40
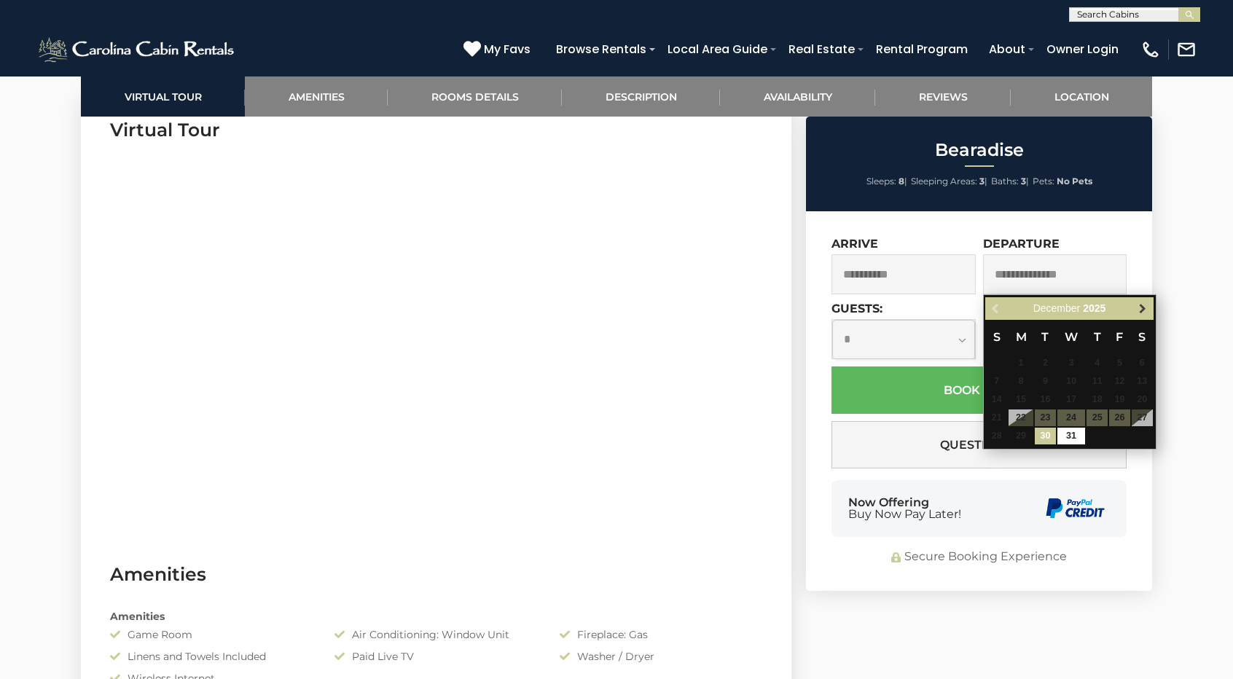
click at [1144, 302] on link "Next" at bounding box center [1143, 308] width 18 height 18
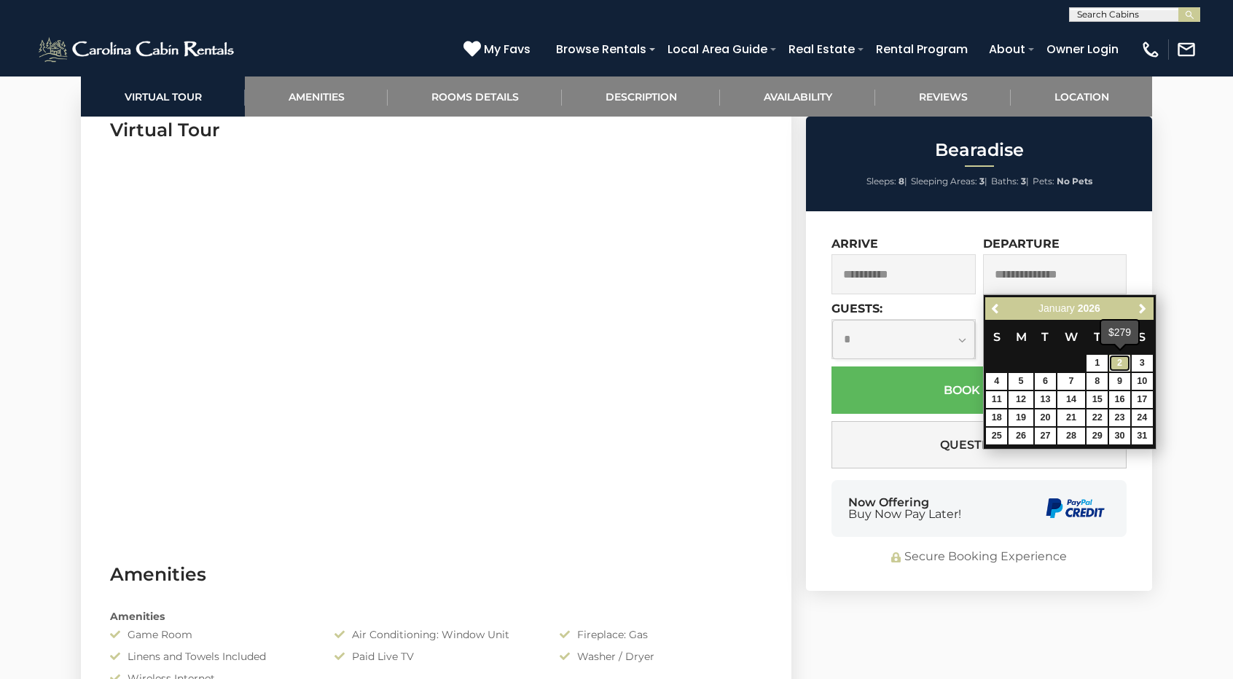
drag, startPoint x: 1127, startPoint y: 361, endPoint x: 1109, endPoint y: 369, distance: 19.6
click at [1126, 361] on link "2" at bounding box center [1119, 363] width 21 height 17
type input "**********"
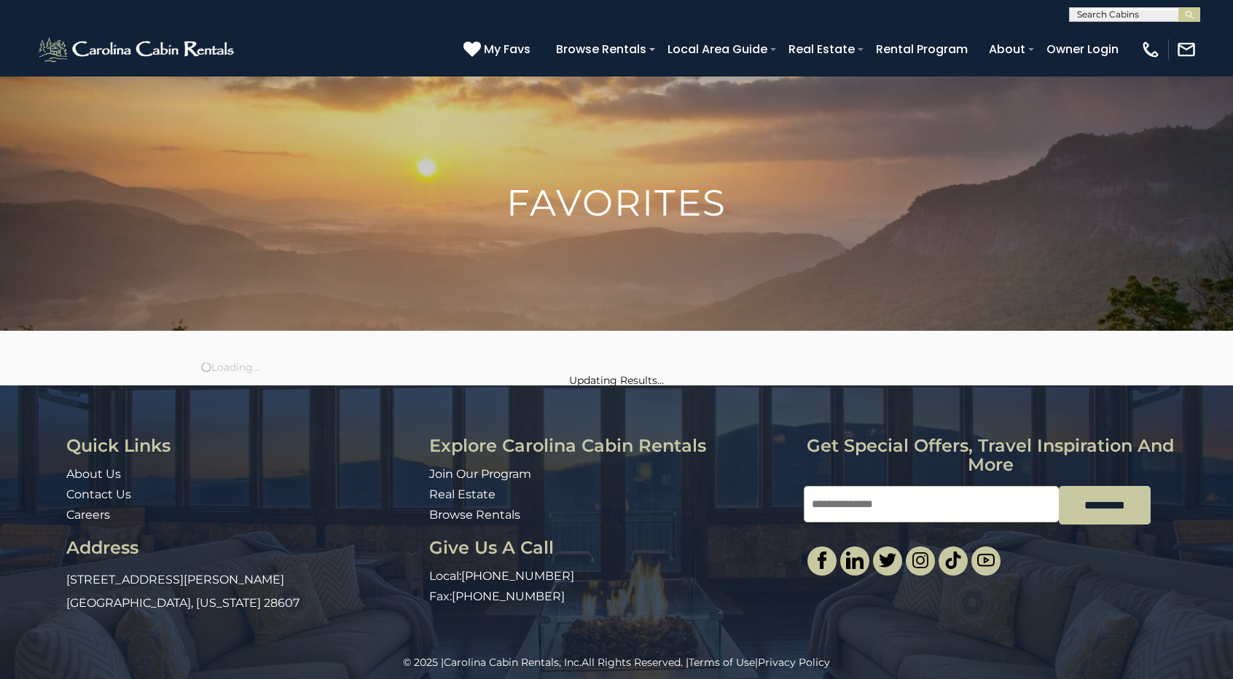
scroll to position [12, 0]
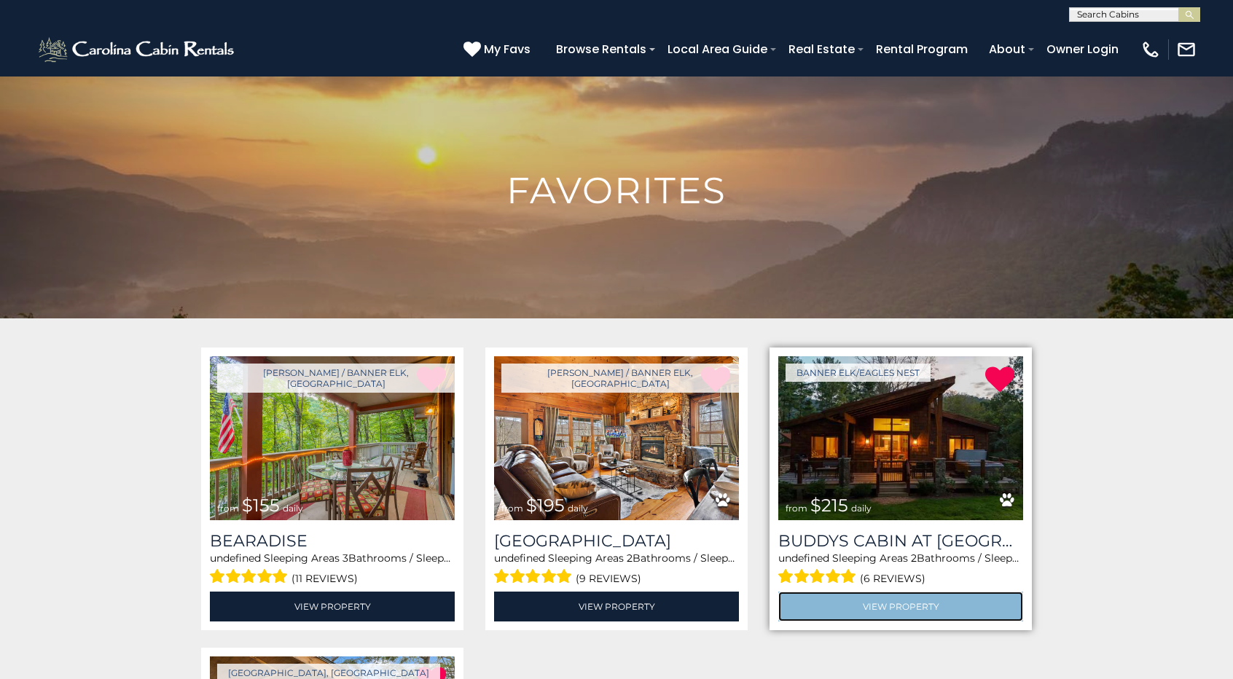
click at [947, 602] on link "View Property" at bounding box center [900, 607] width 245 height 30
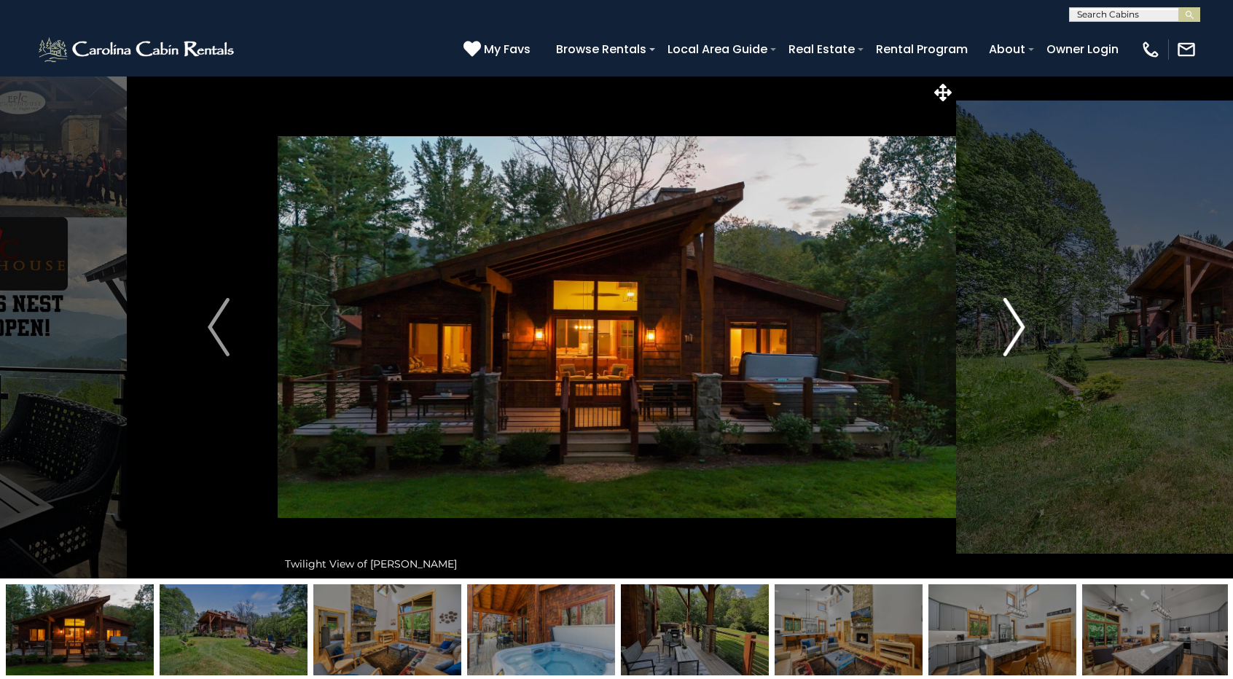
click at [991, 318] on button "Next" at bounding box center [1014, 327] width 118 height 503
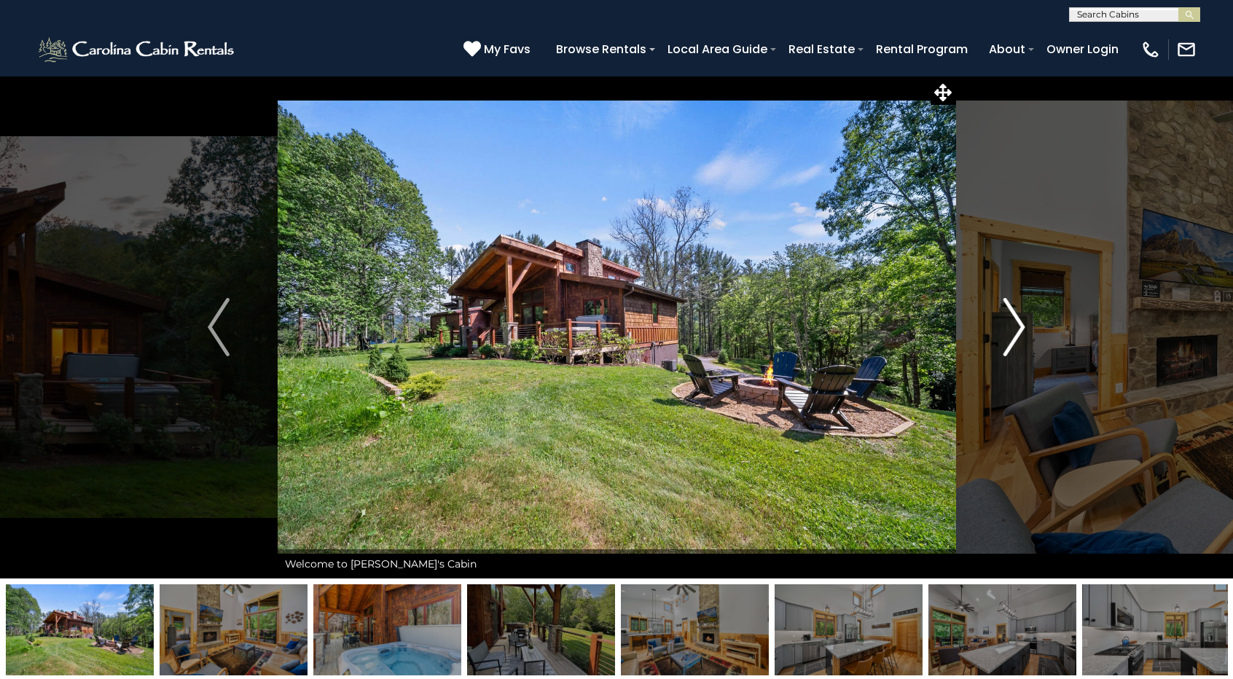
click at [991, 318] on button "Next" at bounding box center [1014, 327] width 118 height 503
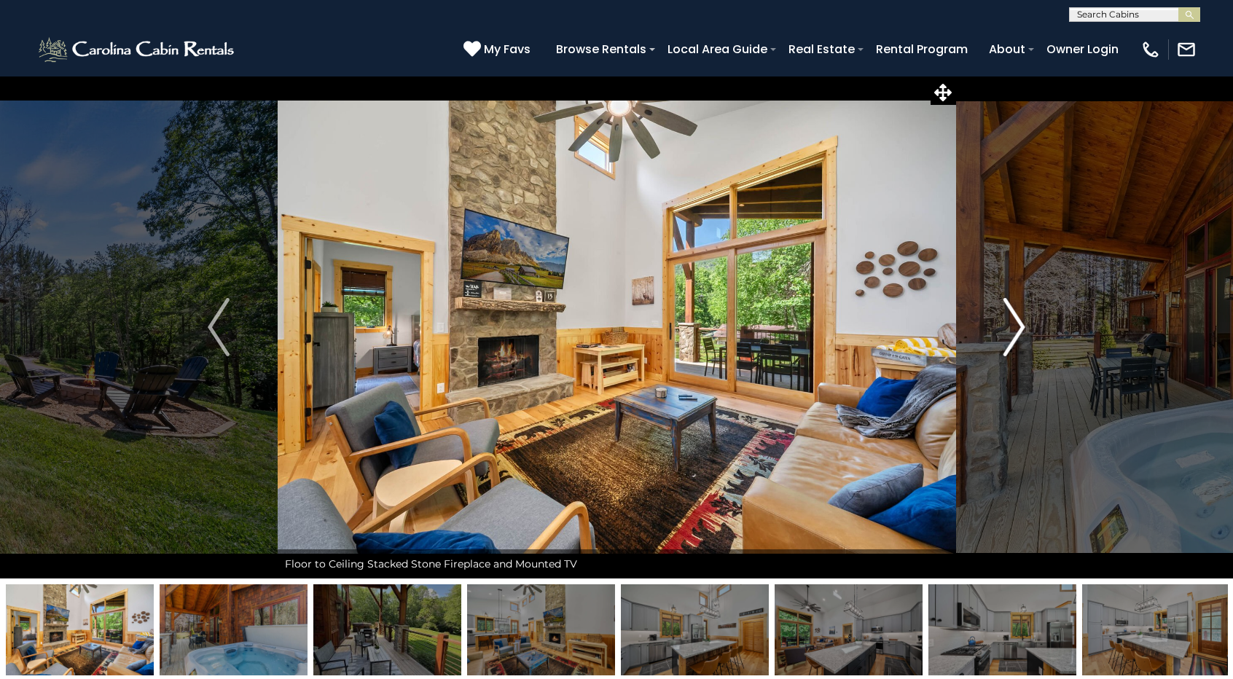
click at [991, 318] on button "Next" at bounding box center [1014, 327] width 118 height 503
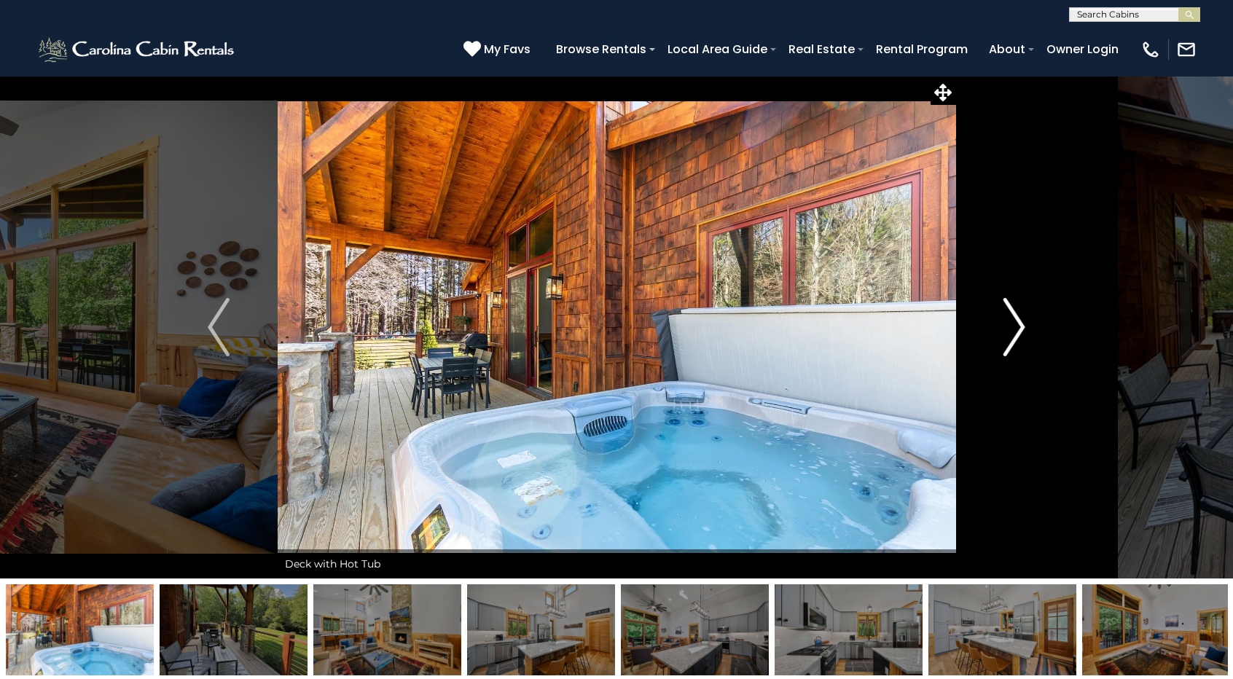
click at [991, 318] on button "Next" at bounding box center [1014, 327] width 118 height 503
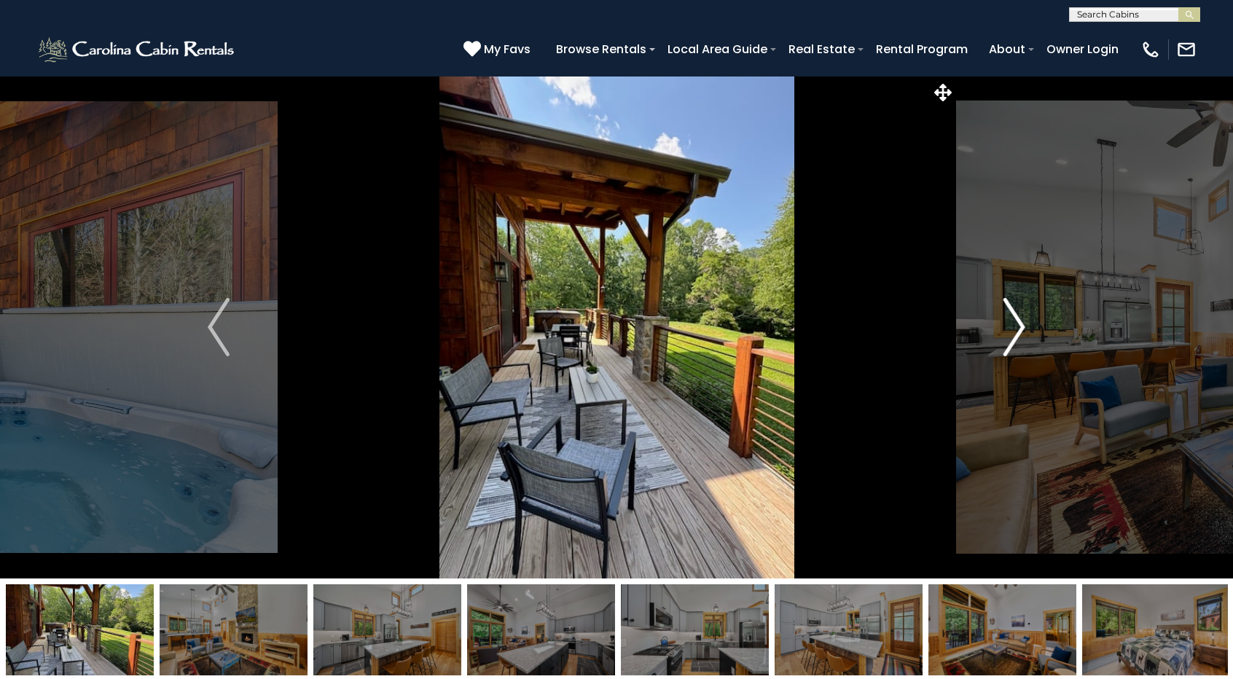
click at [991, 318] on button "Next" at bounding box center [1014, 327] width 118 height 503
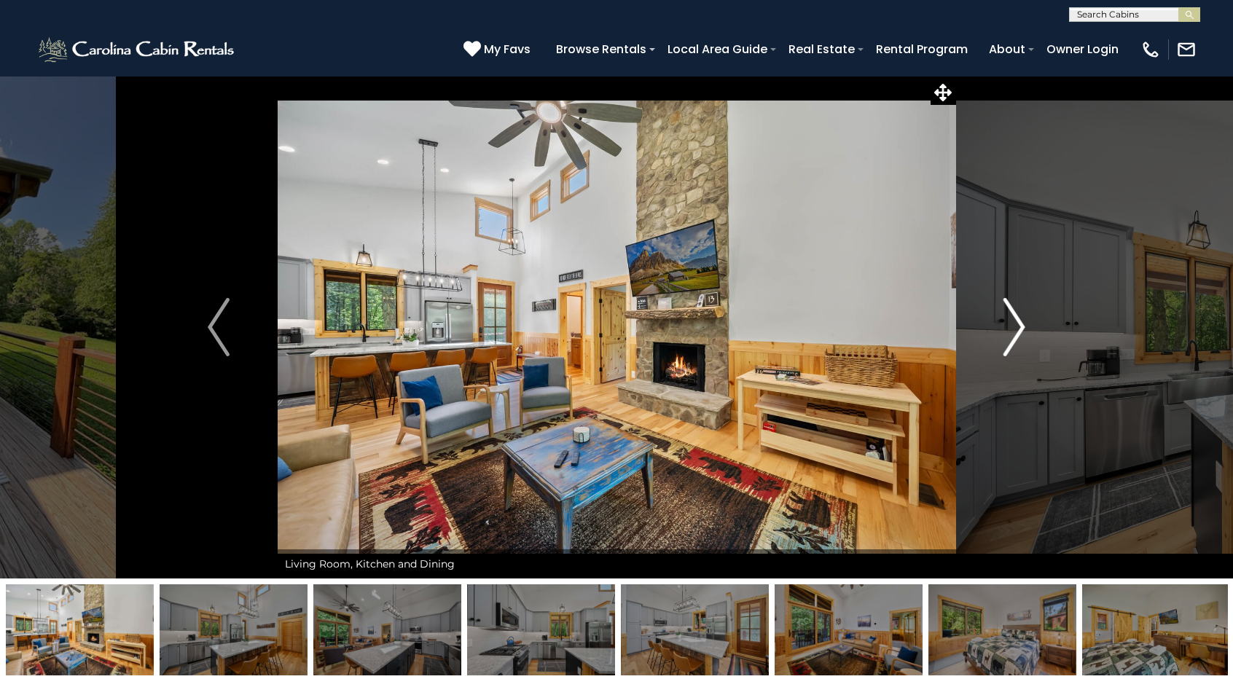
click at [991, 318] on button "Next" at bounding box center [1014, 327] width 118 height 503
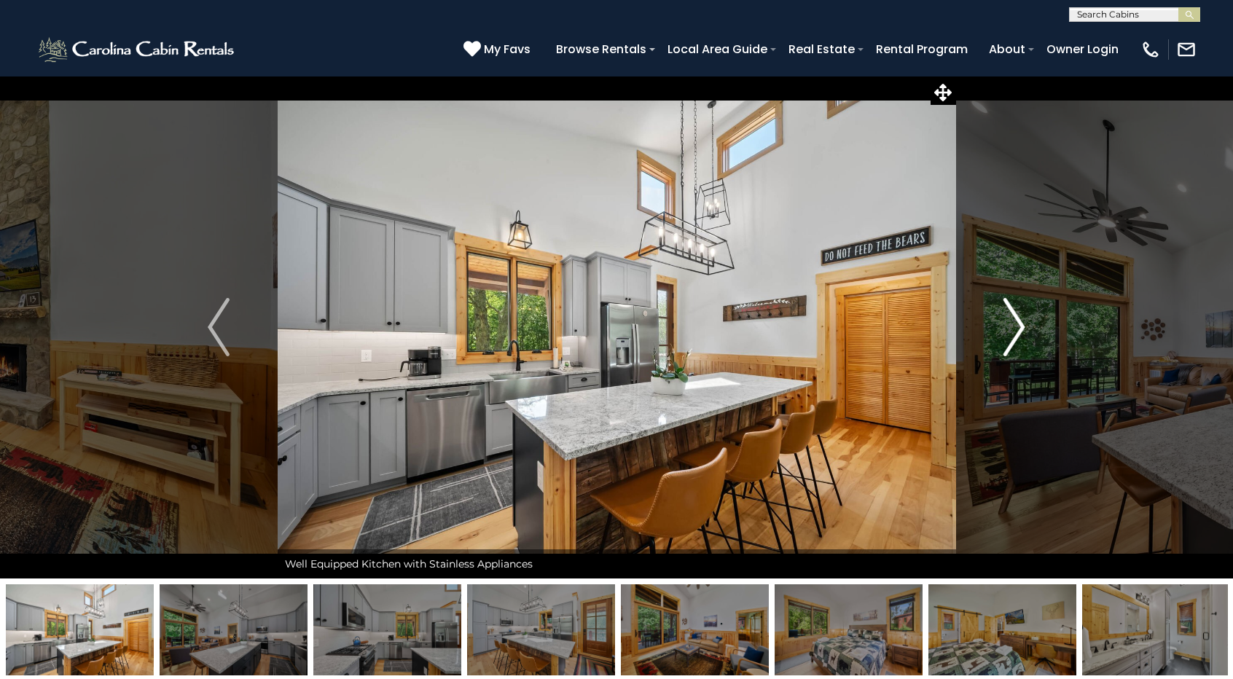
click at [991, 318] on button "Next" at bounding box center [1014, 327] width 118 height 503
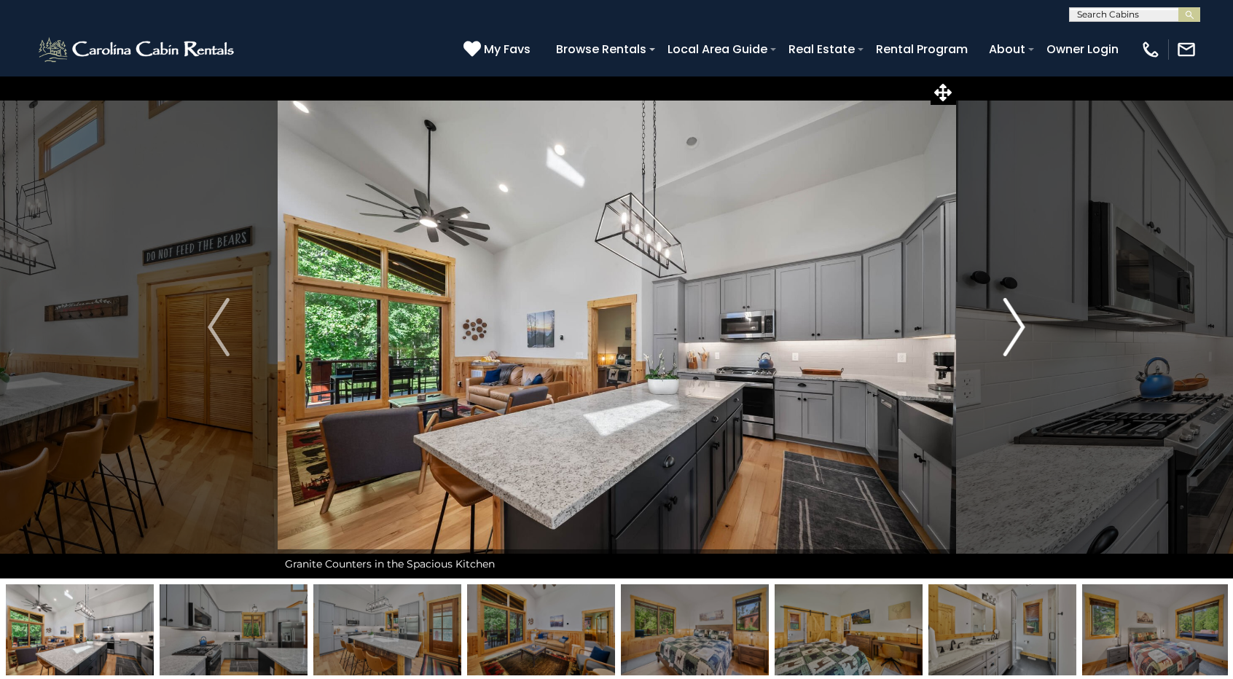
click at [991, 318] on button "Next" at bounding box center [1014, 327] width 118 height 503
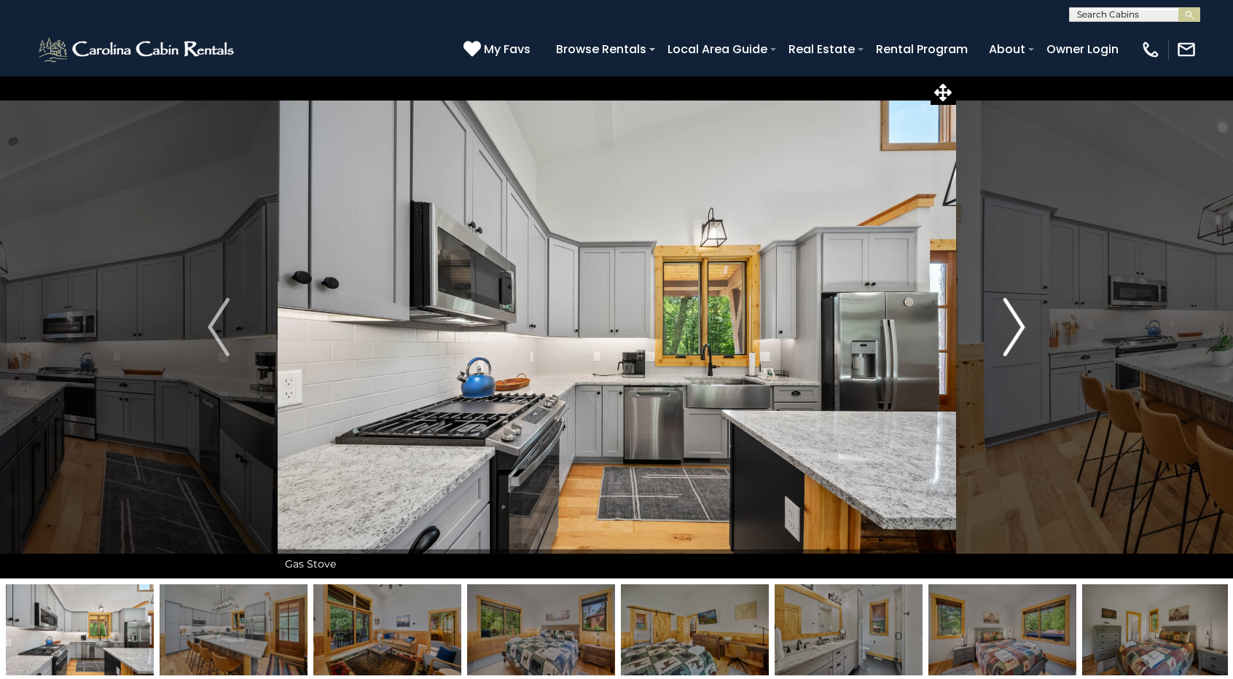
click at [991, 318] on button "Next" at bounding box center [1014, 327] width 118 height 503
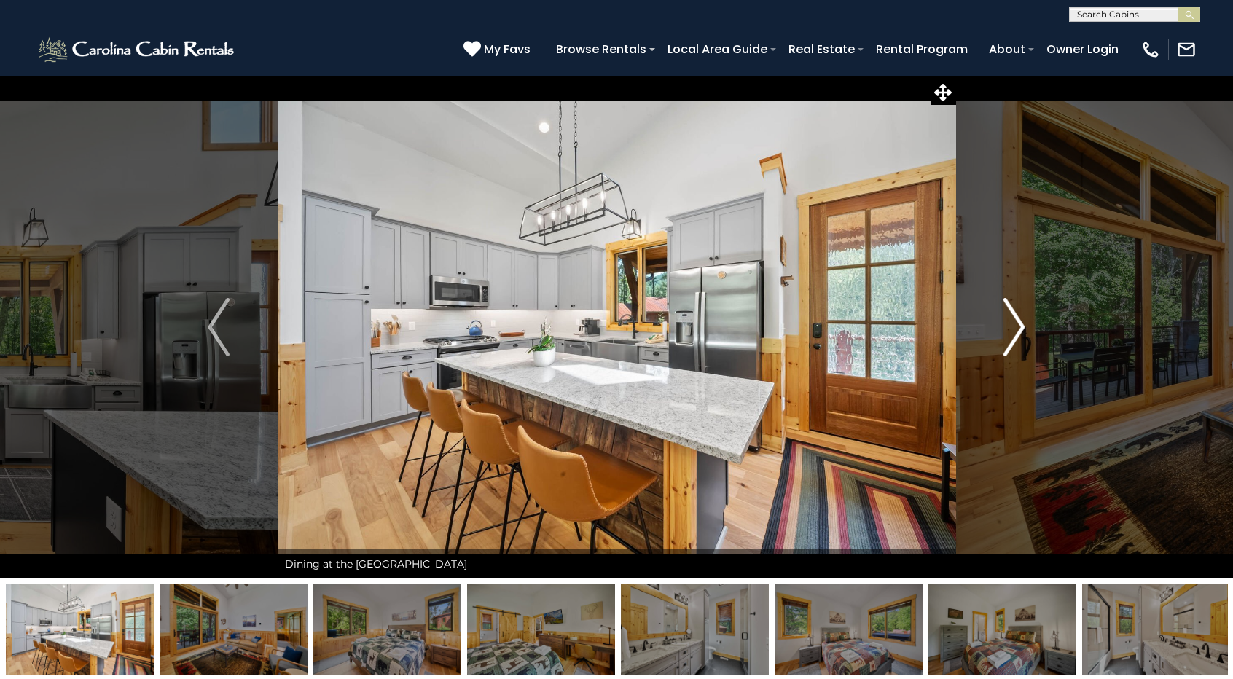
click at [990, 319] on button "Next" at bounding box center [1014, 327] width 118 height 503
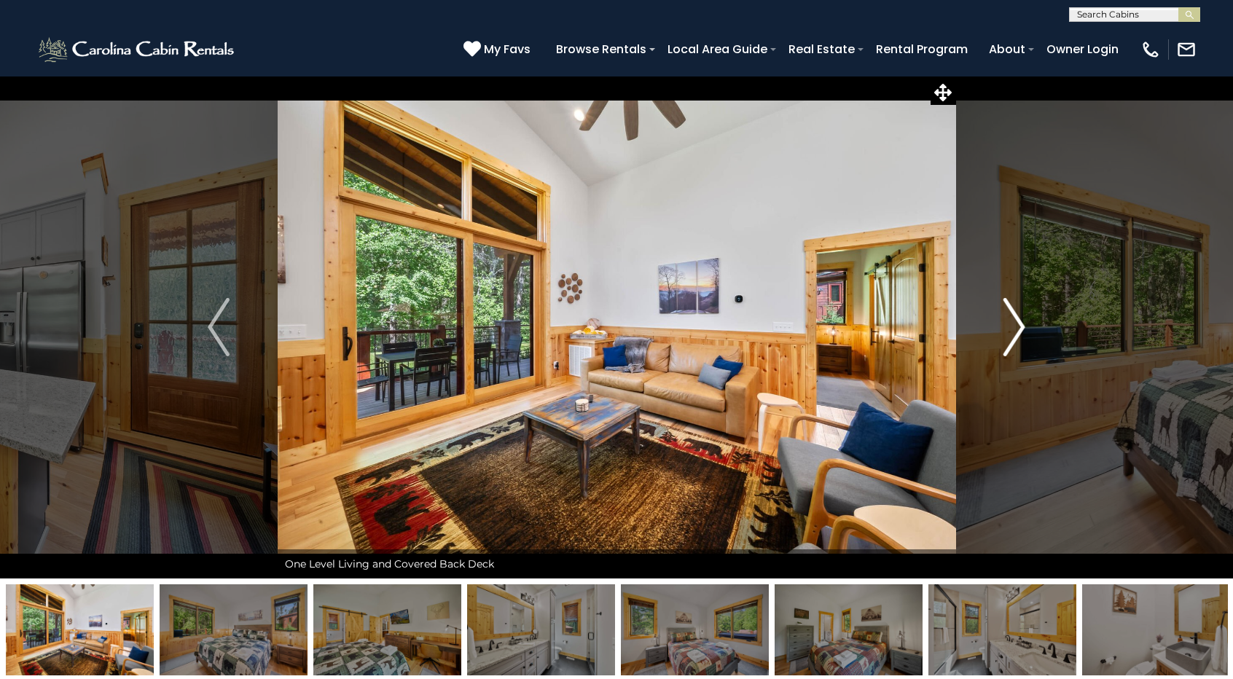
click at [990, 320] on button "Next" at bounding box center [1014, 327] width 118 height 503
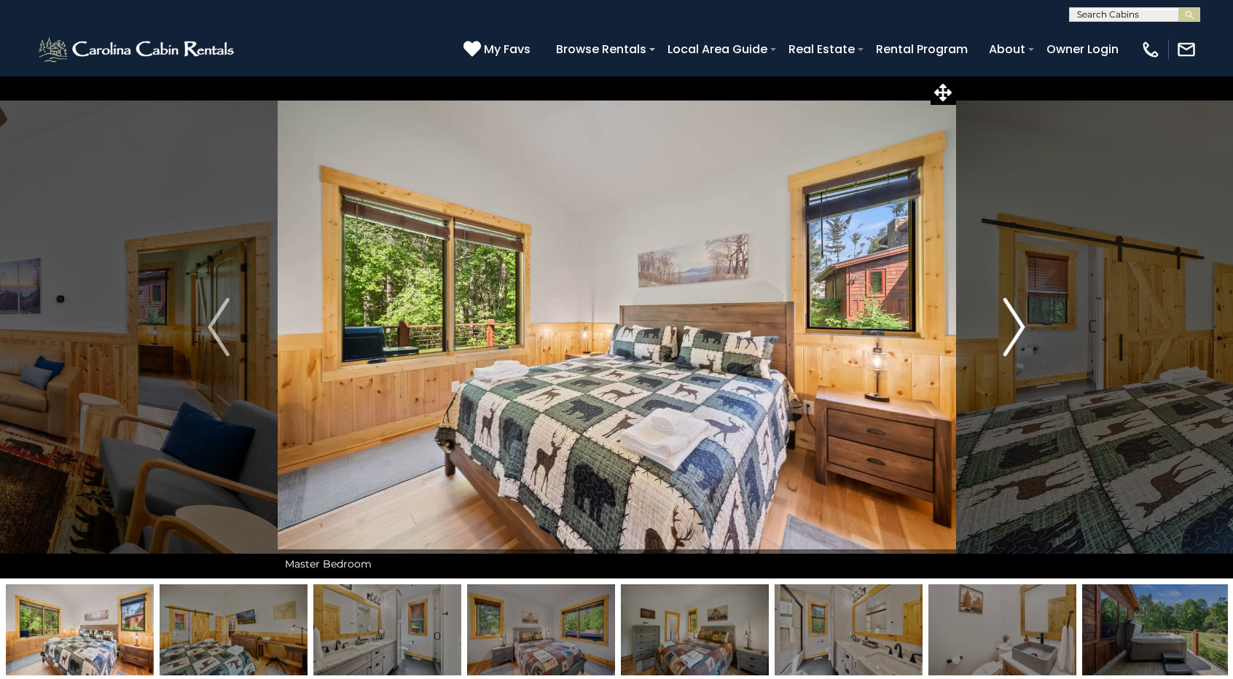
click at [990, 320] on button "Next" at bounding box center [1014, 327] width 118 height 503
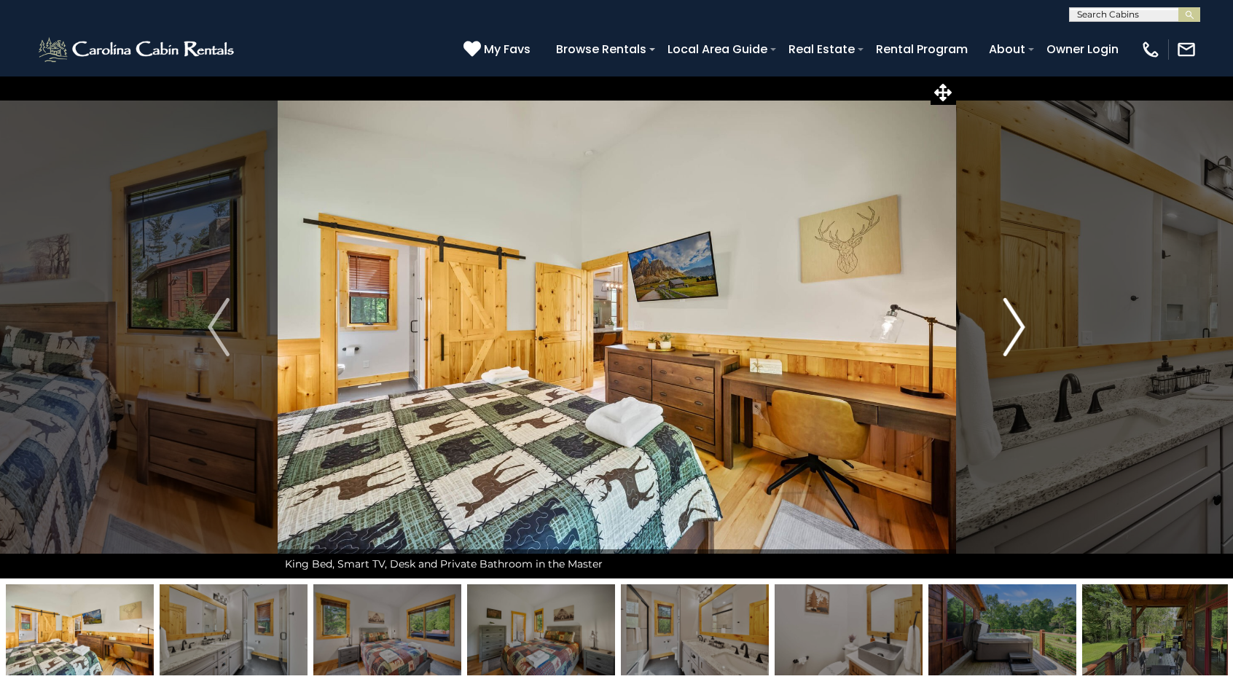
click at [990, 320] on button "Next" at bounding box center [1014, 327] width 118 height 503
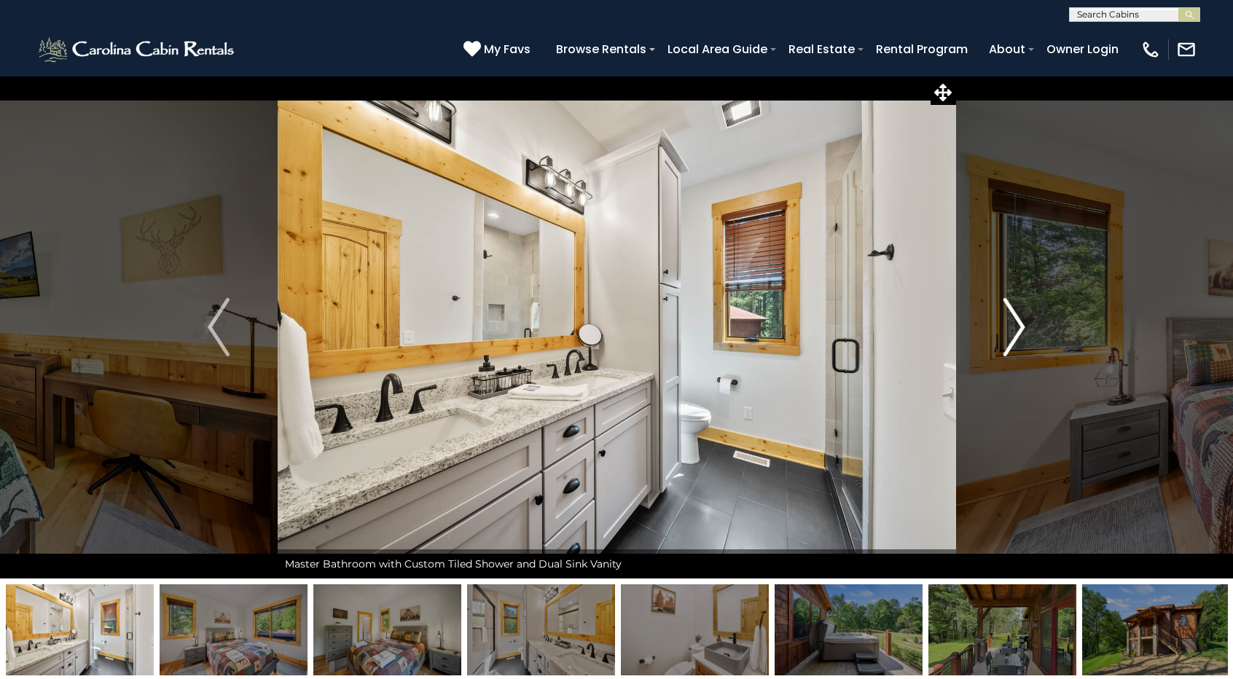
click at [990, 320] on button "Next" at bounding box center [1014, 327] width 118 height 503
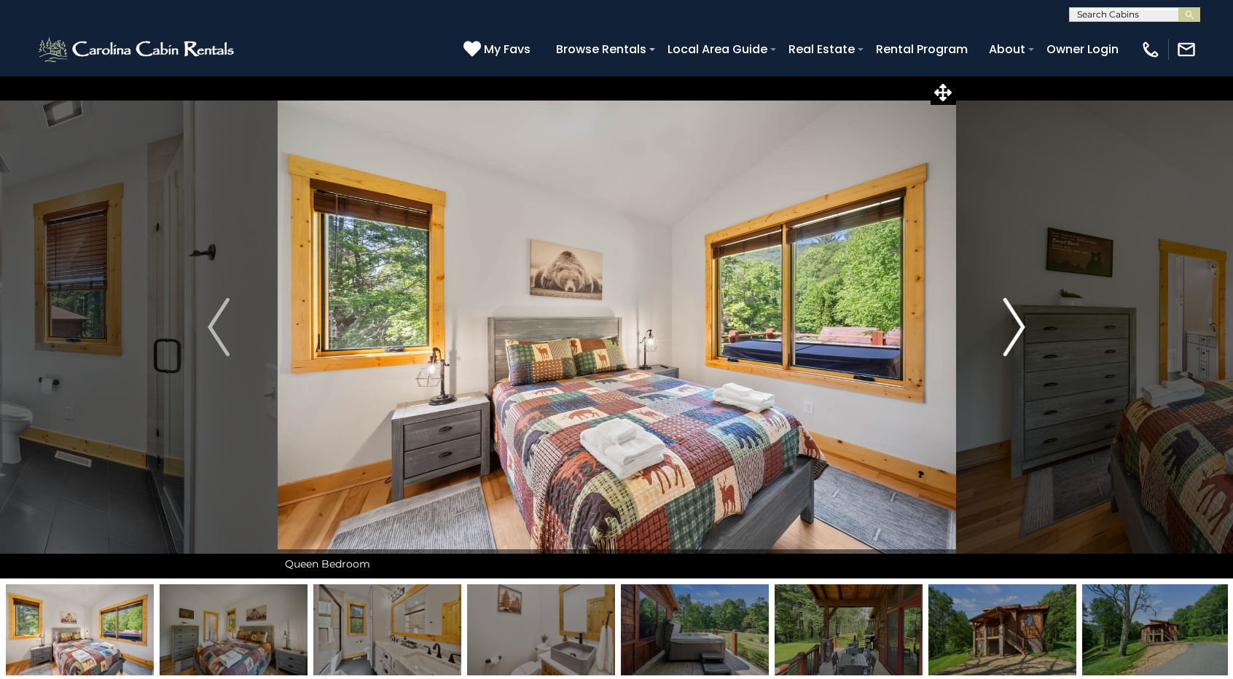
click at [990, 320] on button "Next" at bounding box center [1014, 327] width 118 height 503
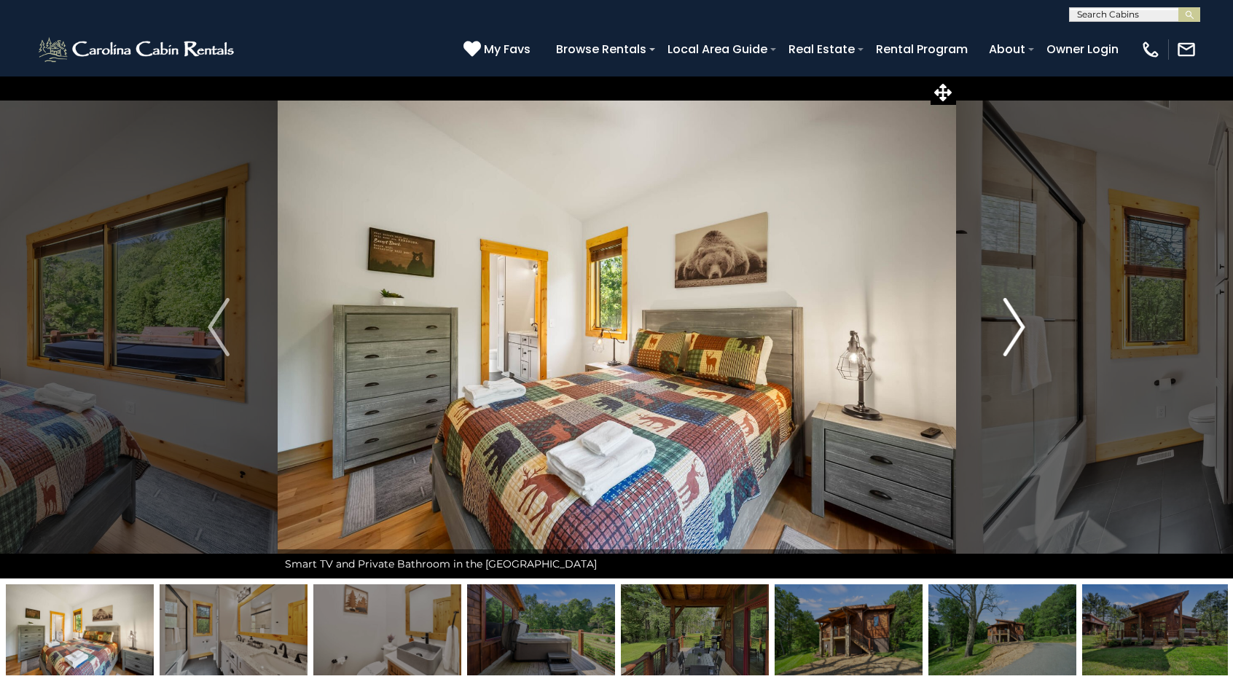
click at [990, 320] on button "Next" at bounding box center [1014, 327] width 118 height 503
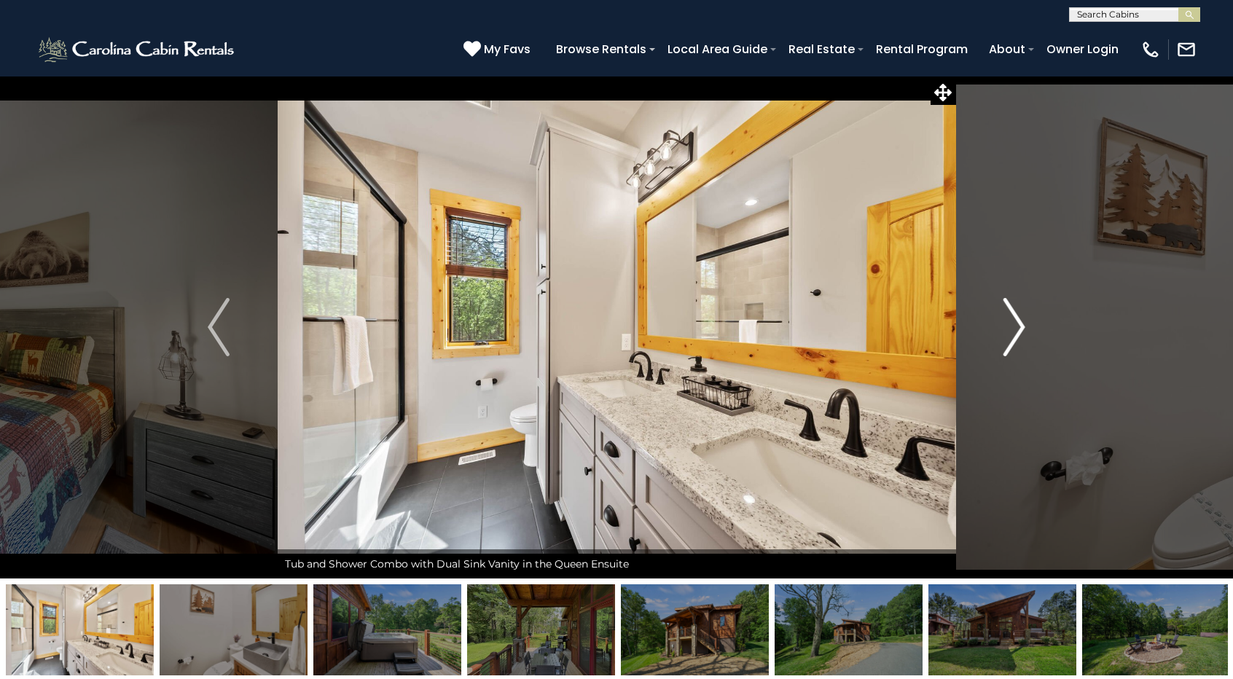
click at [990, 320] on button "Next" at bounding box center [1014, 327] width 118 height 503
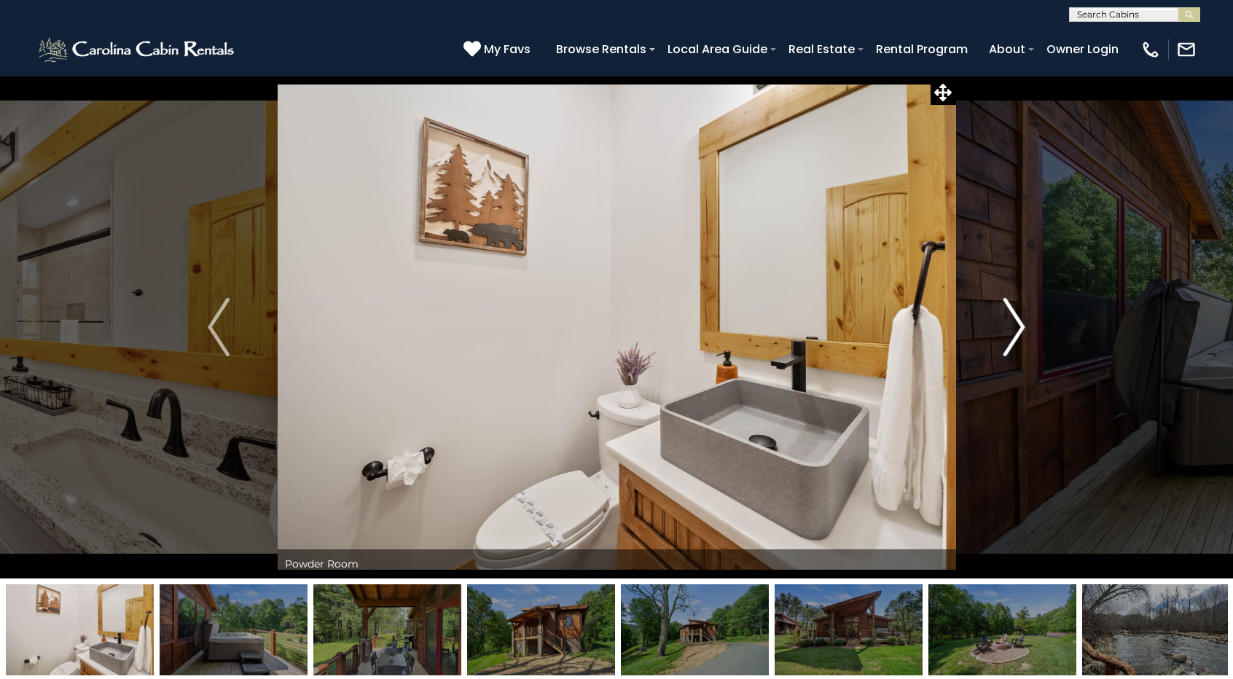
click at [990, 320] on button "Next" at bounding box center [1014, 327] width 118 height 503
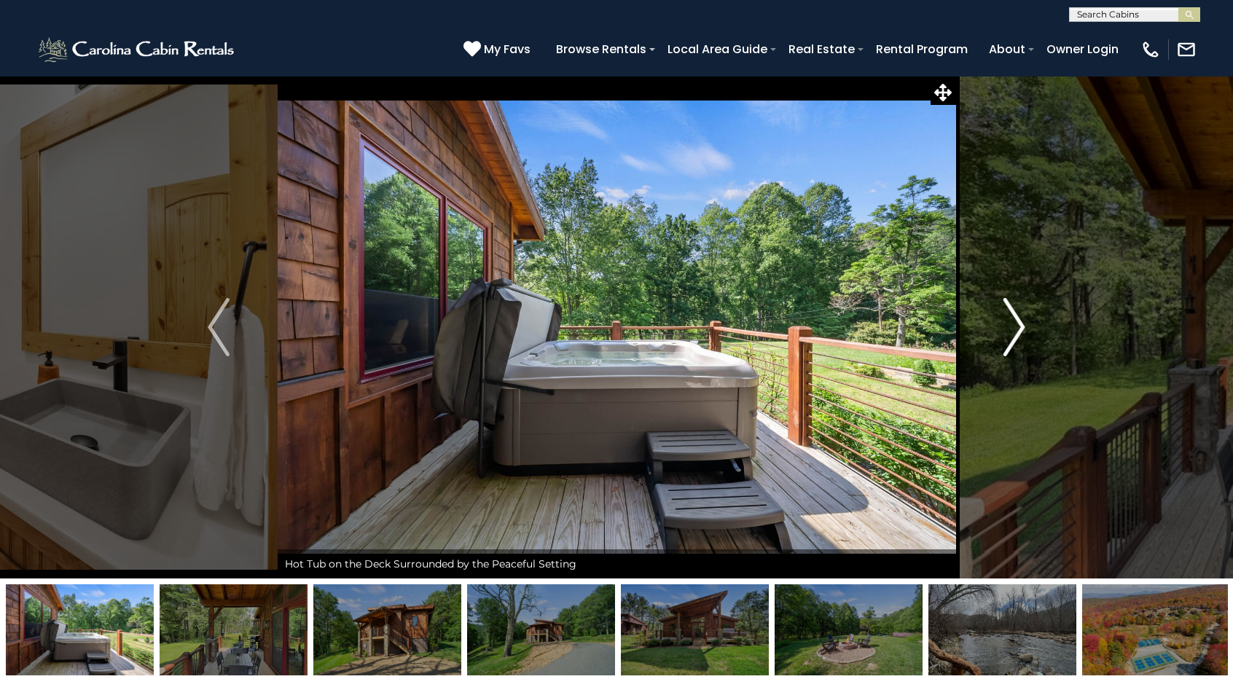
click at [990, 320] on button "Next" at bounding box center [1014, 327] width 118 height 503
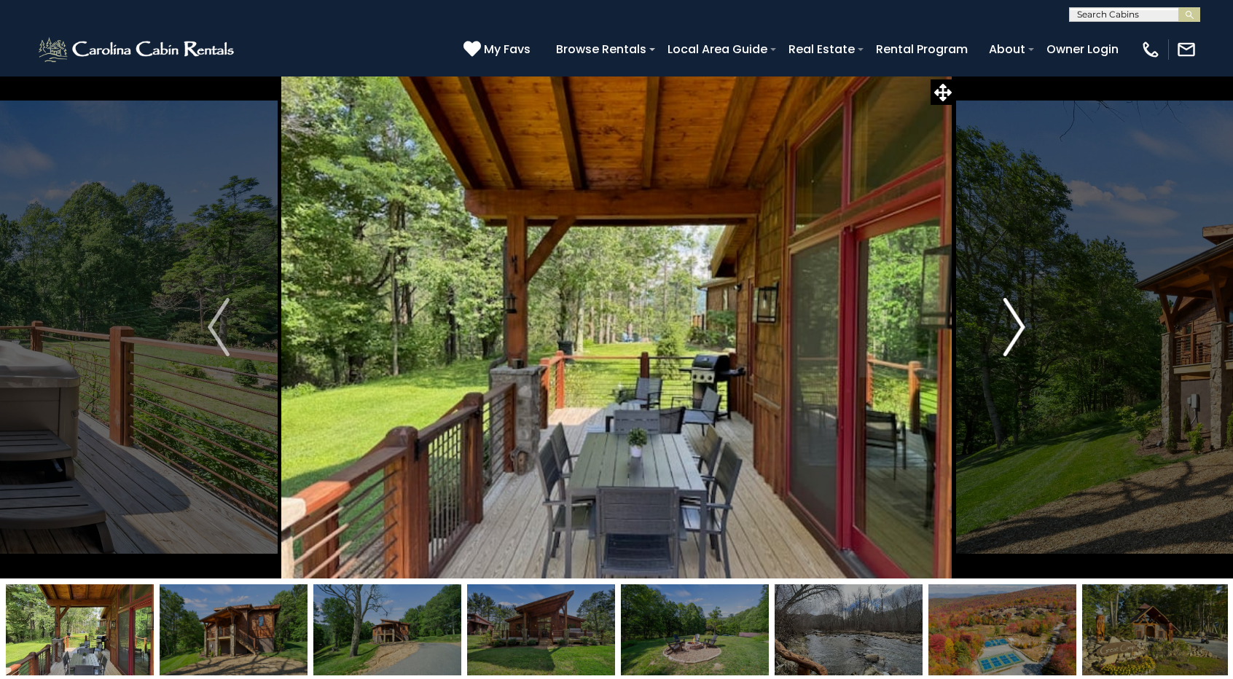
click at [990, 320] on button "Next" at bounding box center [1014, 327] width 118 height 503
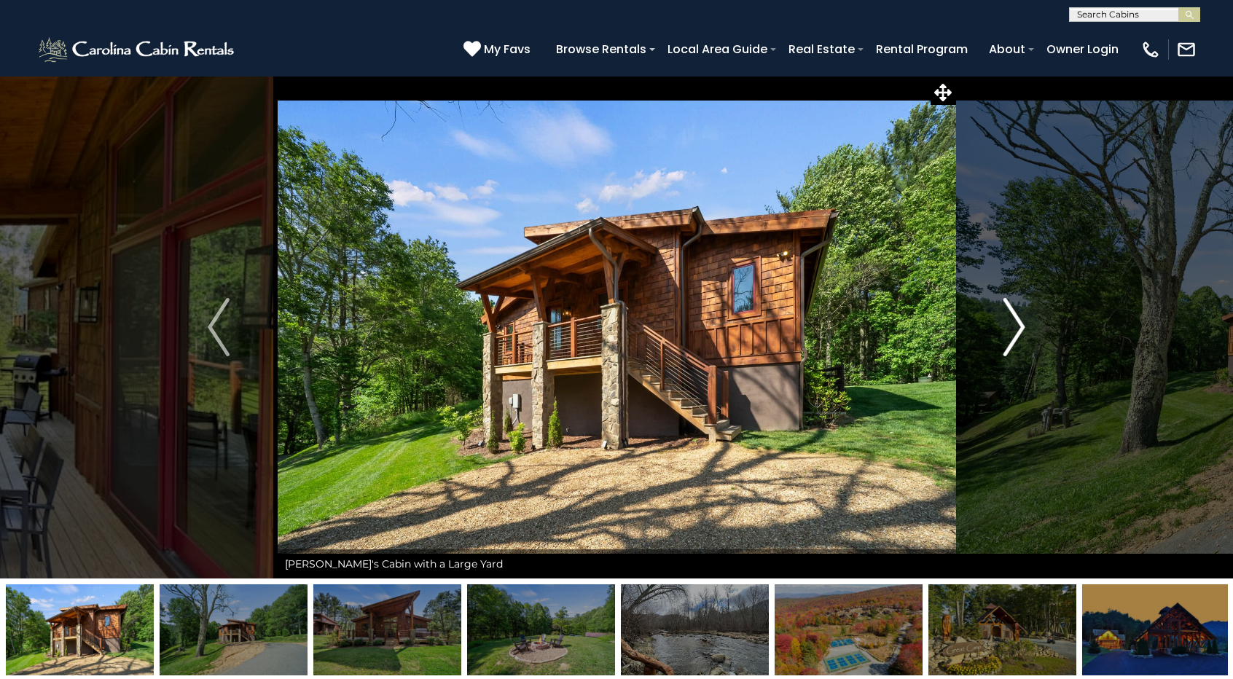
click at [990, 320] on button "Next" at bounding box center [1014, 327] width 118 height 503
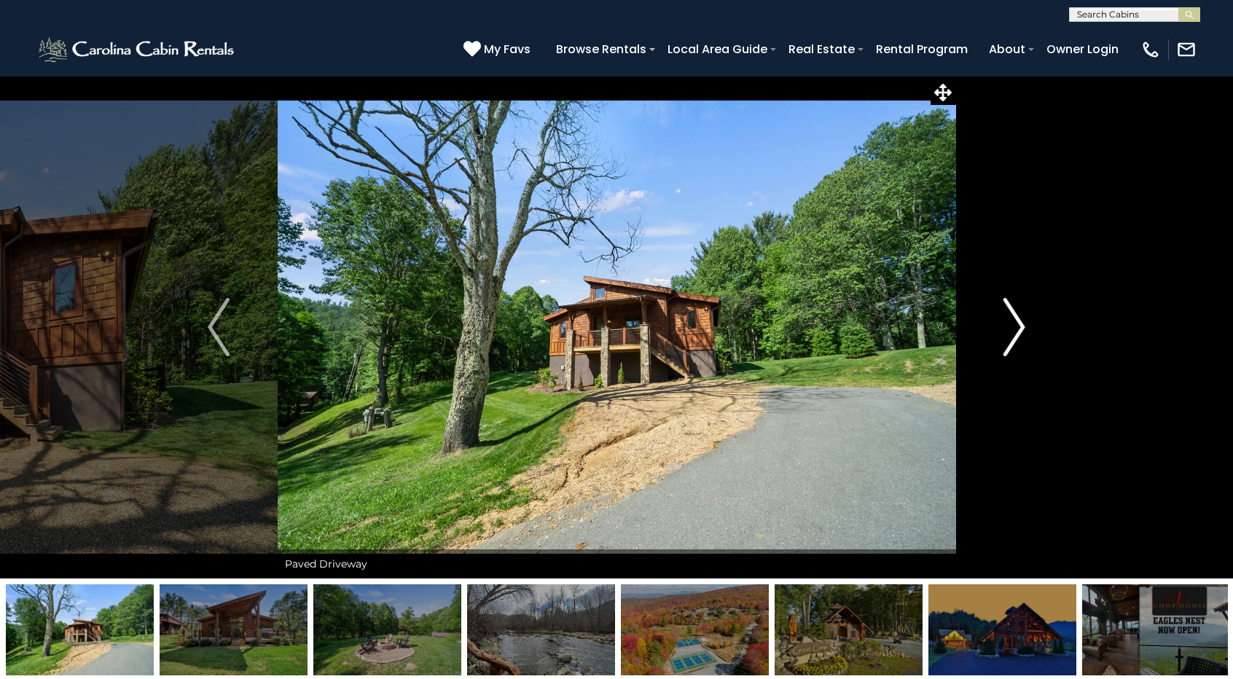
click at [990, 320] on button "Next" at bounding box center [1014, 327] width 118 height 503
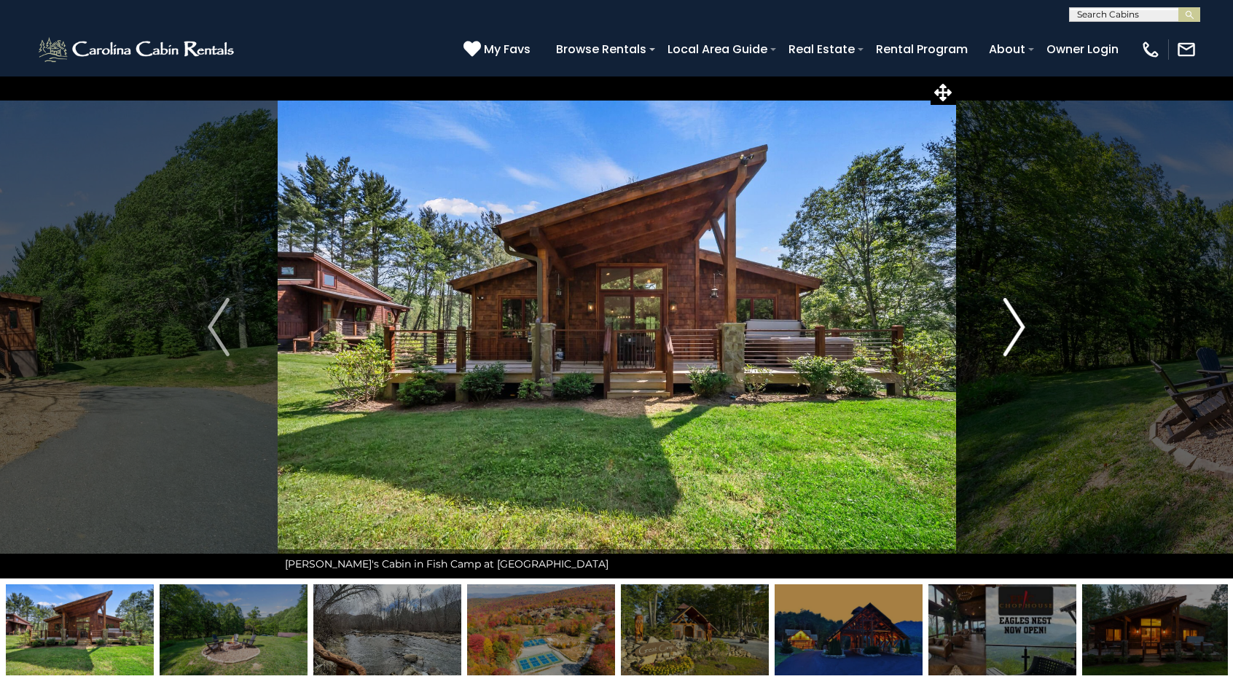
click at [990, 320] on button "Next" at bounding box center [1014, 327] width 118 height 503
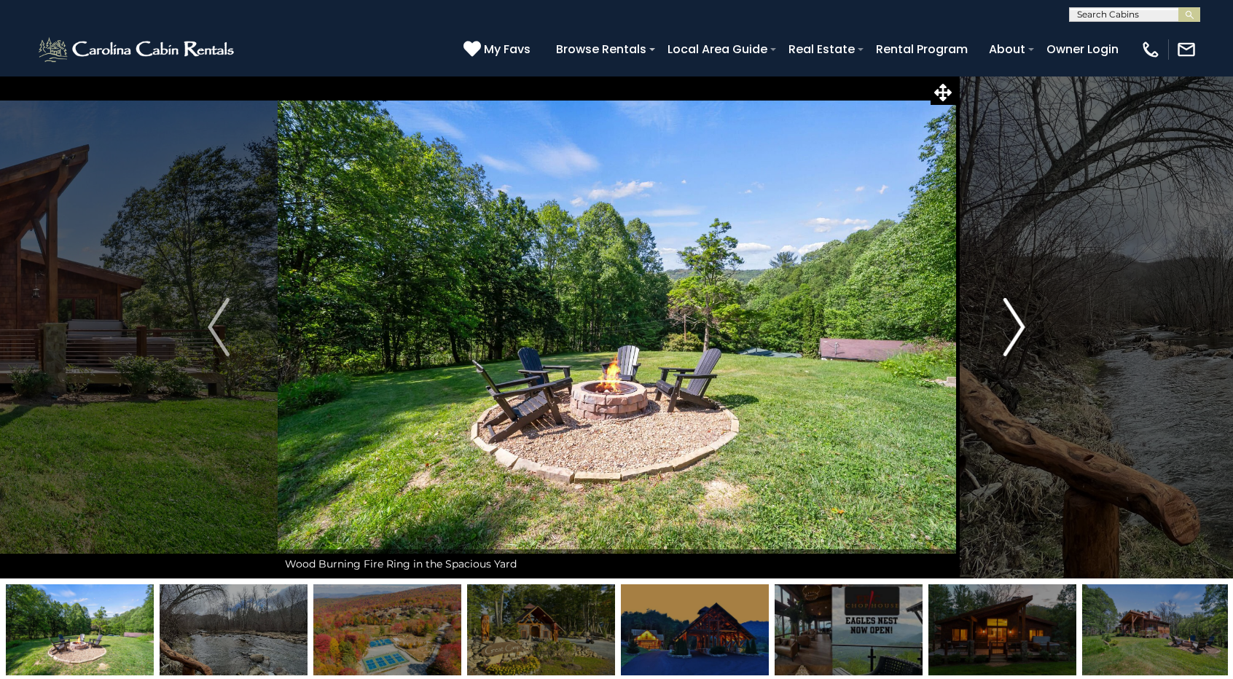
click at [1014, 324] on img "Next" at bounding box center [1014, 327] width 22 height 58
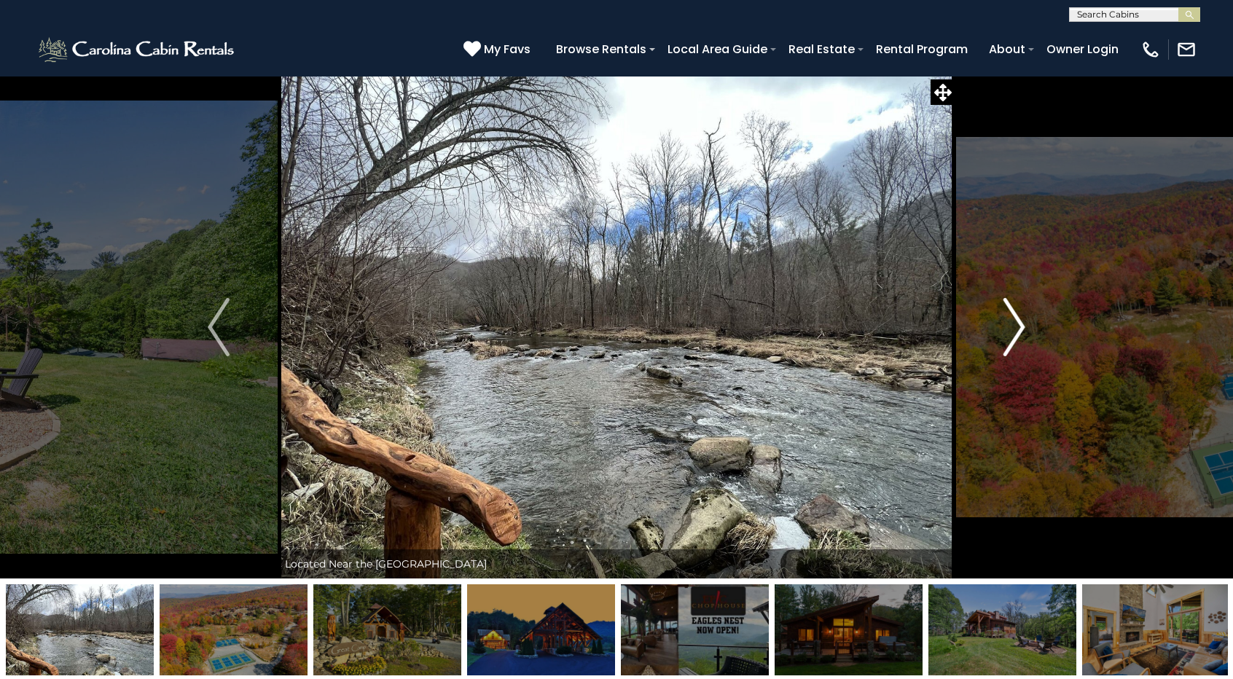
click at [1014, 324] on img "Next" at bounding box center [1014, 327] width 22 height 58
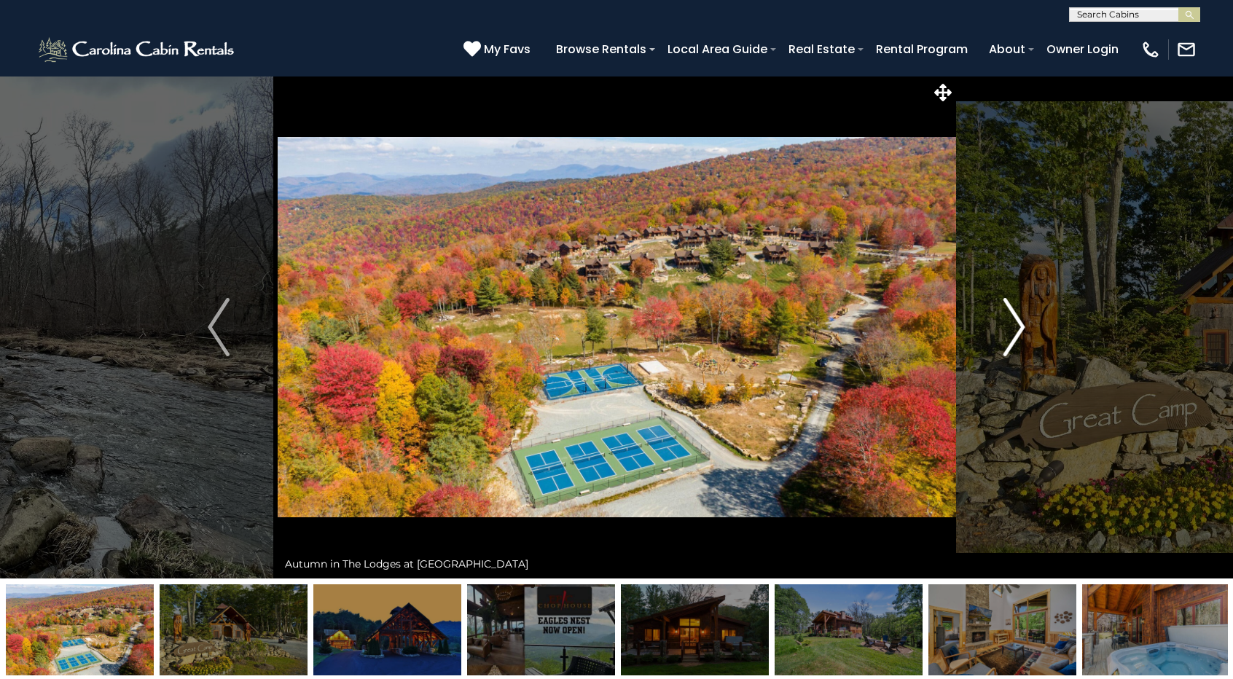
click at [1014, 324] on img "Next" at bounding box center [1014, 327] width 22 height 58
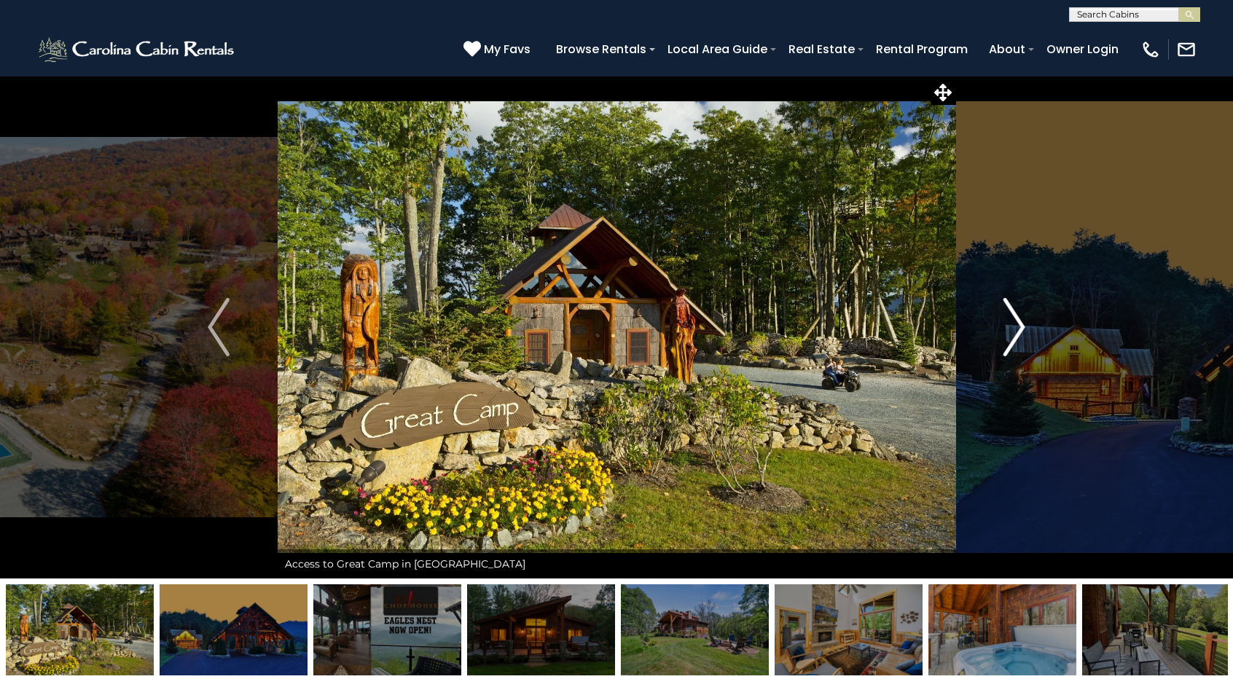
click at [1014, 324] on img "Next" at bounding box center [1014, 327] width 22 height 58
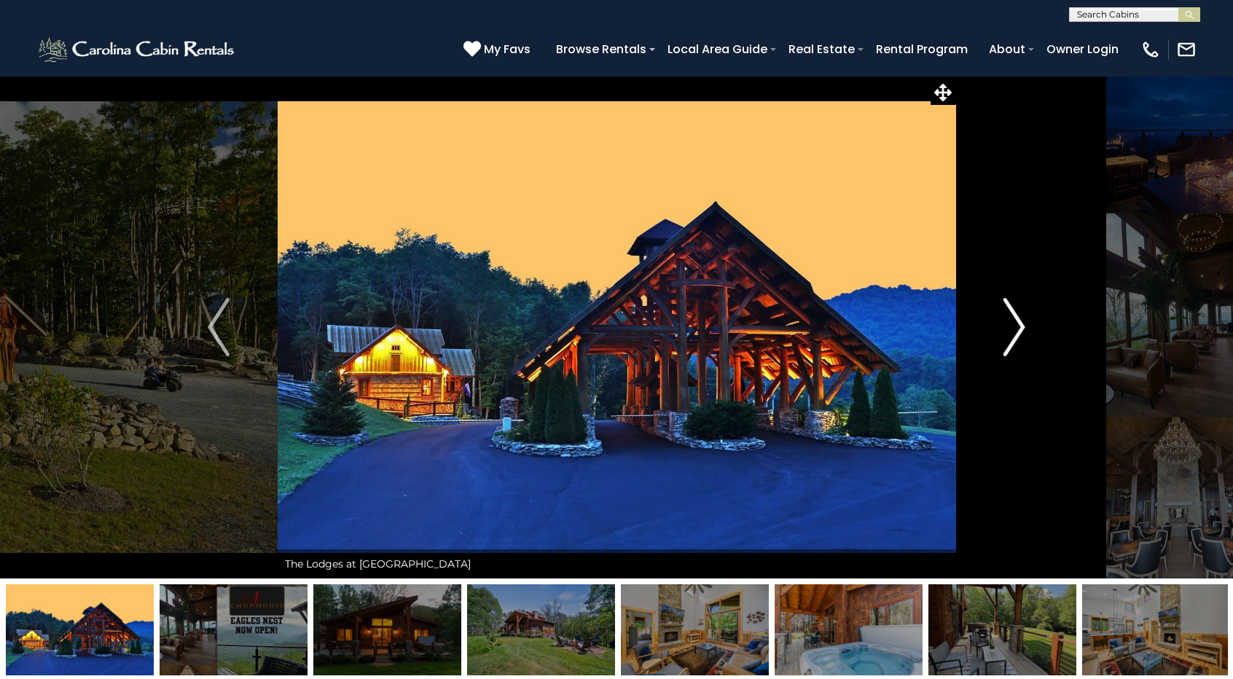
click at [1014, 324] on img "Next" at bounding box center [1014, 327] width 22 height 58
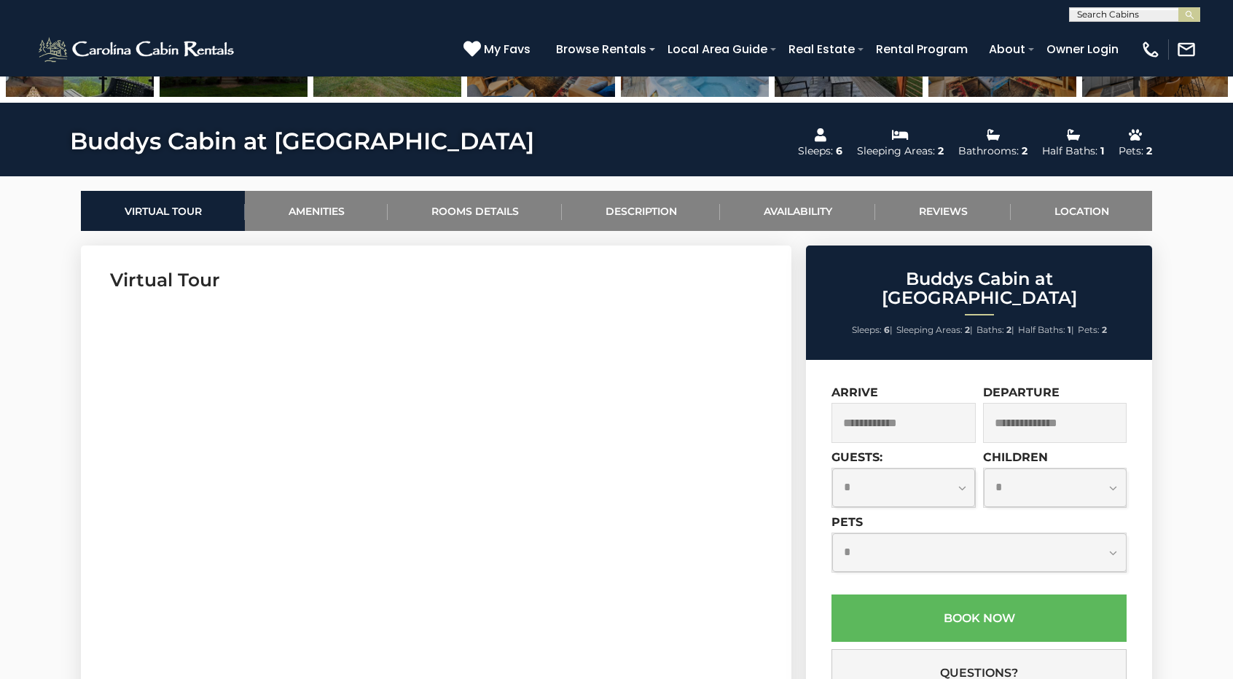
scroll to position [583, 0]
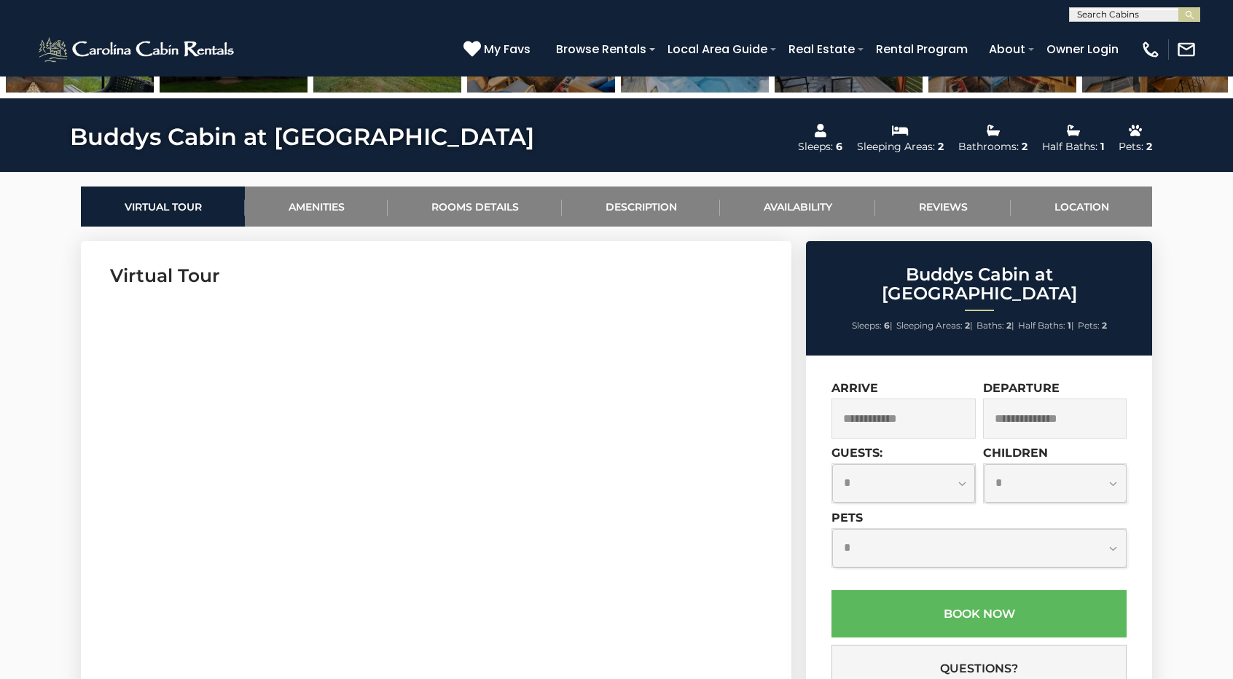
click at [950, 401] on input "text" at bounding box center [903, 419] width 144 height 40
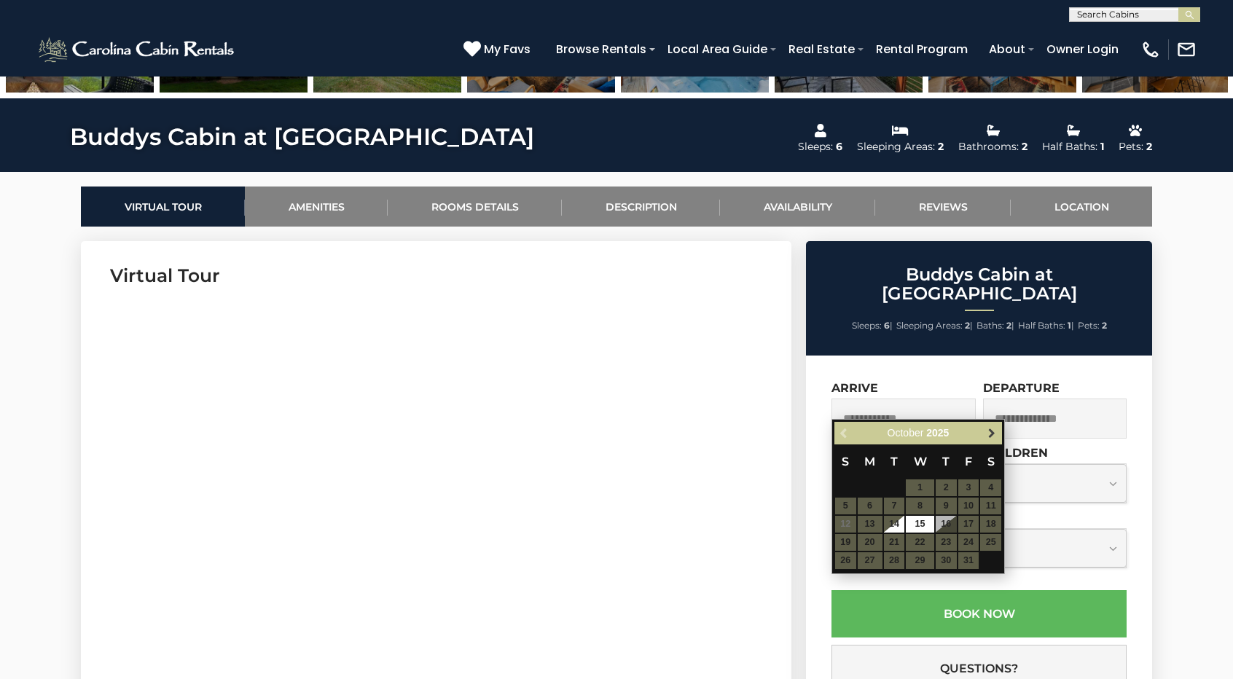
click at [991, 438] on span "Next" at bounding box center [992, 433] width 12 height 12
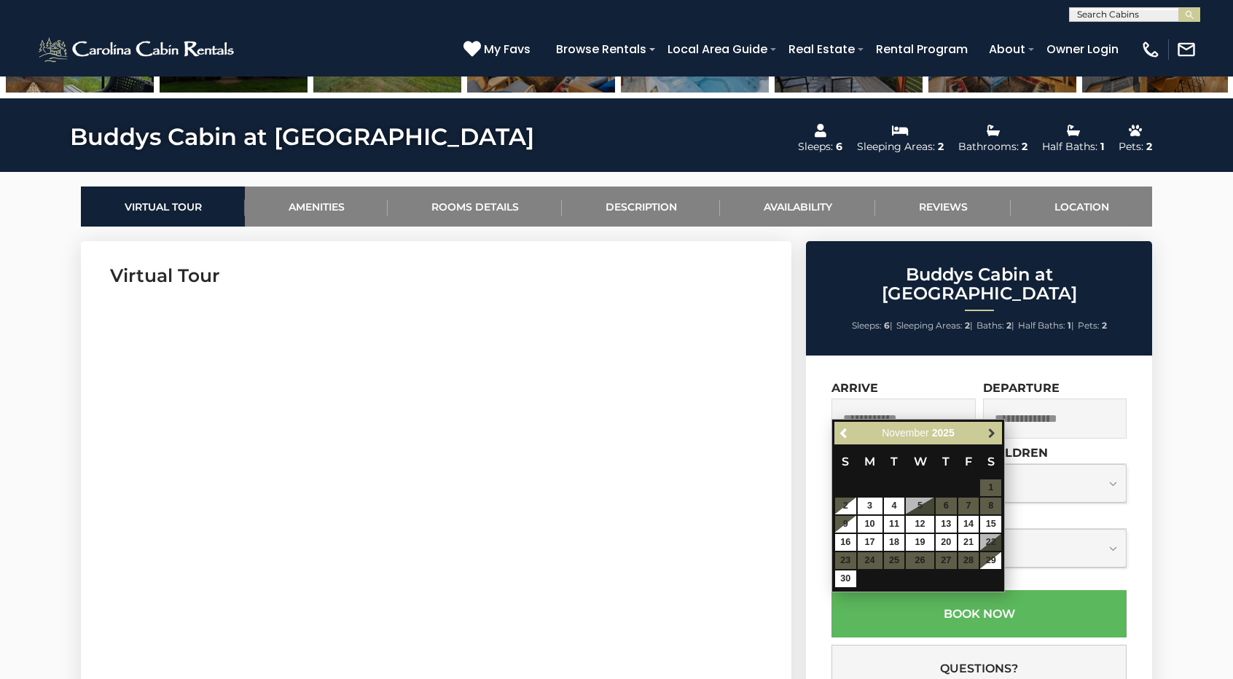
click at [991, 428] on span "Next" at bounding box center [992, 433] width 12 height 12
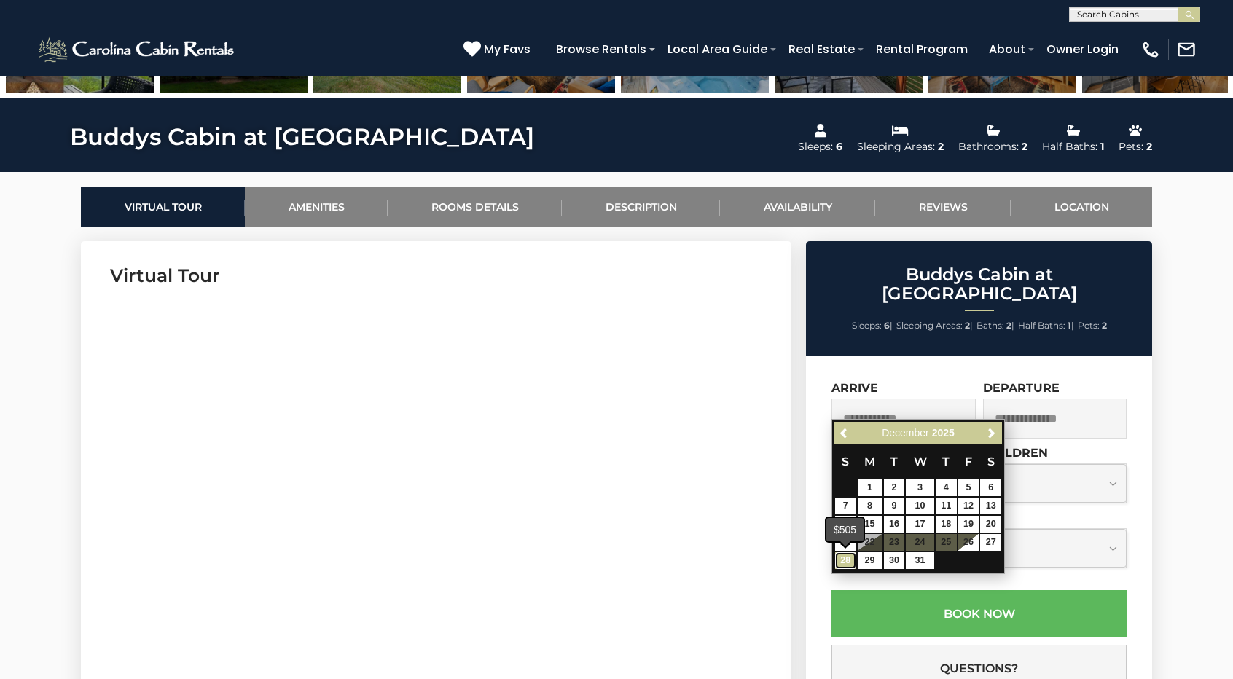
click at [845, 560] on link "28" at bounding box center [845, 560] width 21 height 17
type input "**********"
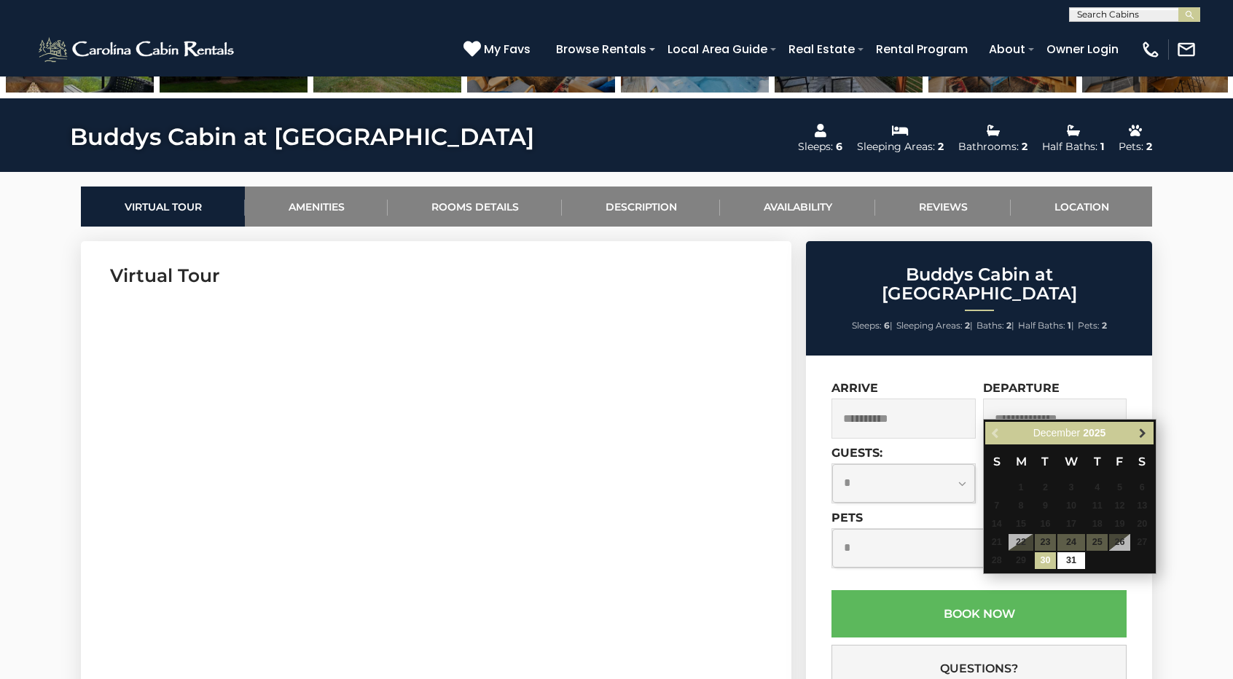
click at [1143, 428] on span "Next" at bounding box center [1143, 433] width 12 height 12
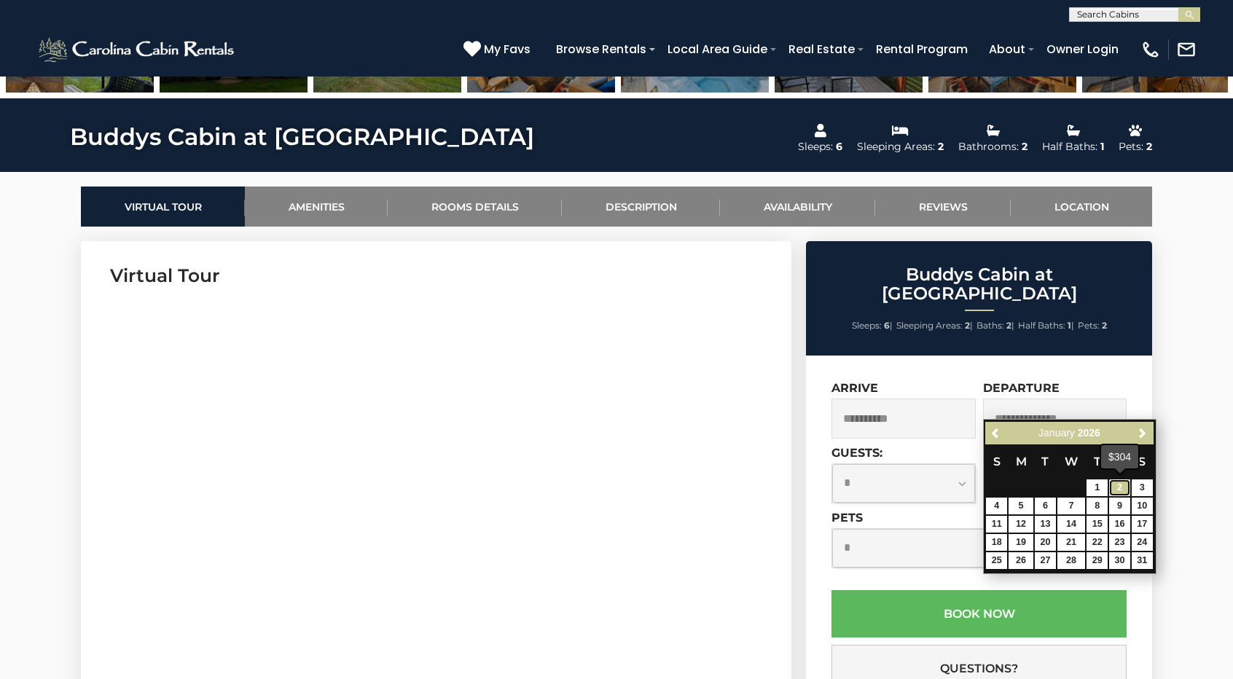
click at [1122, 487] on link "2" at bounding box center [1119, 487] width 21 height 17
type input "**********"
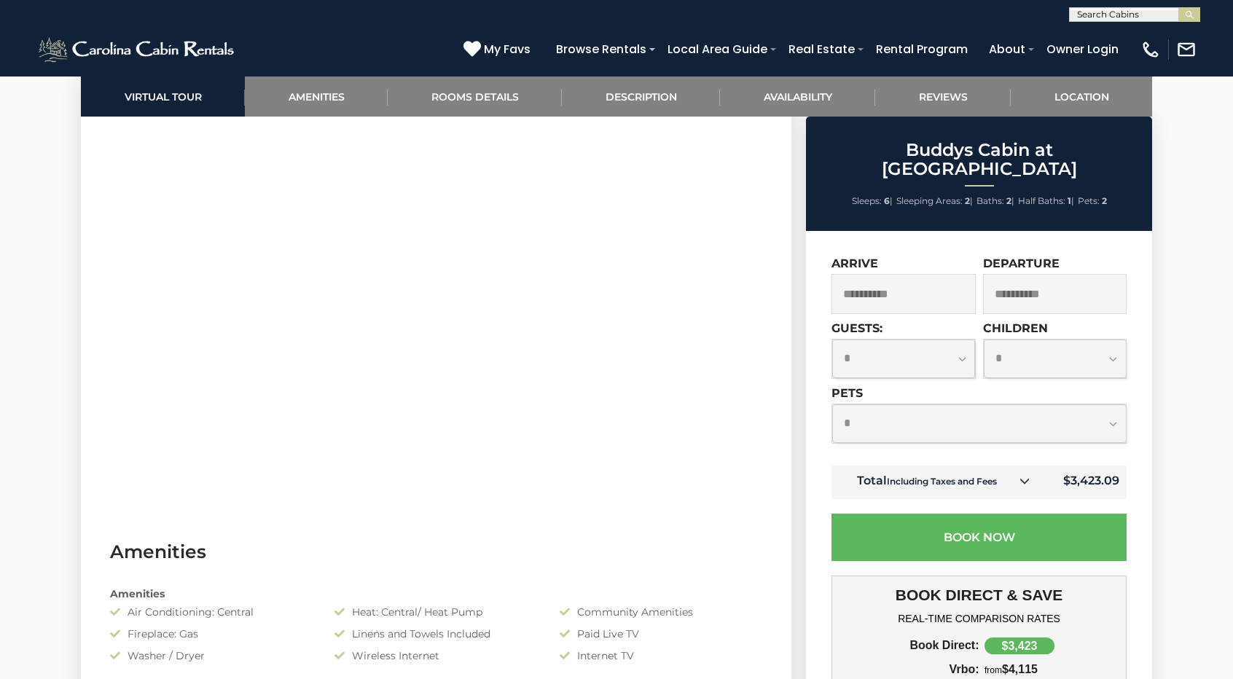
scroll to position [729, 0]
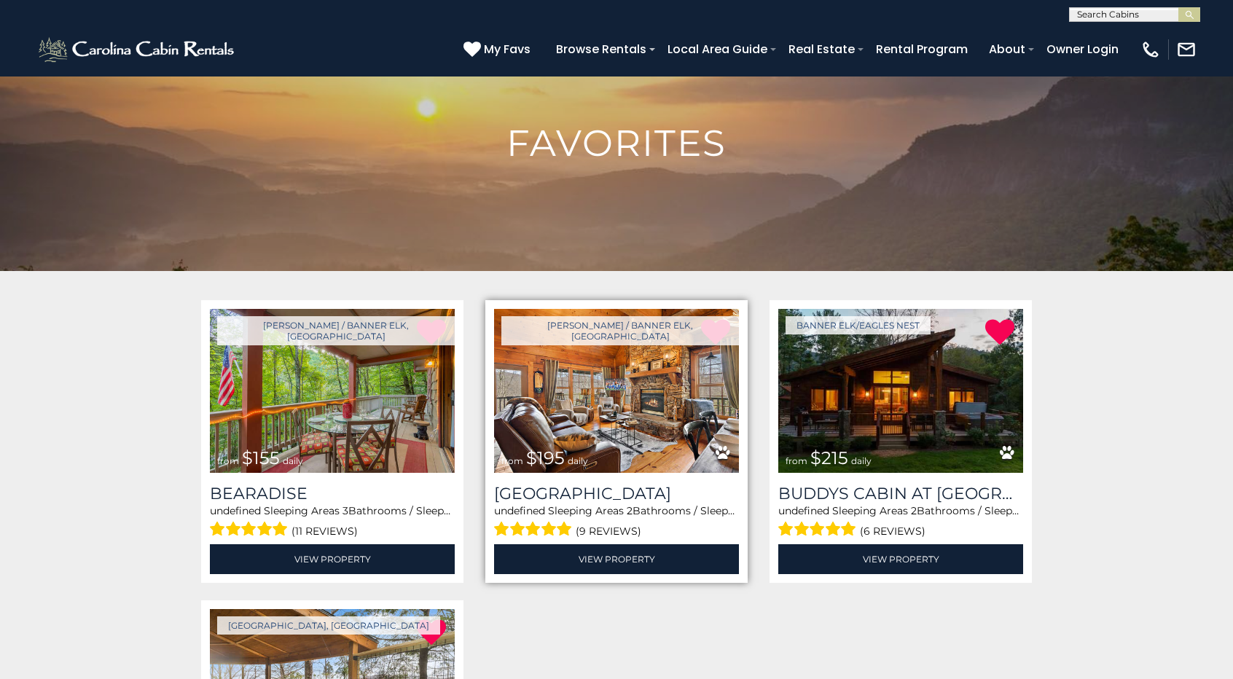
scroll to position [364, 0]
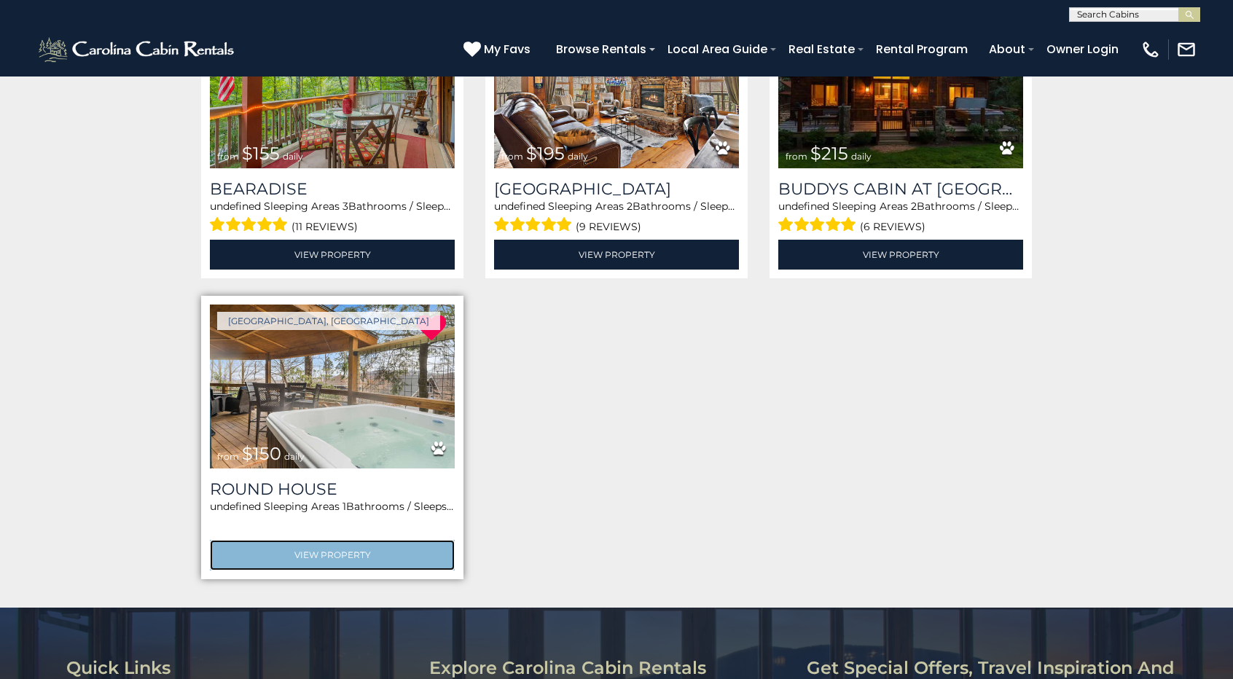
click at [345, 547] on link "View Property" at bounding box center [332, 555] width 245 height 30
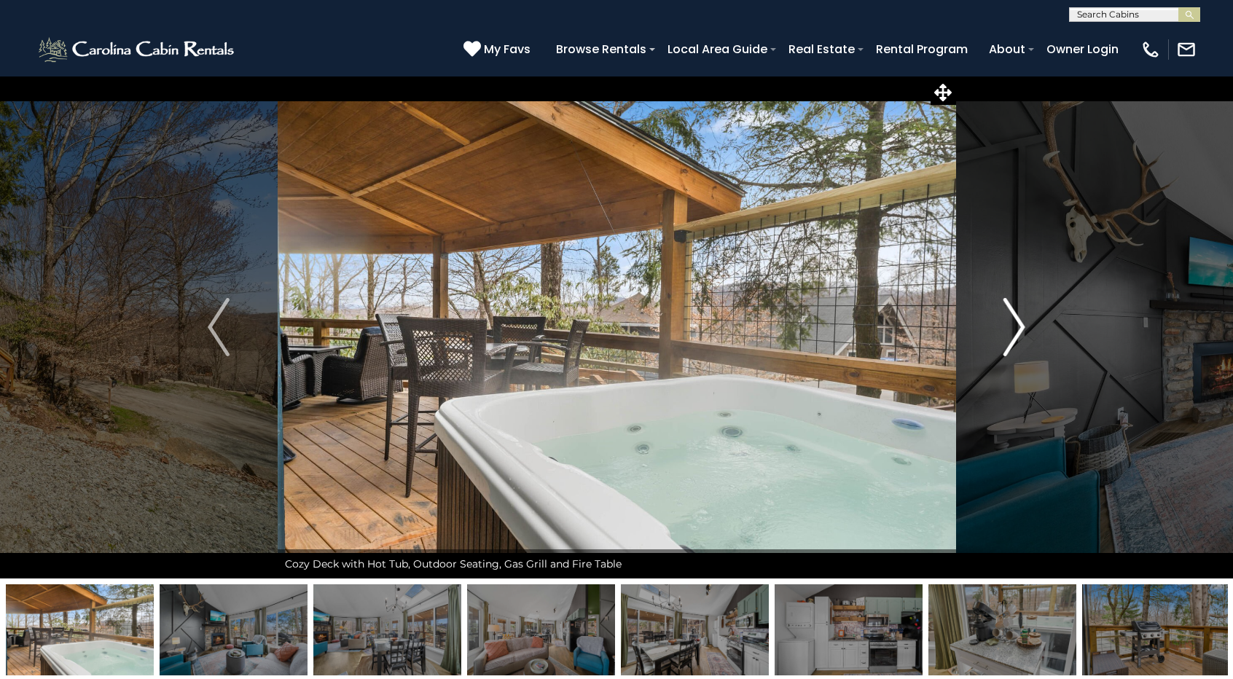
click at [1023, 316] on img "Next" at bounding box center [1014, 327] width 22 height 58
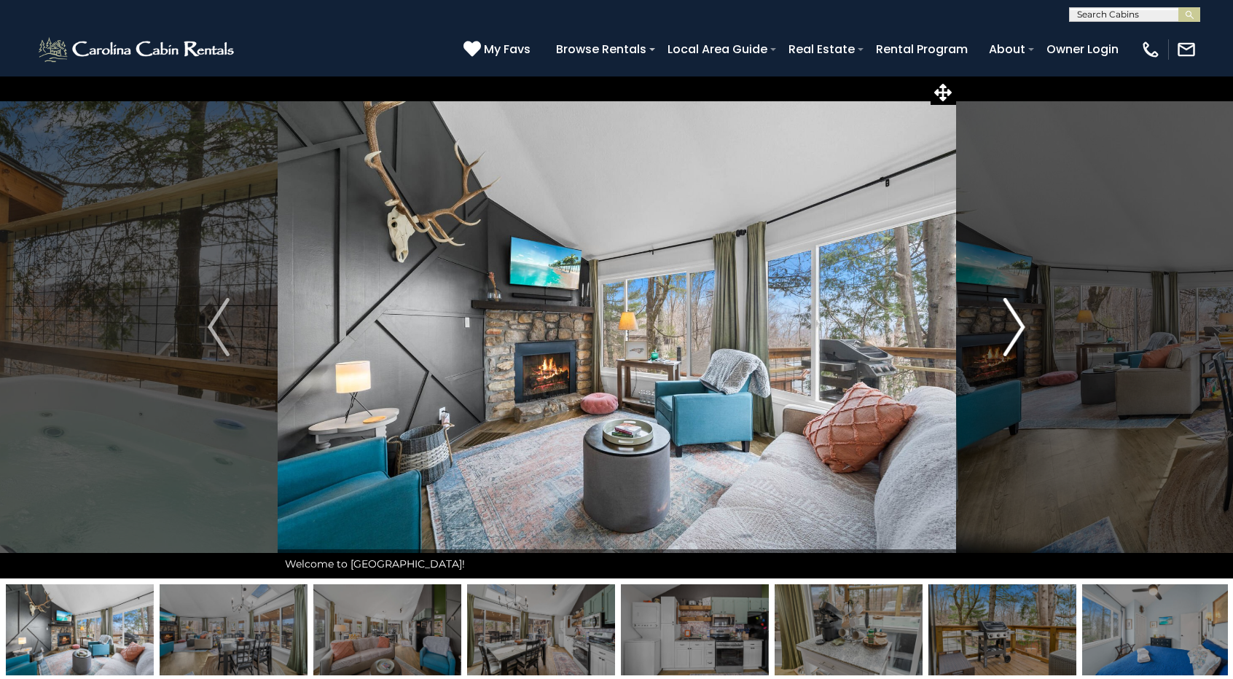
click at [1023, 316] on img "Next" at bounding box center [1014, 327] width 22 height 58
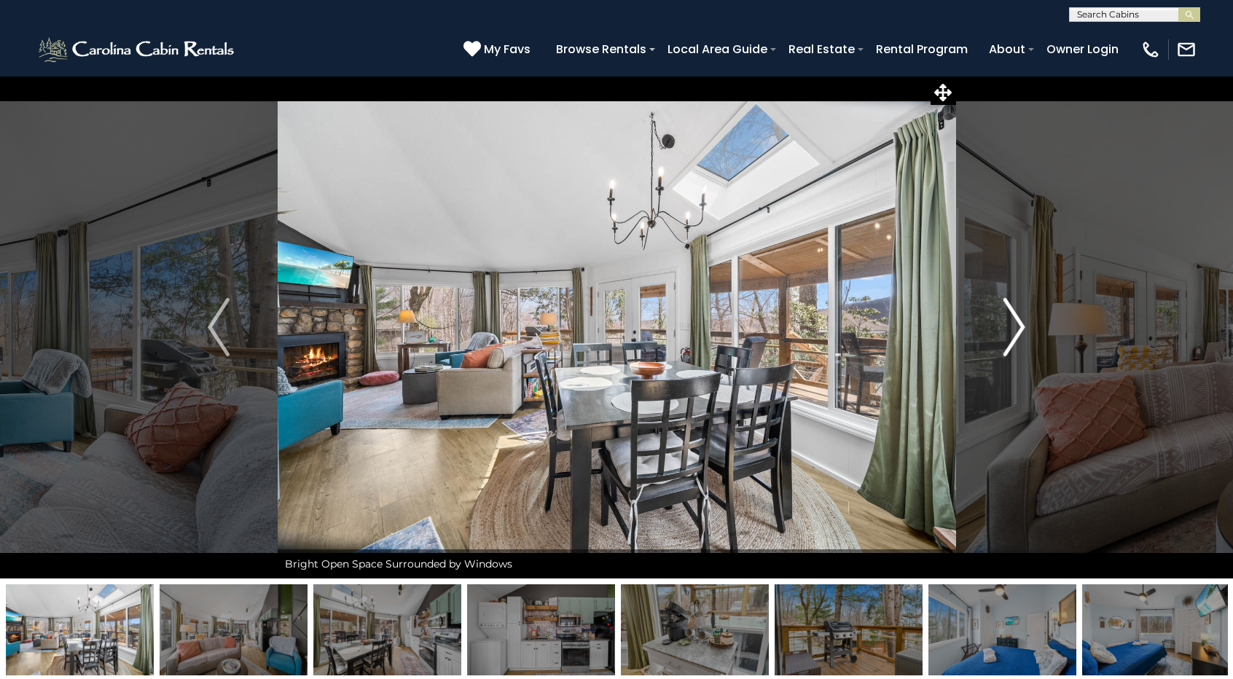
click at [1023, 316] on img "Next" at bounding box center [1014, 327] width 22 height 58
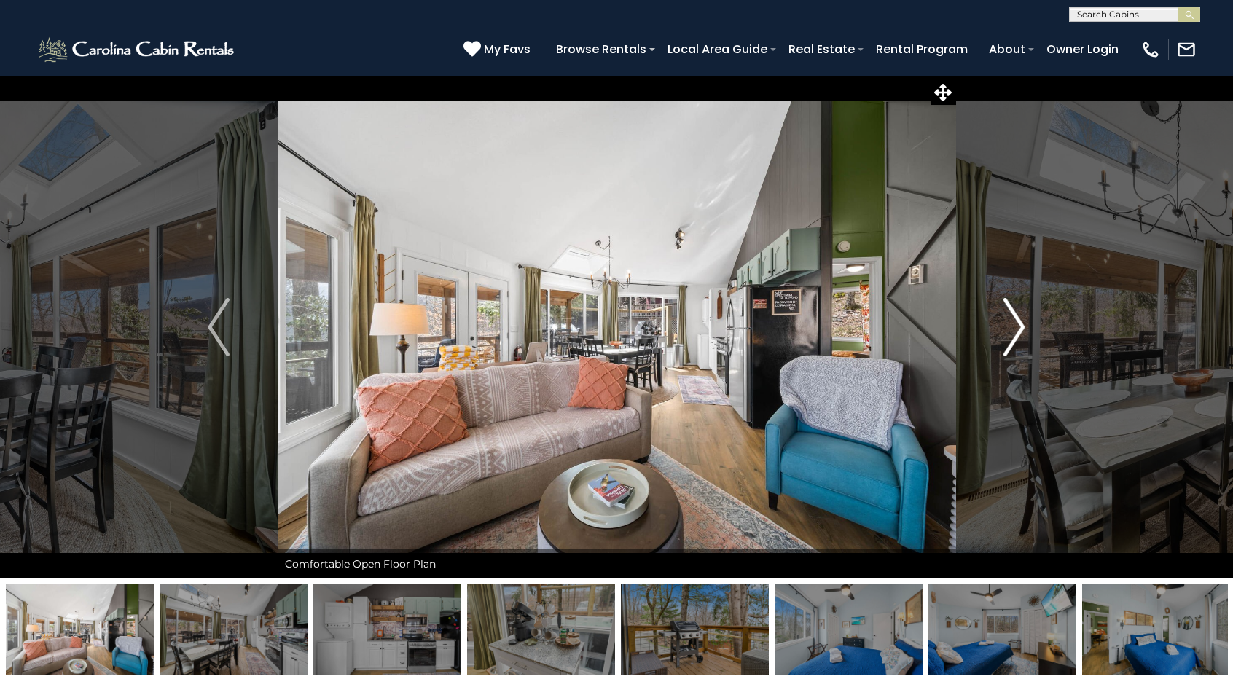
click at [1023, 316] on img "Next" at bounding box center [1014, 327] width 22 height 58
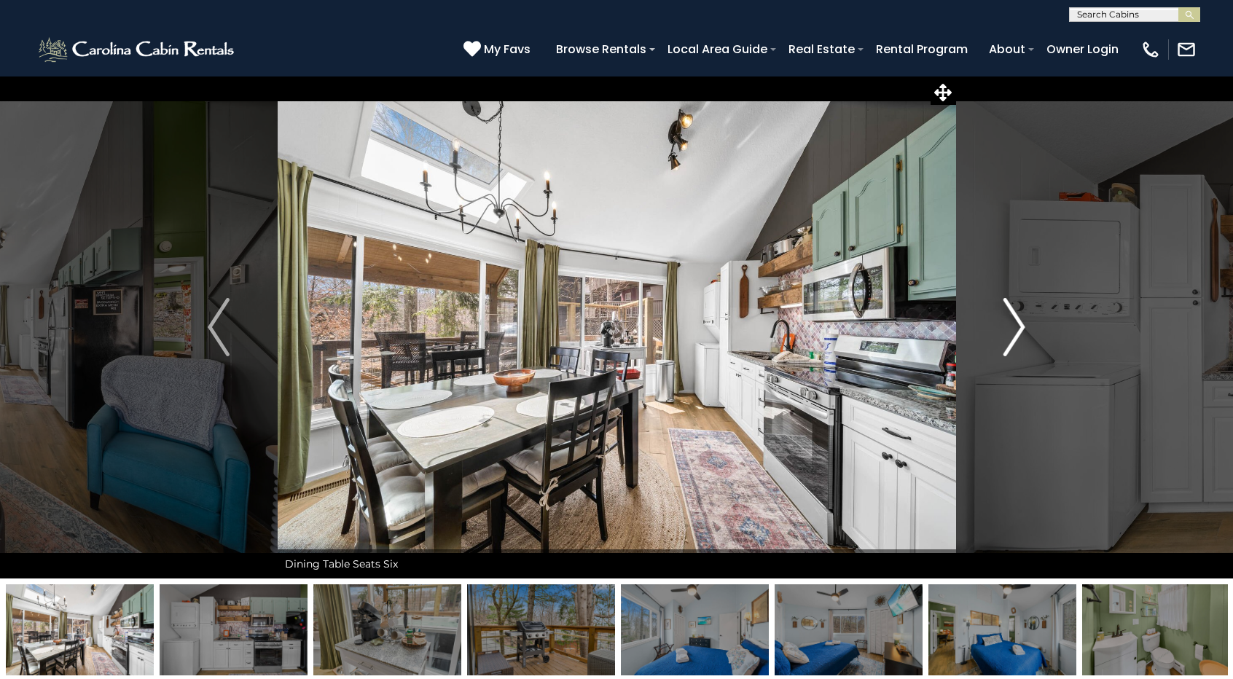
click at [1023, 316] on img "Next" at bounding box center [1014, 327] width 22 height 58
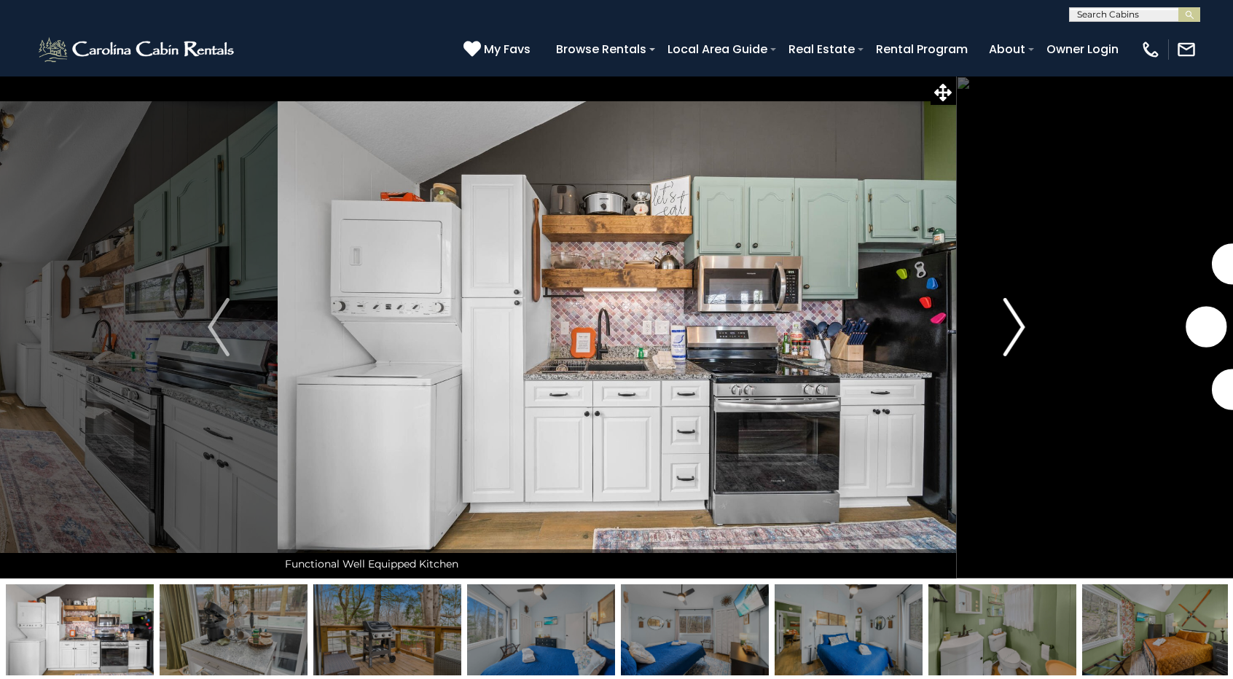
click at [1023, 316] on img "Next" at bounding box center [1014, 327] width 22 height 58
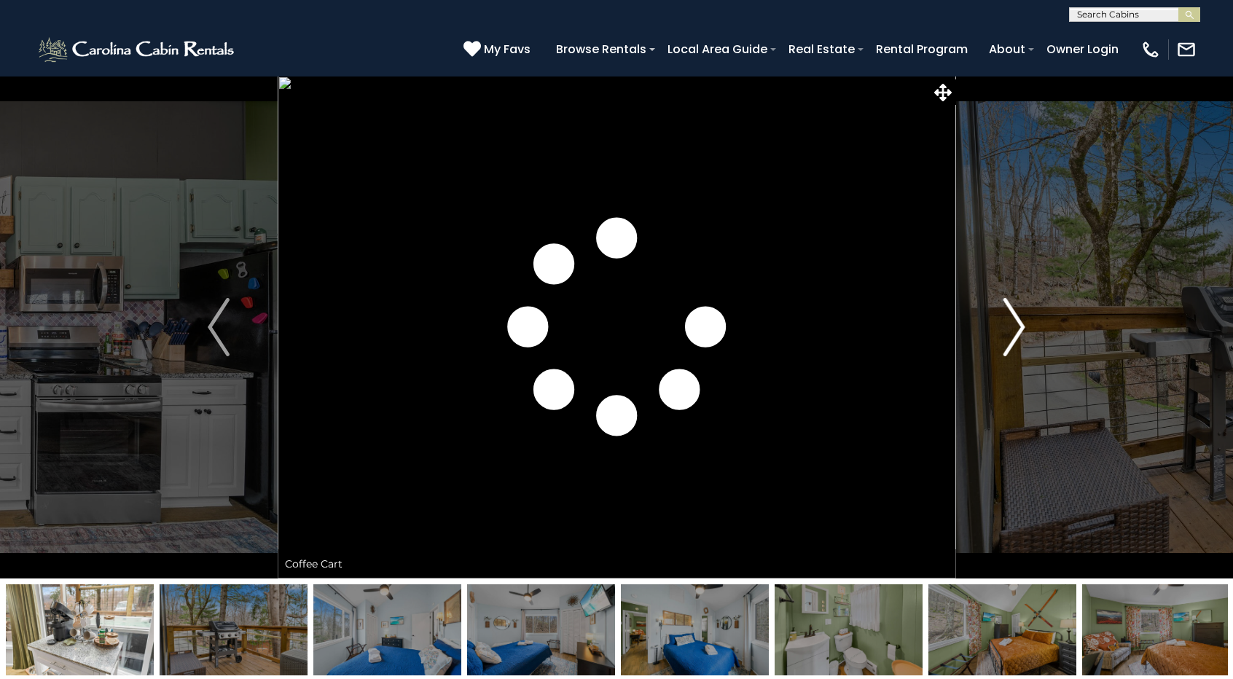
click at [1023, 316] on img "Next" at bounding box center [1014, 327] width 22 height 58
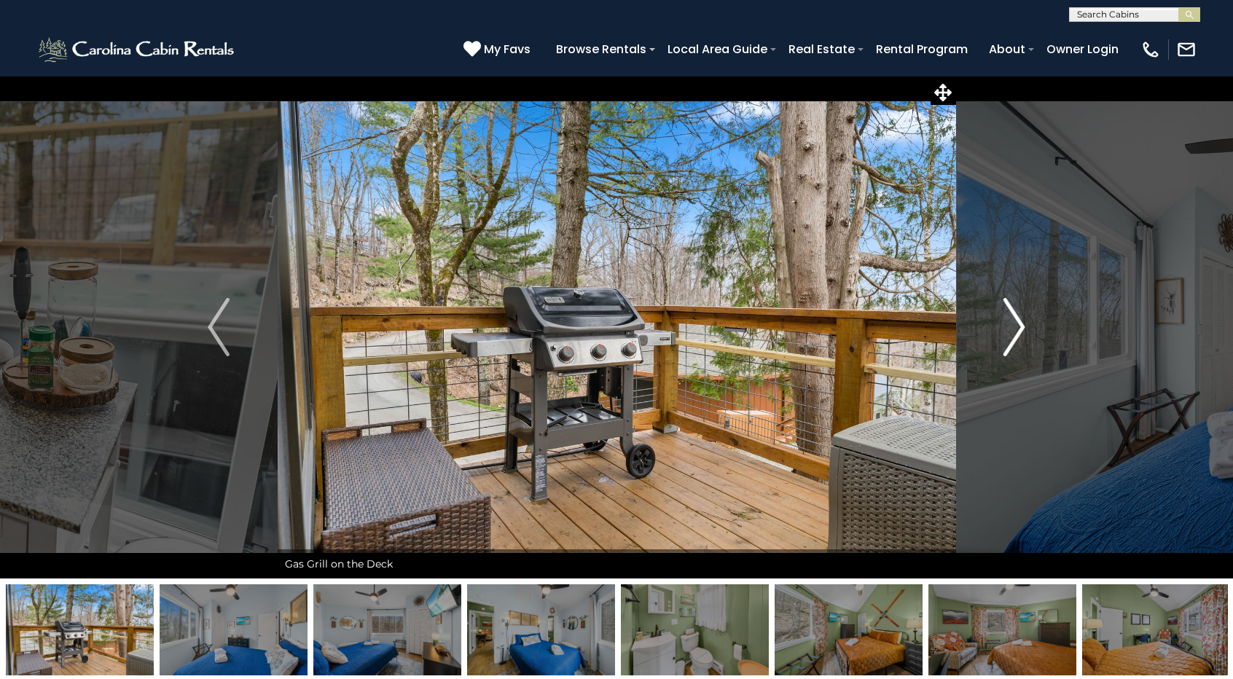
click at [1023, 316] on img "Next" at bounding box center [1014, 327] width 22 height 58
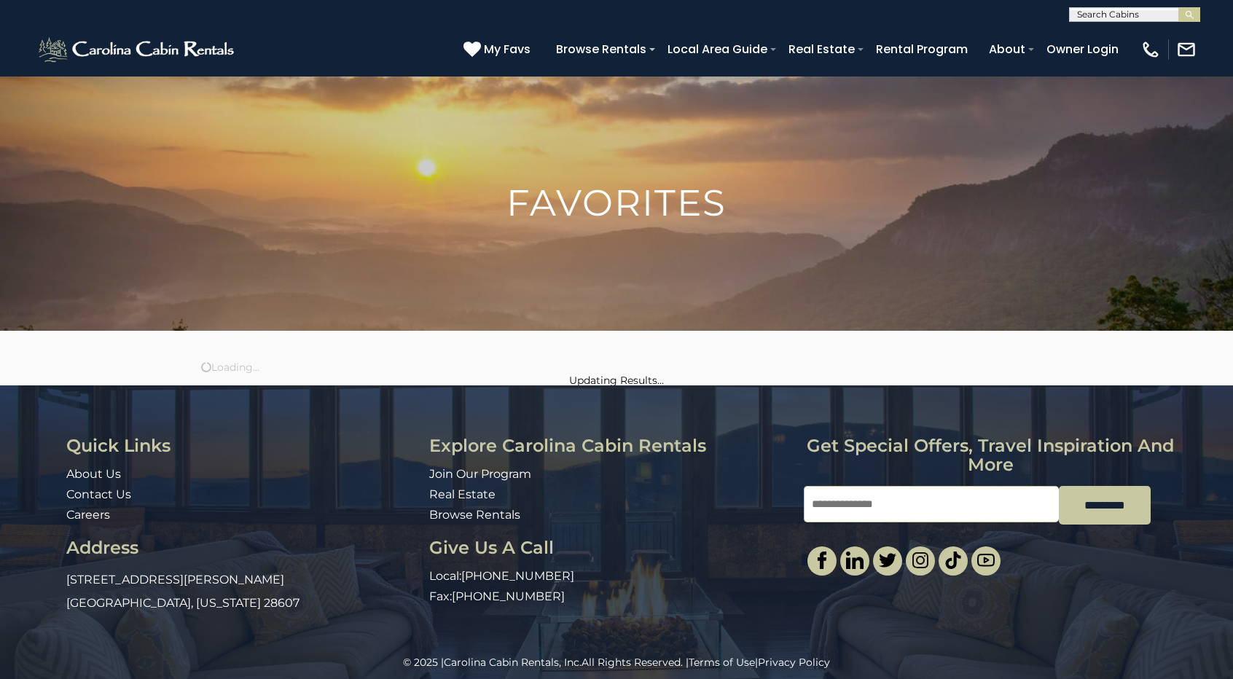
scroll to position [364, 0]
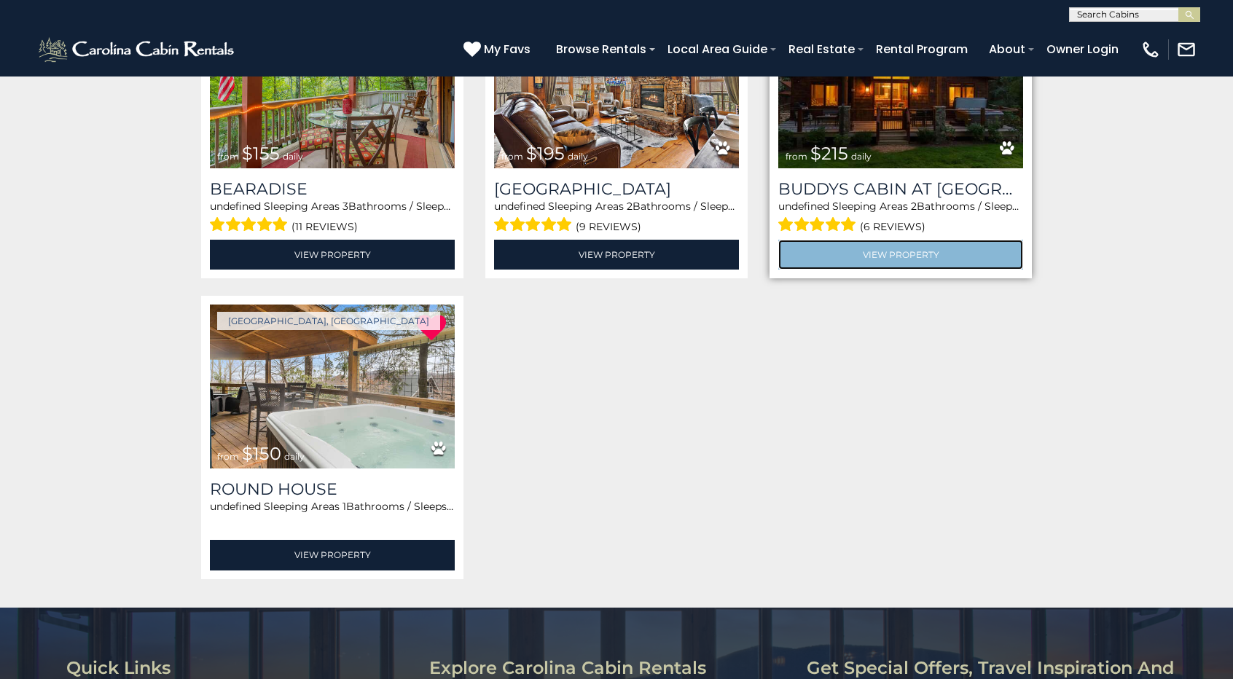
click at [911, 247] on link "View Property" at bounding box center [900, 255] width 245 height 30
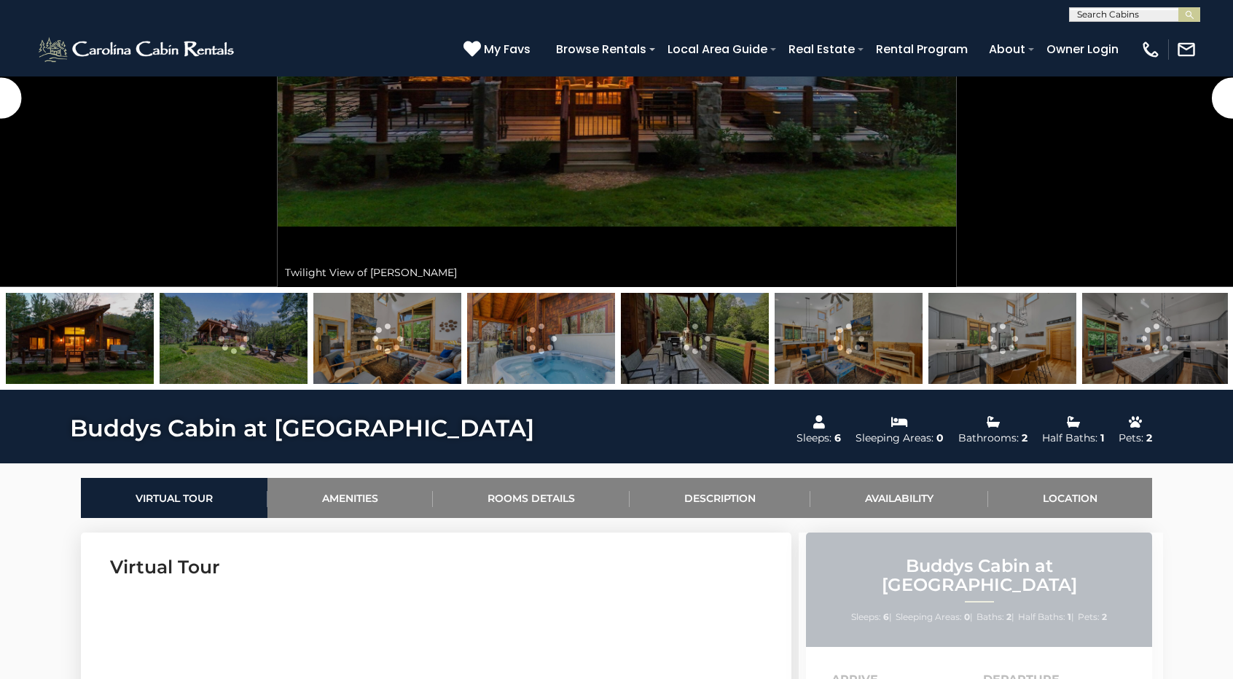
scroll to position [583, 0]
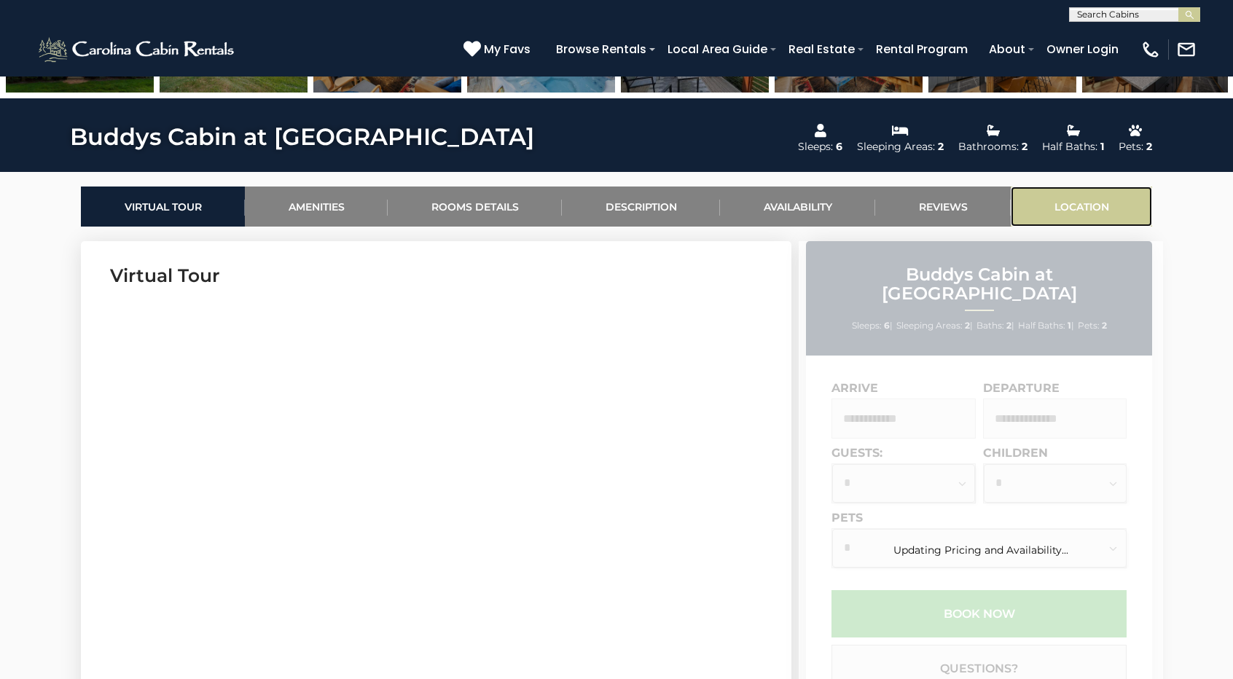
click at [1073, 208] on link "Location" at bounding box center [1081, 207] width 141 height 40
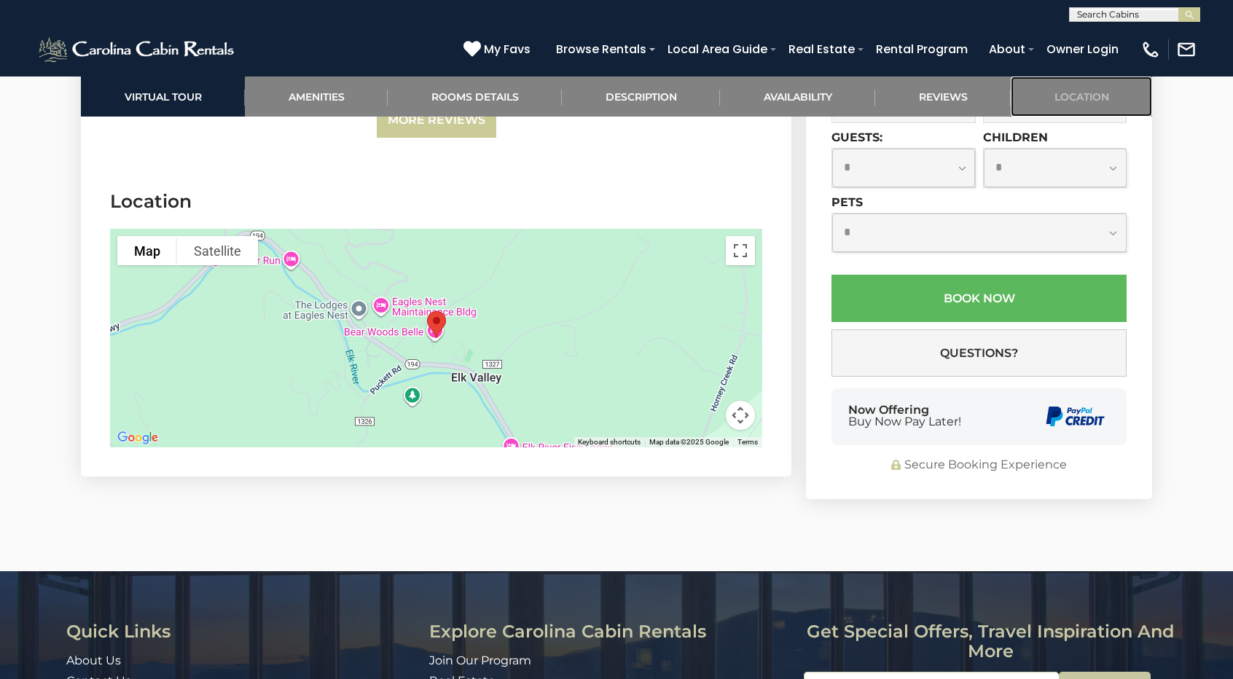
scroll to position [4446, 0]
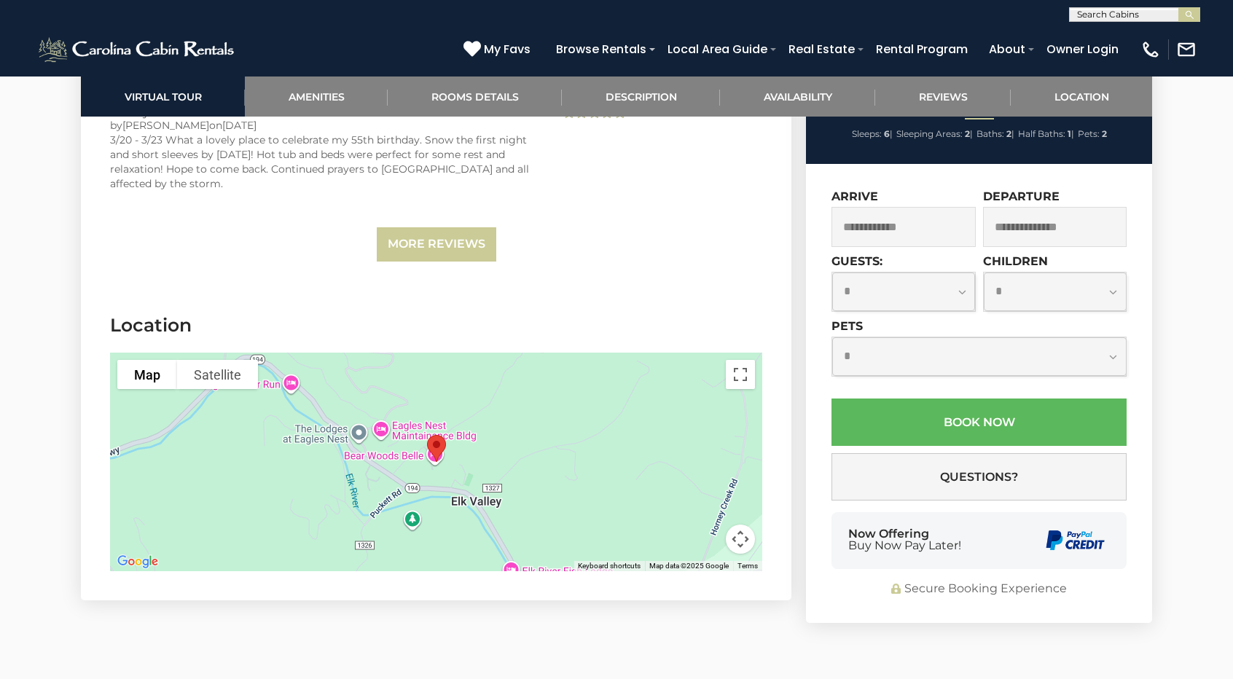
click at [740, 525] on button "Map camera controls" at bounding box center [740, 539] width 29 height 29
drag, startPoint x: 710, startPoint y: 511, endPoint x: 646, endPoint y: 501, distance: 64.9
click at [708, 525] on button "Zoom out" at bounding box center [703, 539] width 29 height 29
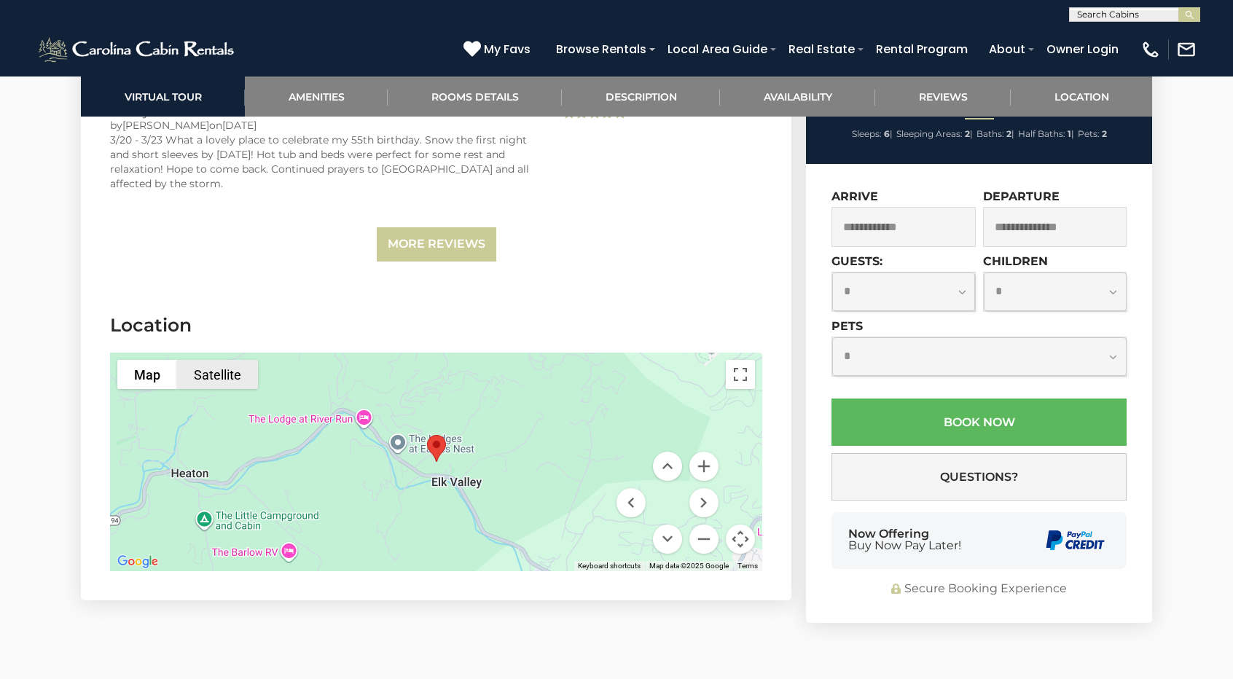
click at [216, 360] on button "Satellite" at bounding box center [217, 374] width 81 height 29
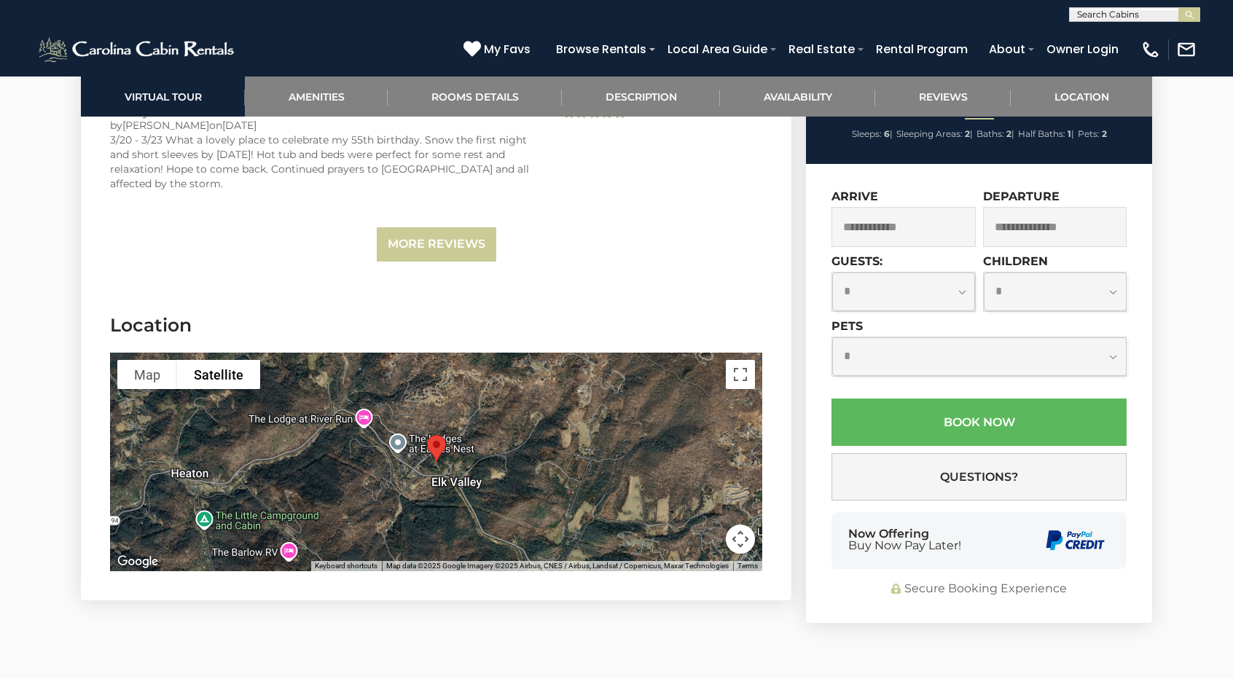
click at [743, 525] on button "Map camera controls" at bounding box center [740, 539] width 29 height 29
click at [713, 525] on button "Zoom out" at bounding box center [703, 539] width 29 height 29
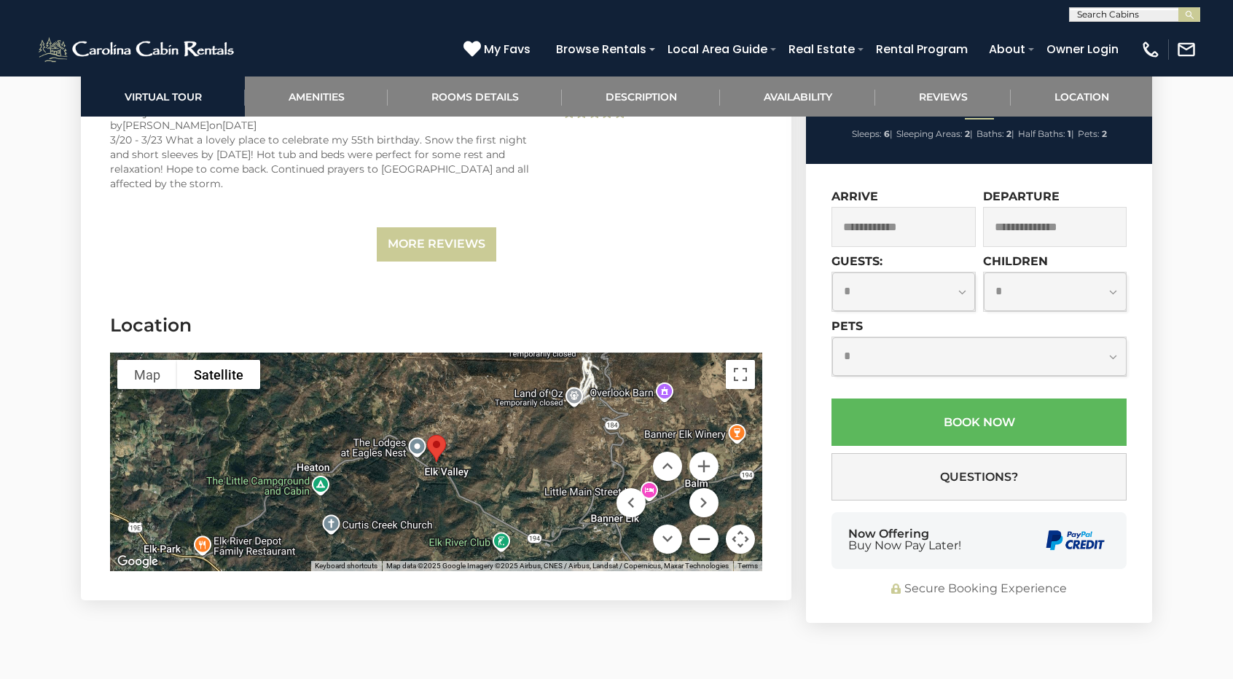
click at [713, 525] on button "Zoom out" at bounding box center [703, 539] width 29 height 29
